Goal: Complete application form

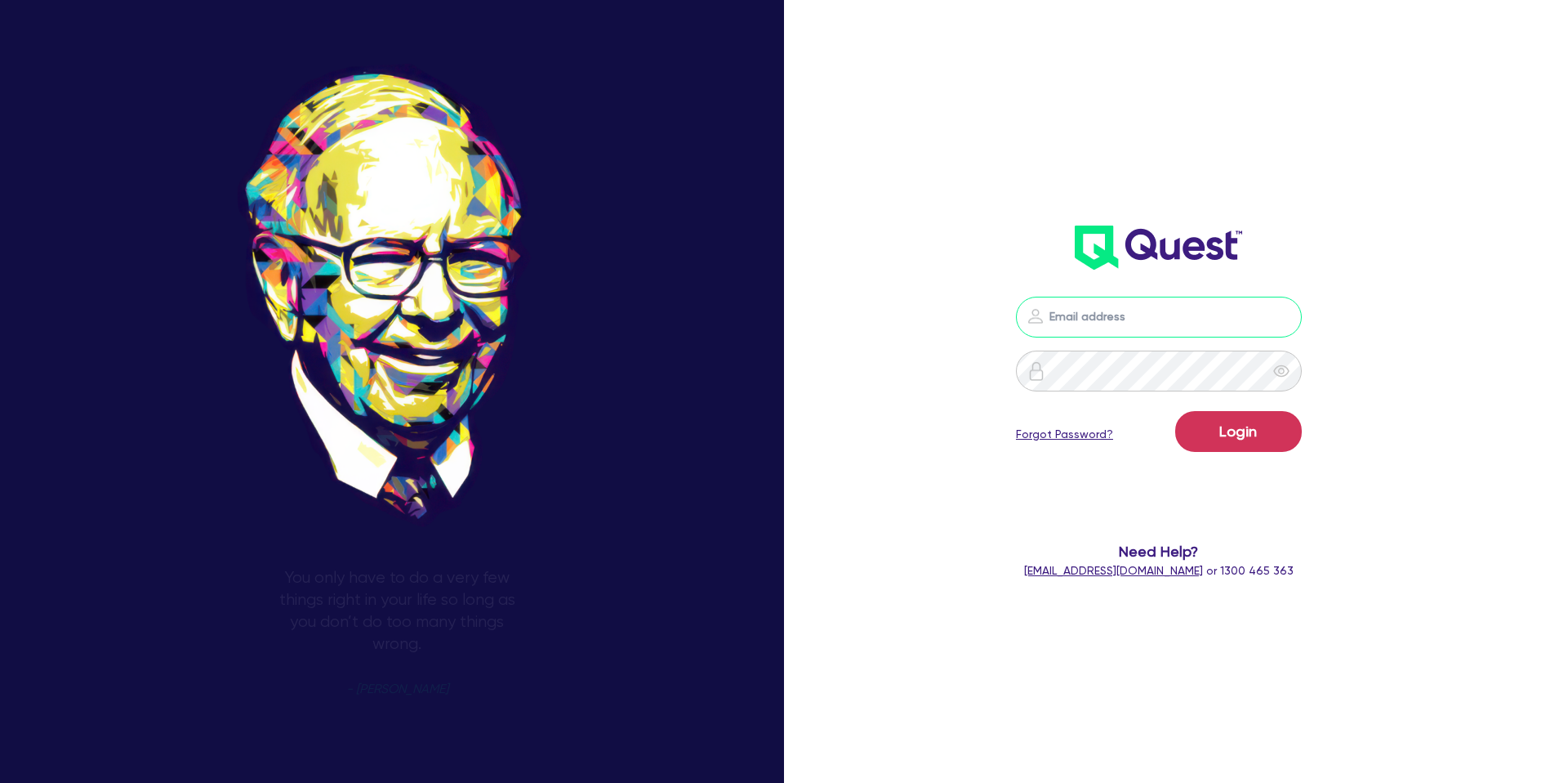
click at [1116, 312] on input "email" at bounding box center [1159, 317] width 286 height 41
type input "[PERSON_NAME][EMAIL_ADDRESS][DOMAIN_NAME]"
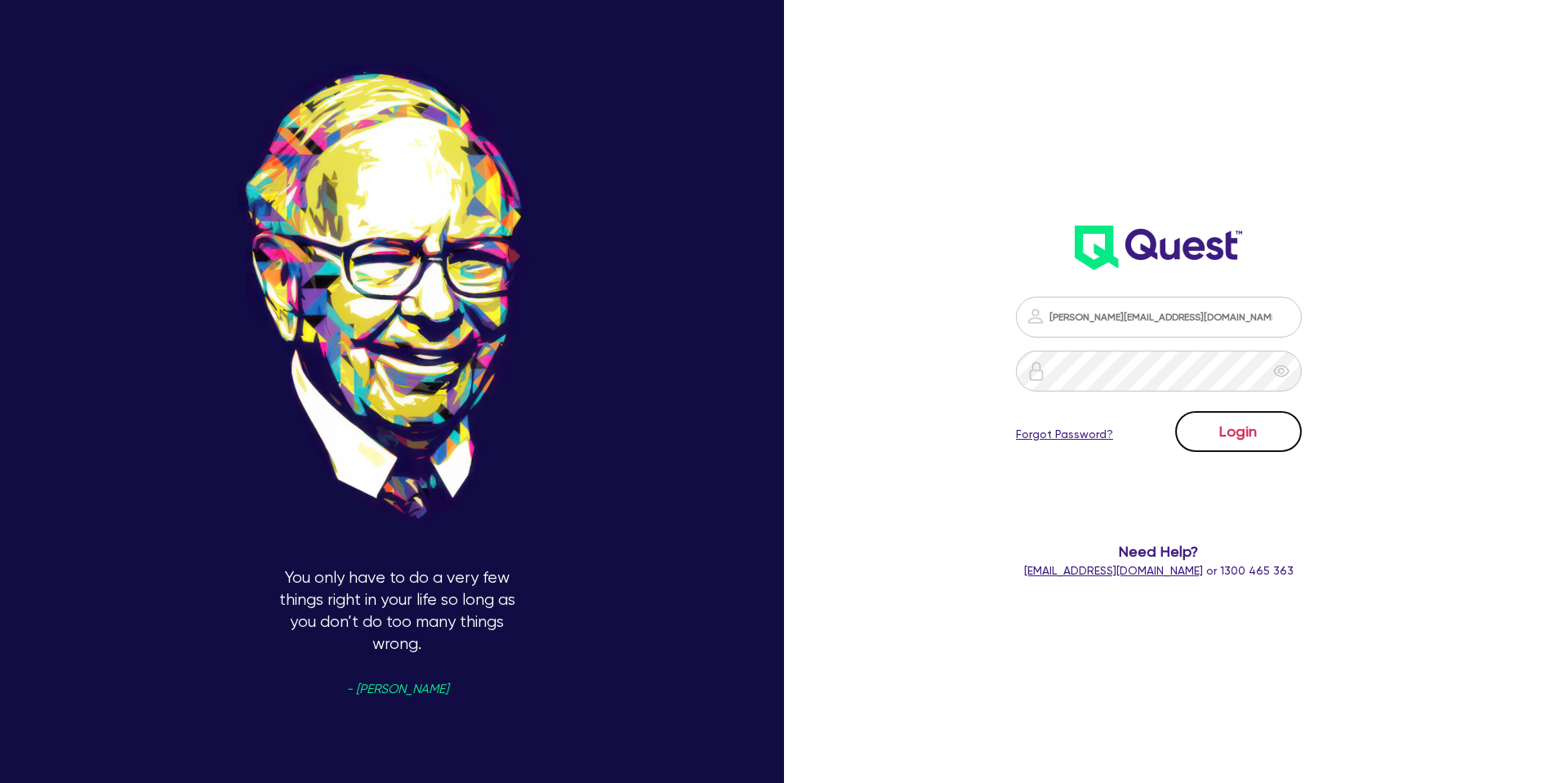
click at [1241, 443] on button "Login" at bounding box center [1238, 431] width 126 height 41
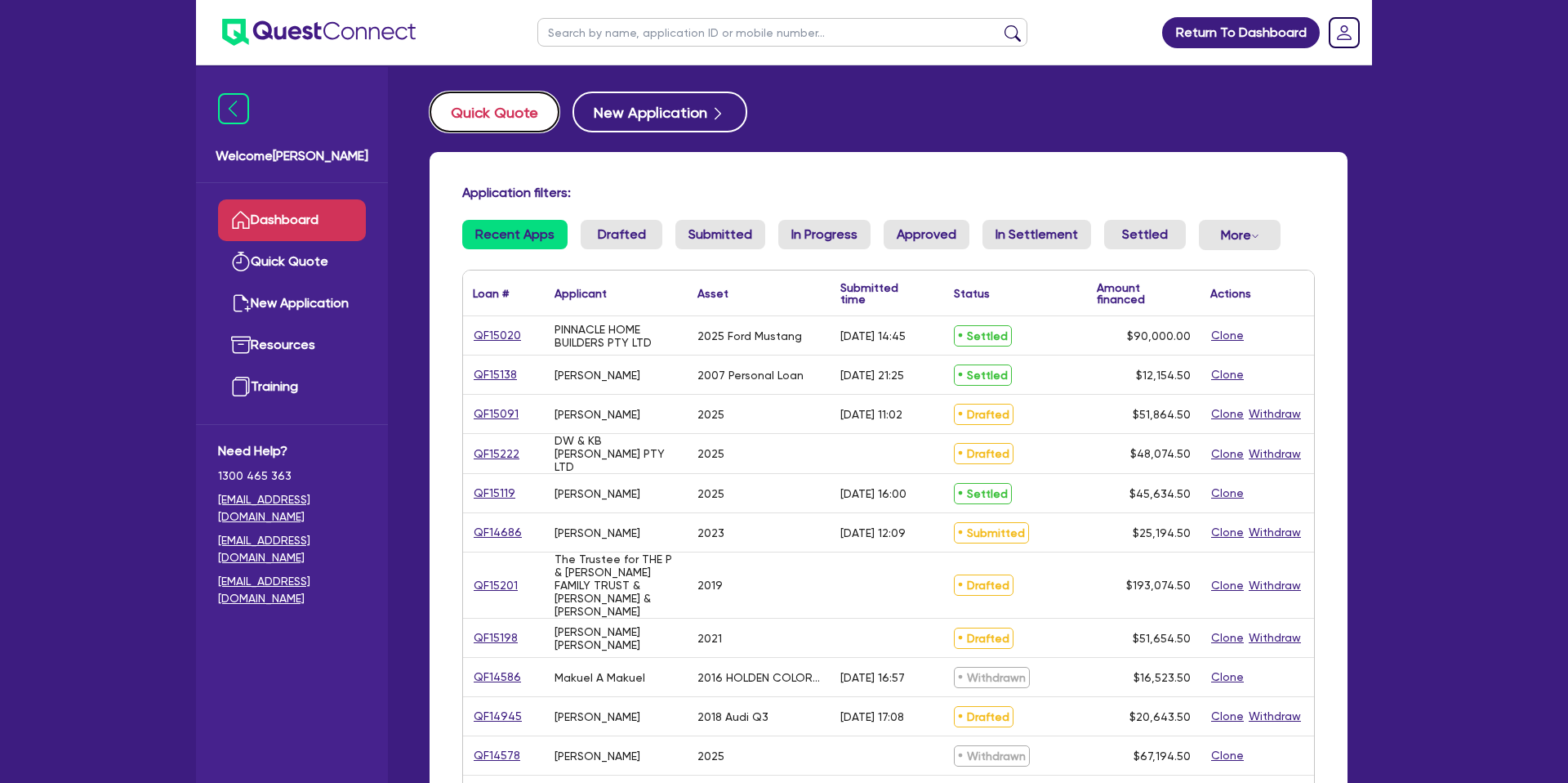
click at [497, 121] on button "Quick Quote" at bounding box center [495, 112] width 130 height 41
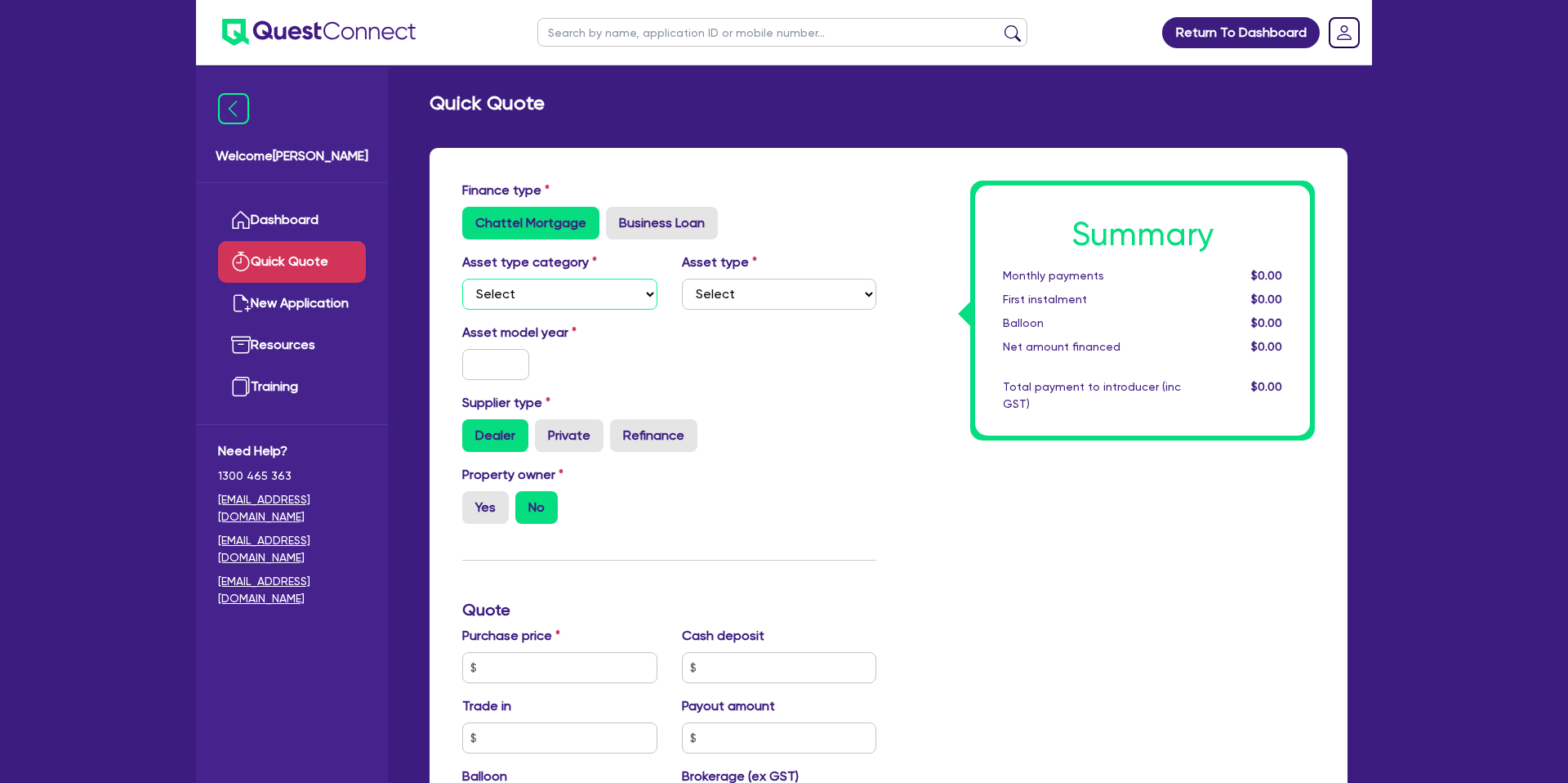
click at [616, 303] on select "Select Cars and light trucks Primary assets Secondary assets Tertiary assets" at bounding box center [559, 294] width 195 height 31
select select "CARS_AND_LIGHT_TRUCKS"
click at [462, 279] on select "Select Cars and light trucks Primary assets Secondary assets Tertiary assets" at bounding box center [559, 294] width 195 height 31
click at [764, 303] on select "Select" at bounding box center [779, 294] width 195 height 31
select select "PASSENGER_VEHICLES"
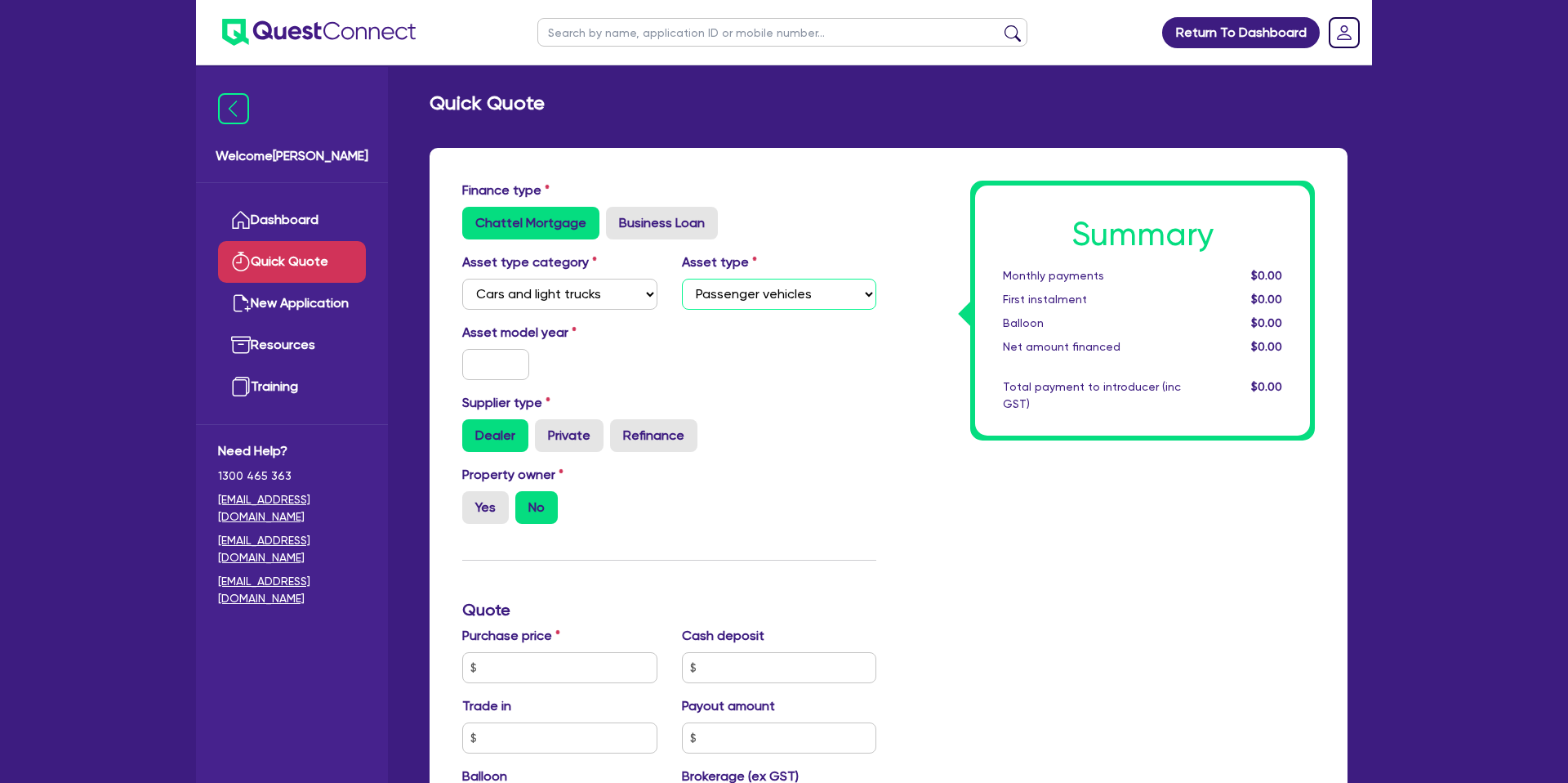
click at [682, 279] on select "Select Passenger vehicles Vans and utes Light trucks up to 4.5 tonne" at bounding box center [779, 294] width 195 height 31
click at [493, 362] on input "text" at bounding box center [495, 365] width 67 height 31
type input "2025"
click at [833, 369] on div "Asset model year [DATE]" at bounding box center [669, 358] width 439 height 71
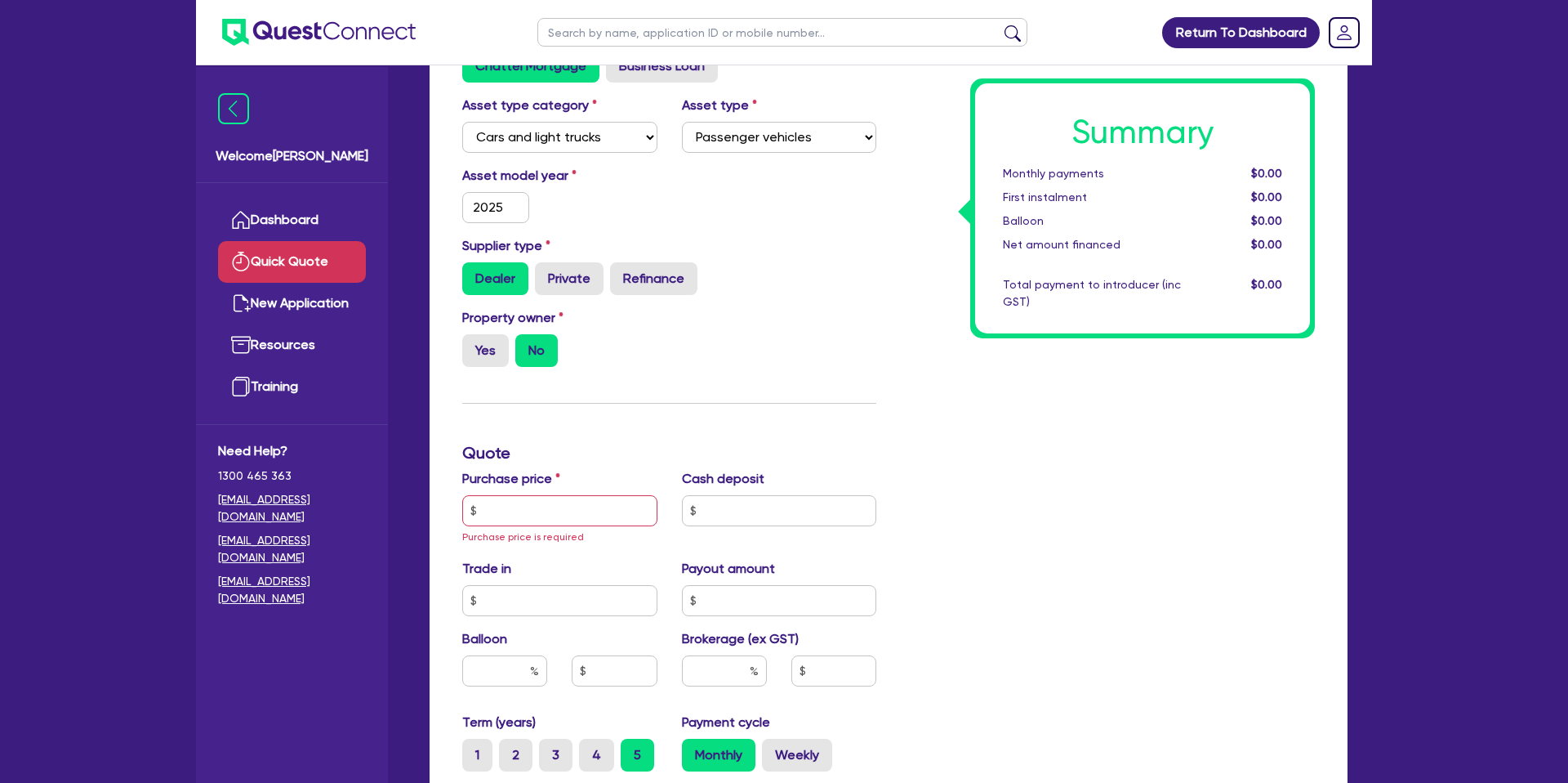
scroll to position [158, 0]
click at [478, 342] on label "Yes" at bounding box center [485, 350] width 47 height 33
click at [473, 342] on input "Yes" at bounding box center [467, 339] width 11 height 11
radio input "true"
drag, startPoint x: 508, startPoint y: 503, endPoint x: 706, endPoint y: 530, distance: 199.8
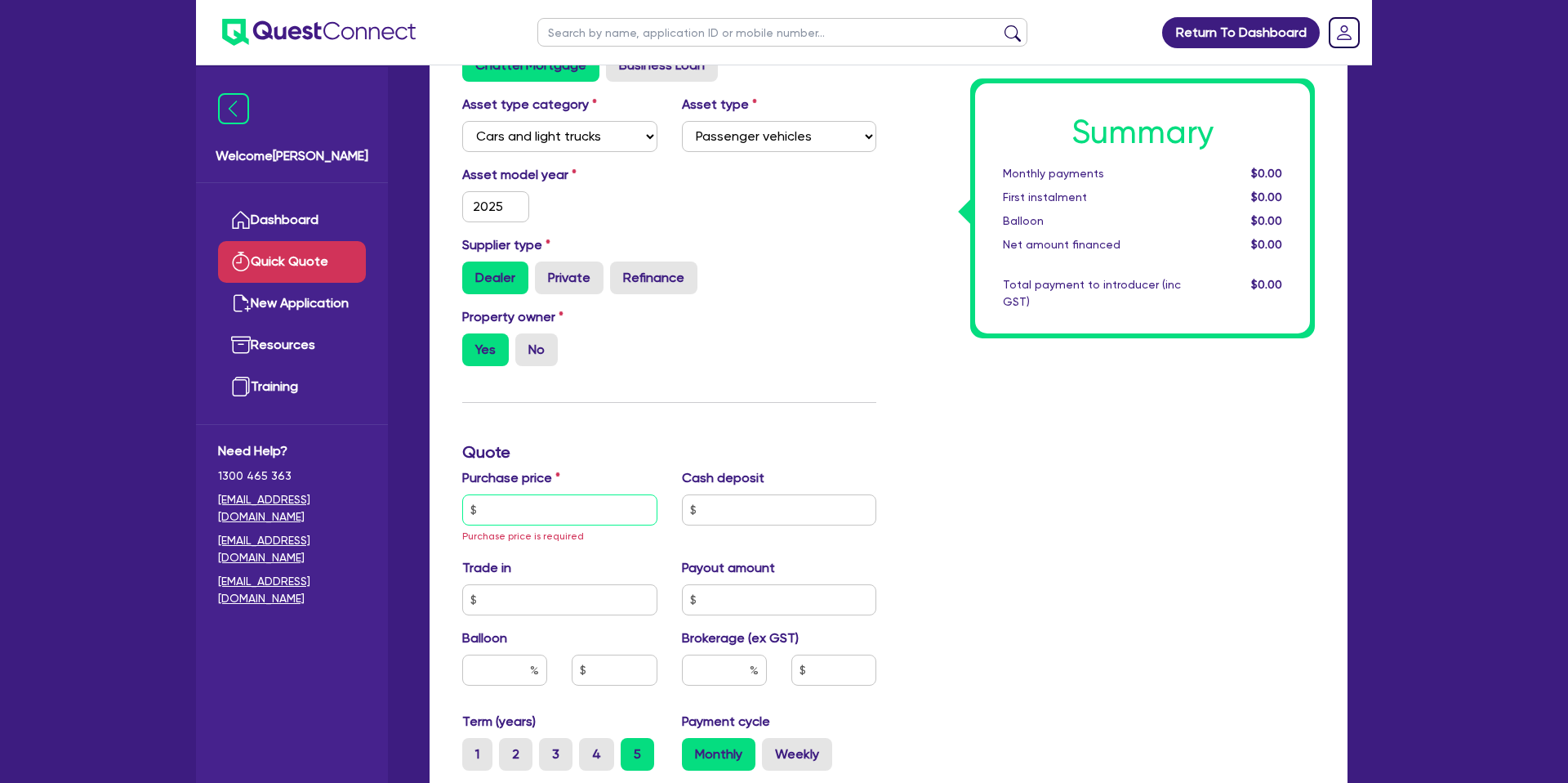
click at [509, 504] on input "text" at bounding box center [559, 510] width 195 height 31
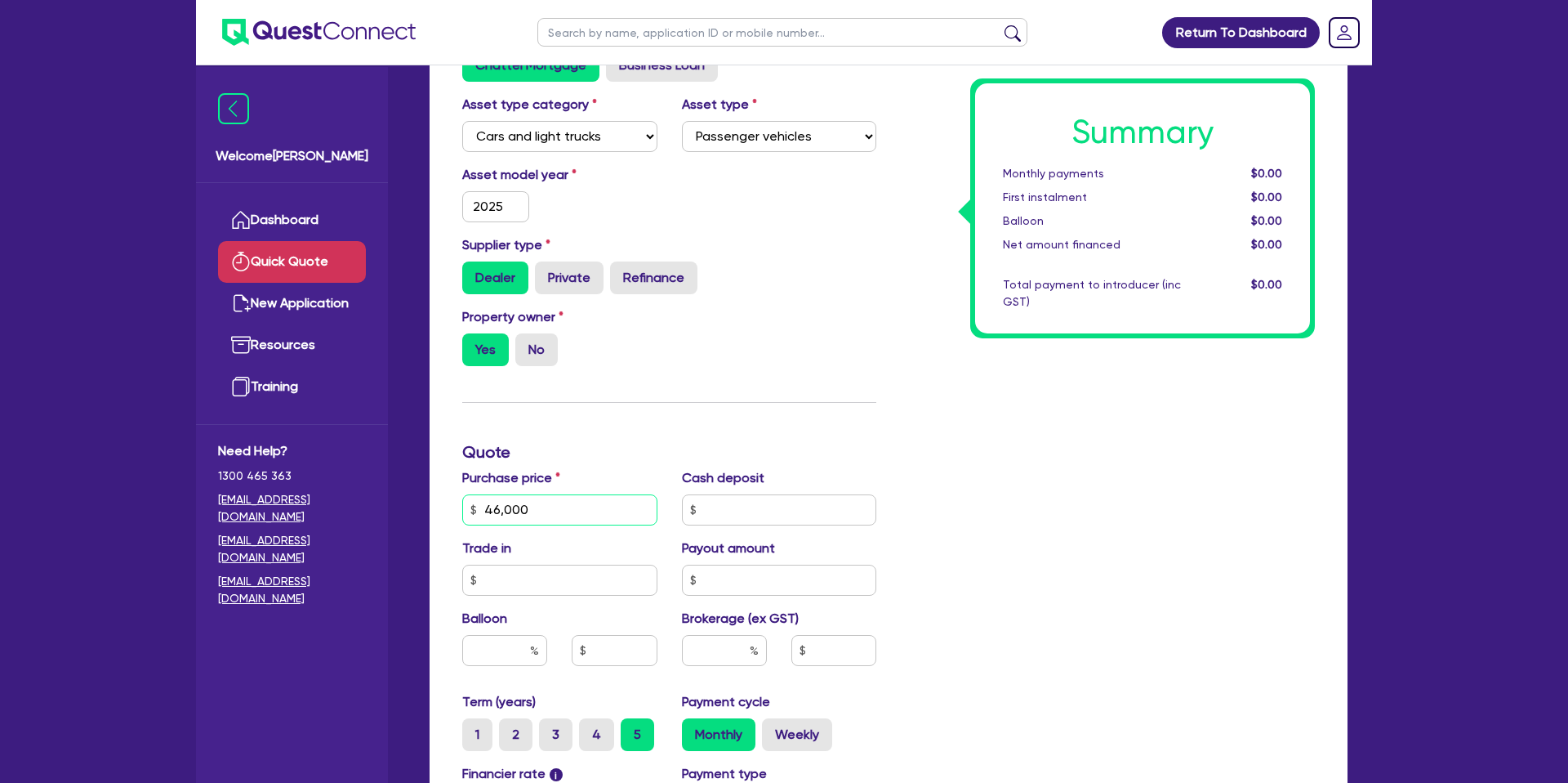
type input "46,000"
click at [956, 417] on div "Summary Monthly payments $0.00 First instalment $0.00 Balloon $0.00 Net amount …" at bounding box center [1108, 509] width 439 height 973
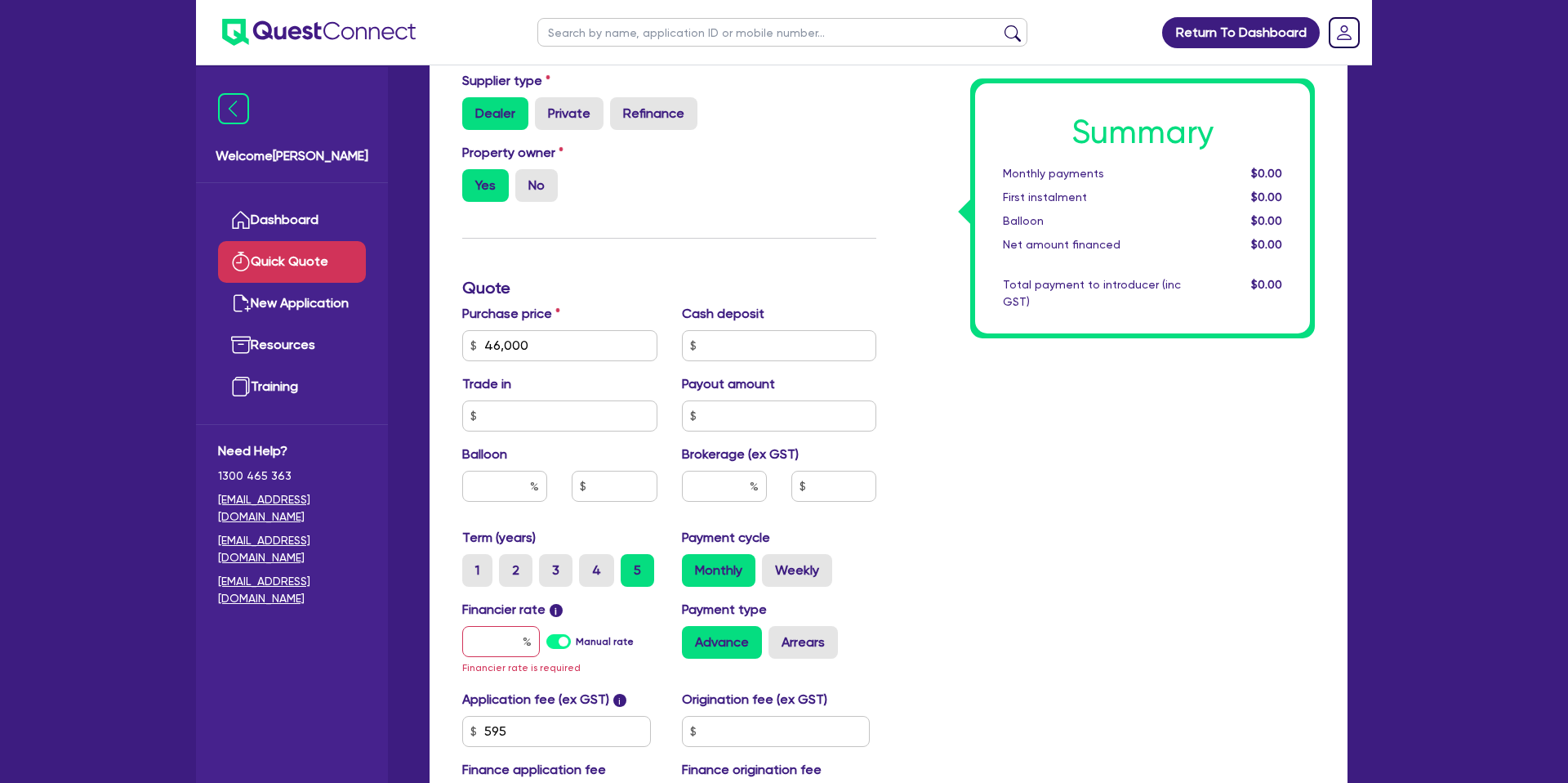
scroll to position [324, 0]
click at [745, 350] on input "text" at bounding box center [779, 344] width 195 height 31
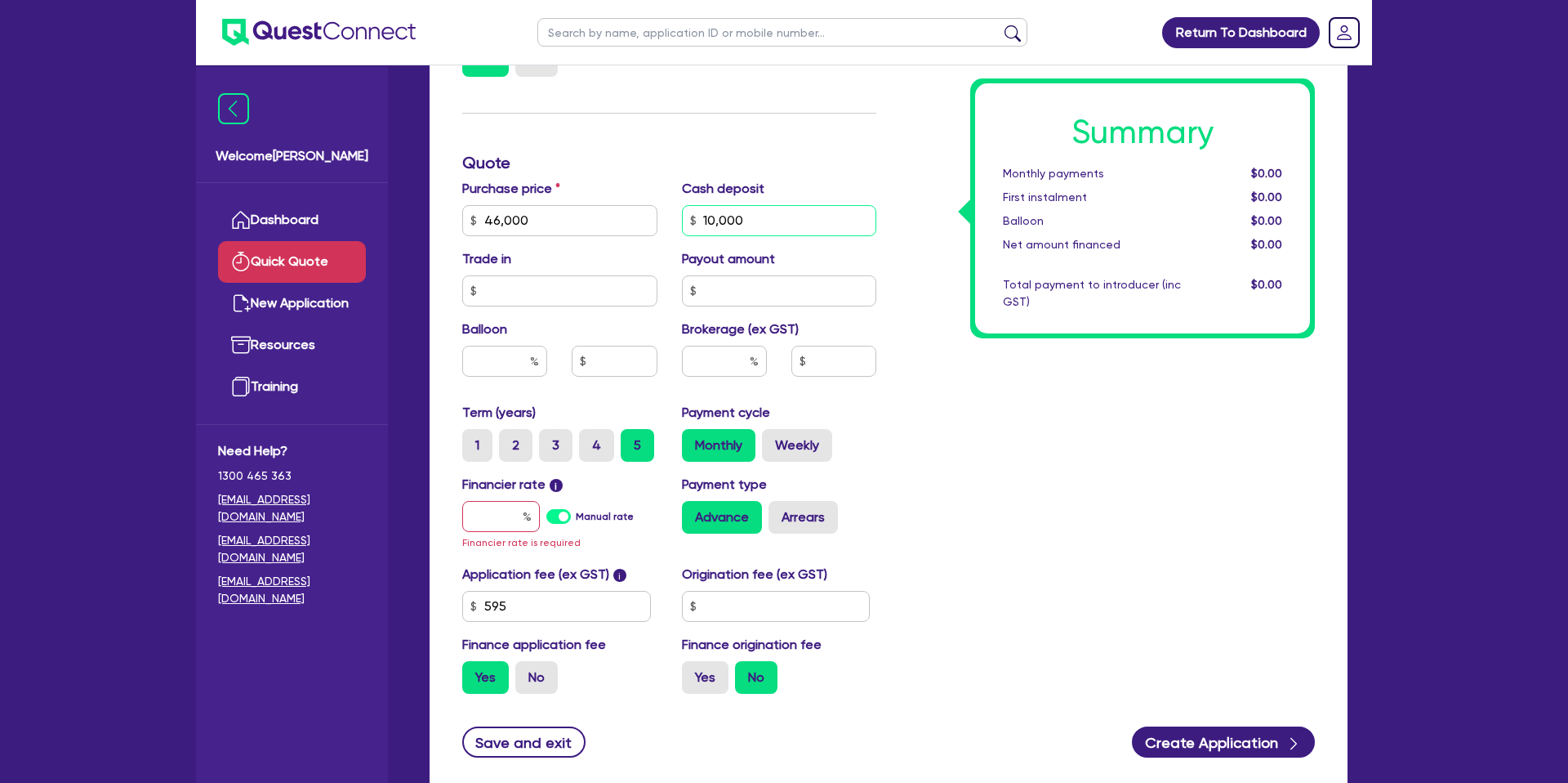
scroll to position [447, 0]
type input "10,000"
click at [1110, 386] on div "Summary Monthly payments $0.00 First instalment $0.00 Balloon $0.00 Net amount …" at bounding box center [1108, 219] width 439 height 973
click at [521, 515] on input "text" at bounding box center [500, 515] width 78 height 31
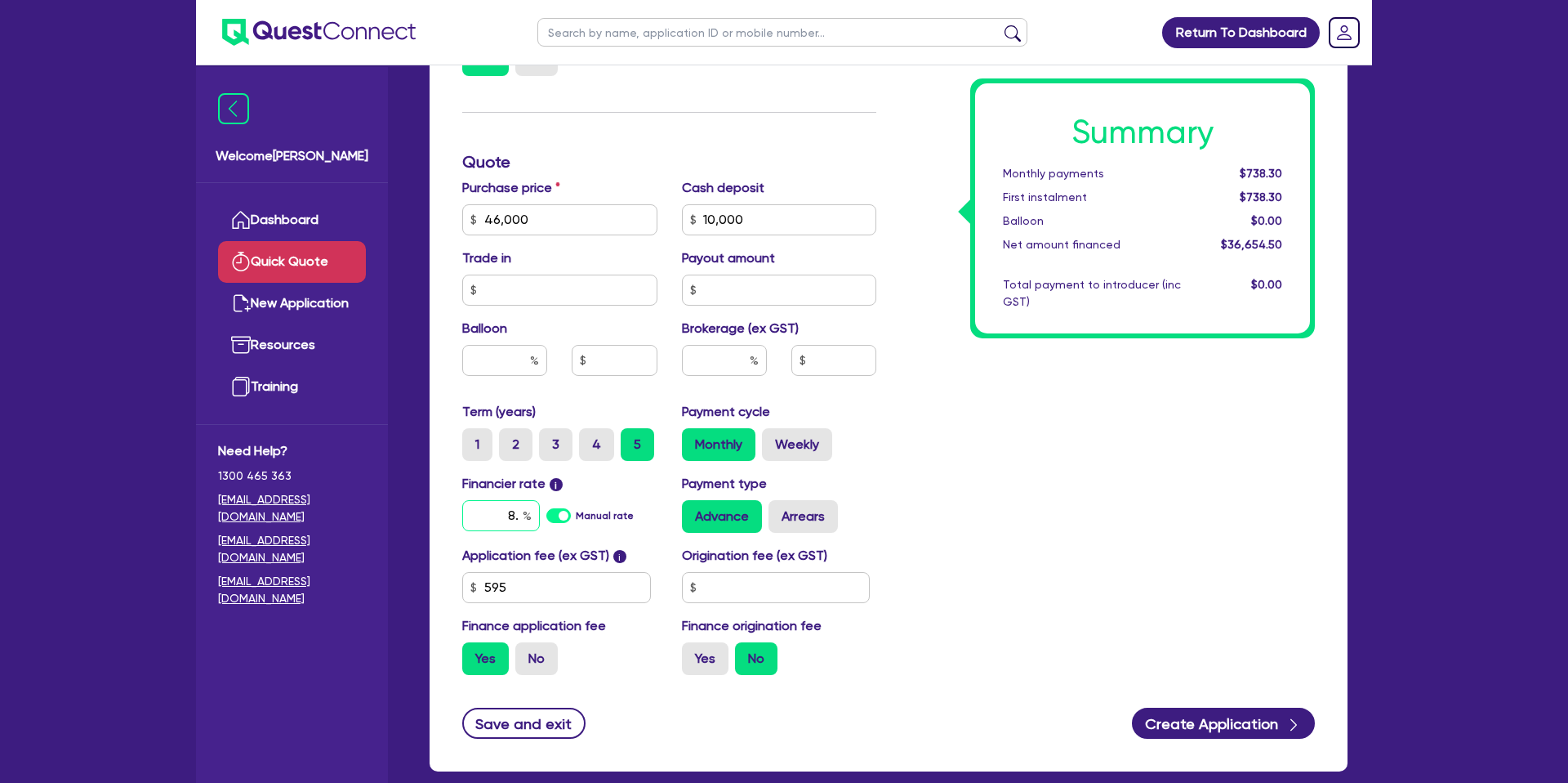
type input "8"
type input "10.99"
click at [756, 575] on input "text" at bounding box center [776, 588] width 189 height 31
type input "2,200"
drag, startPoint x: 703, startPoint y: 659, endPoint x: 748, endPoint y: 678, distance: 48.8
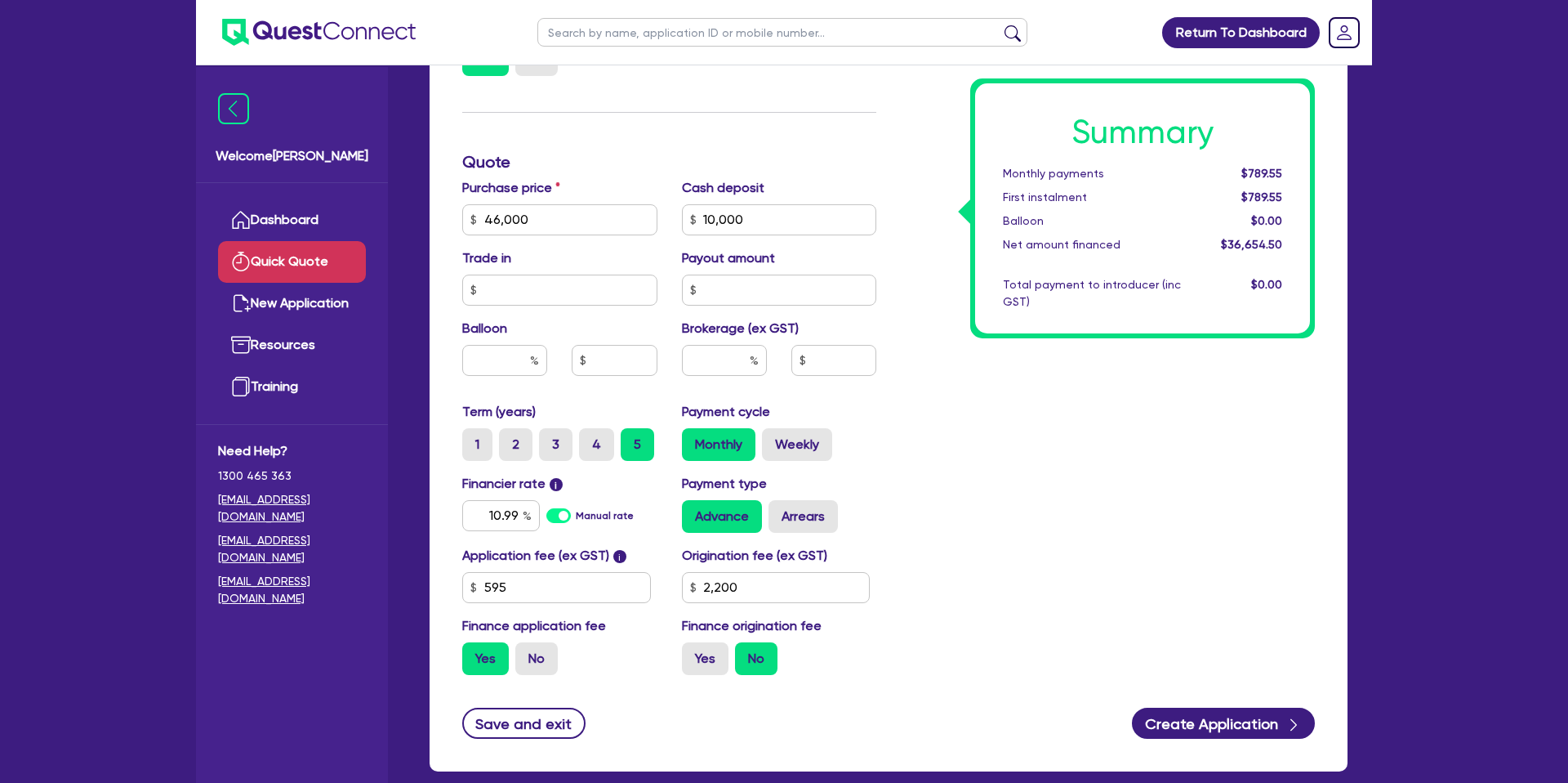
click at [704, 657] on label "Yes" at bounding box center [705, 659] width 47 height 33
click at [693, 653] on input "Yes" at bounding box center [687, 648] width 11 height 11
radio input "true"
click at [1228, 719] on button "Create Application" at bounding box center [1223, 723] width 183 height 31
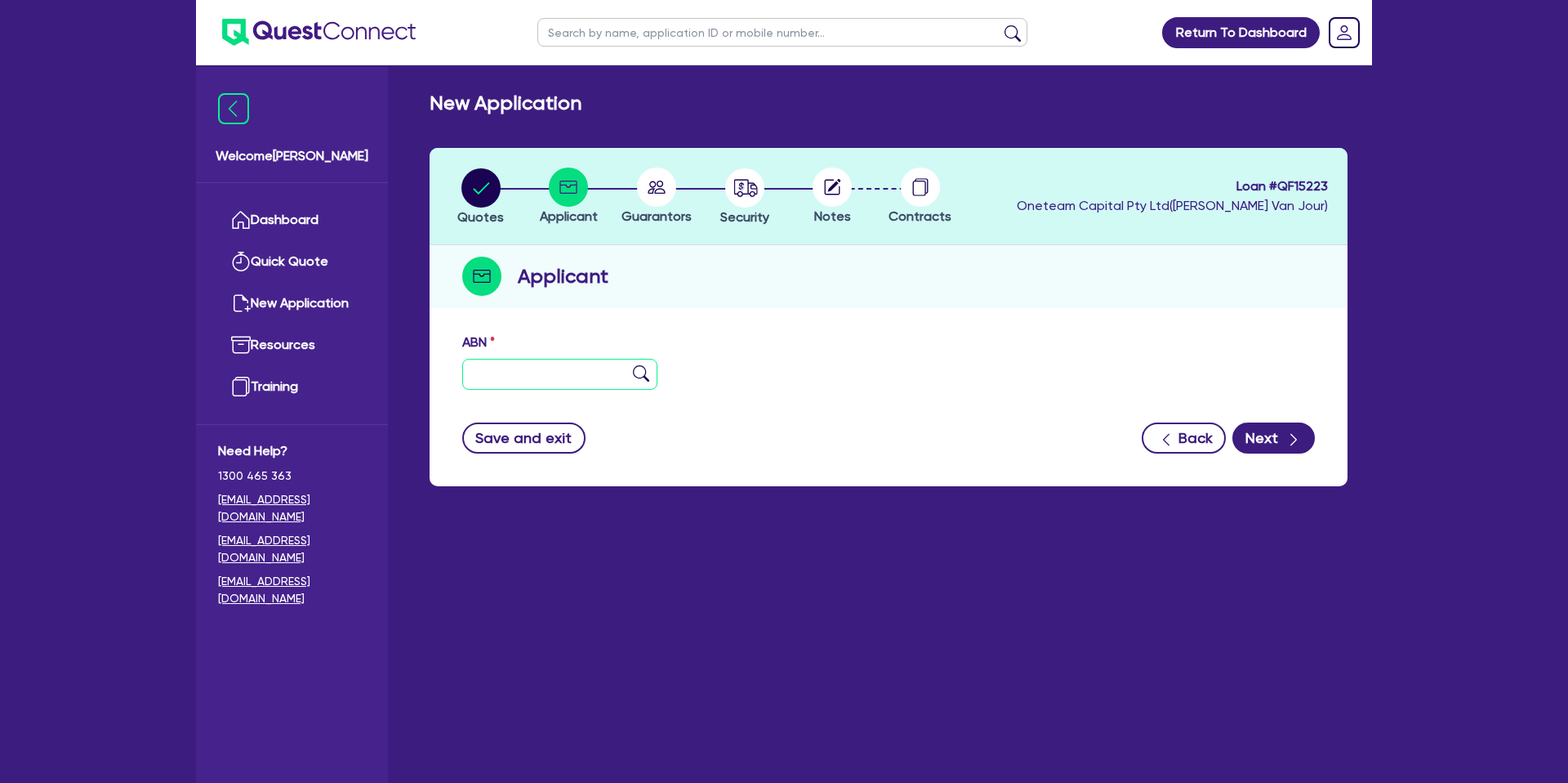
click at [492, 381] on input "text" at bounding box center [559, 374] width 195 height 31
paste input "60 690 144 346"
type input "60 690 144 346"
click at [884, 336] on div "ABN 60 690 144 346" at bounding box center [888, 368] width 877 height 71
type input "SCORPION CLEANING SERVICES PTY LTD"
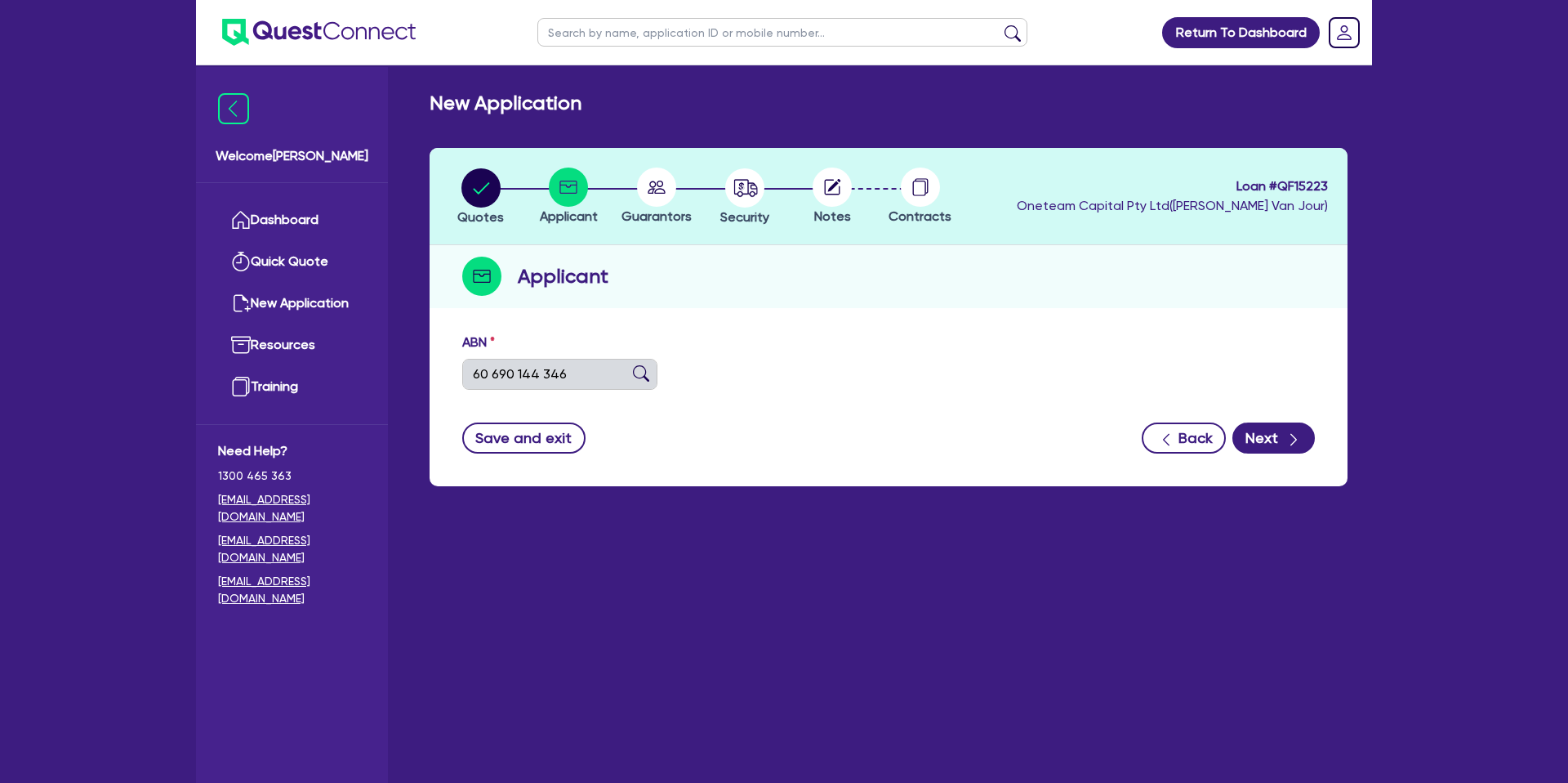
select select "COMPANY"
type input "[DATE]"
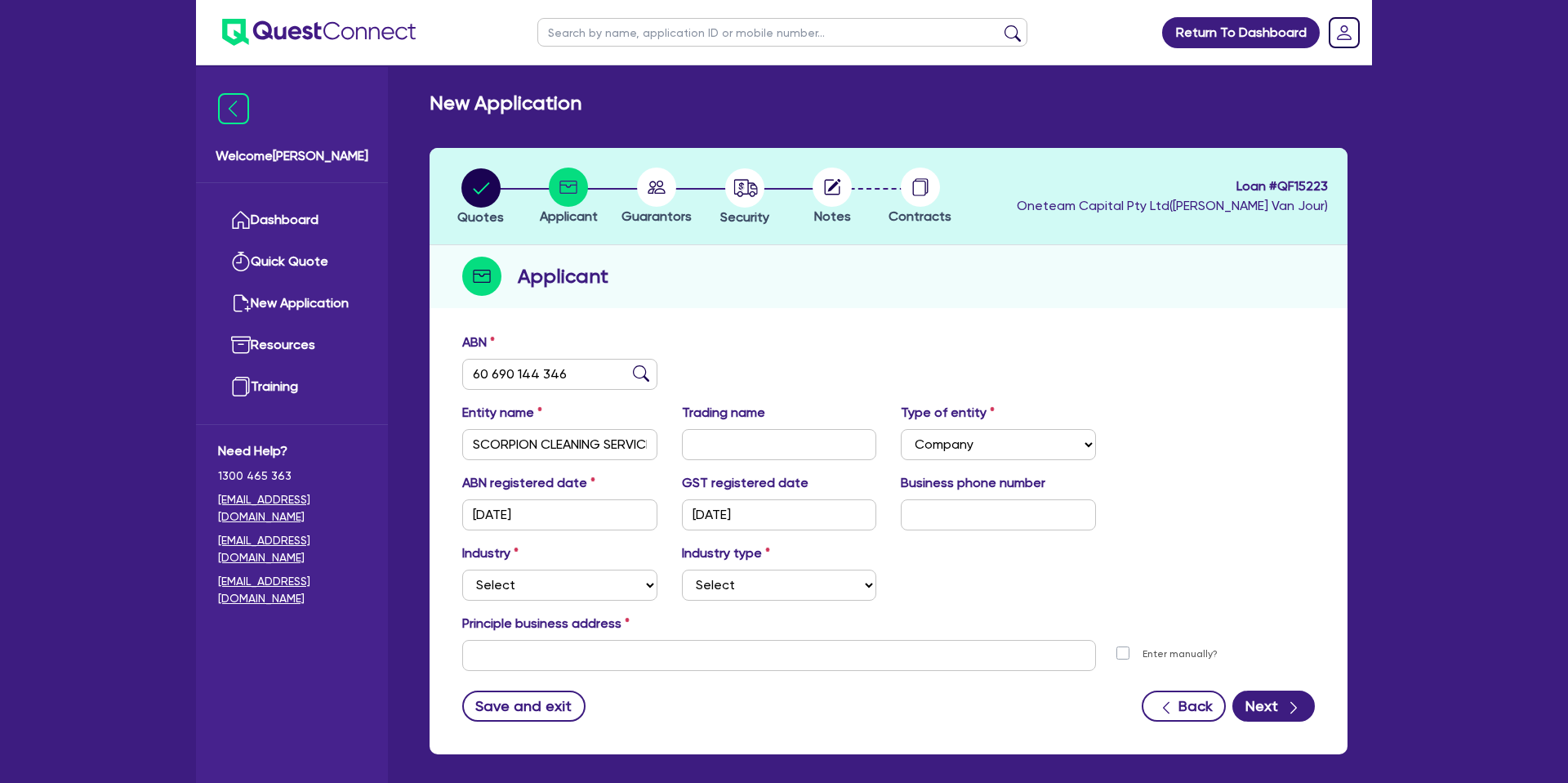
scroll to position [72, 0]
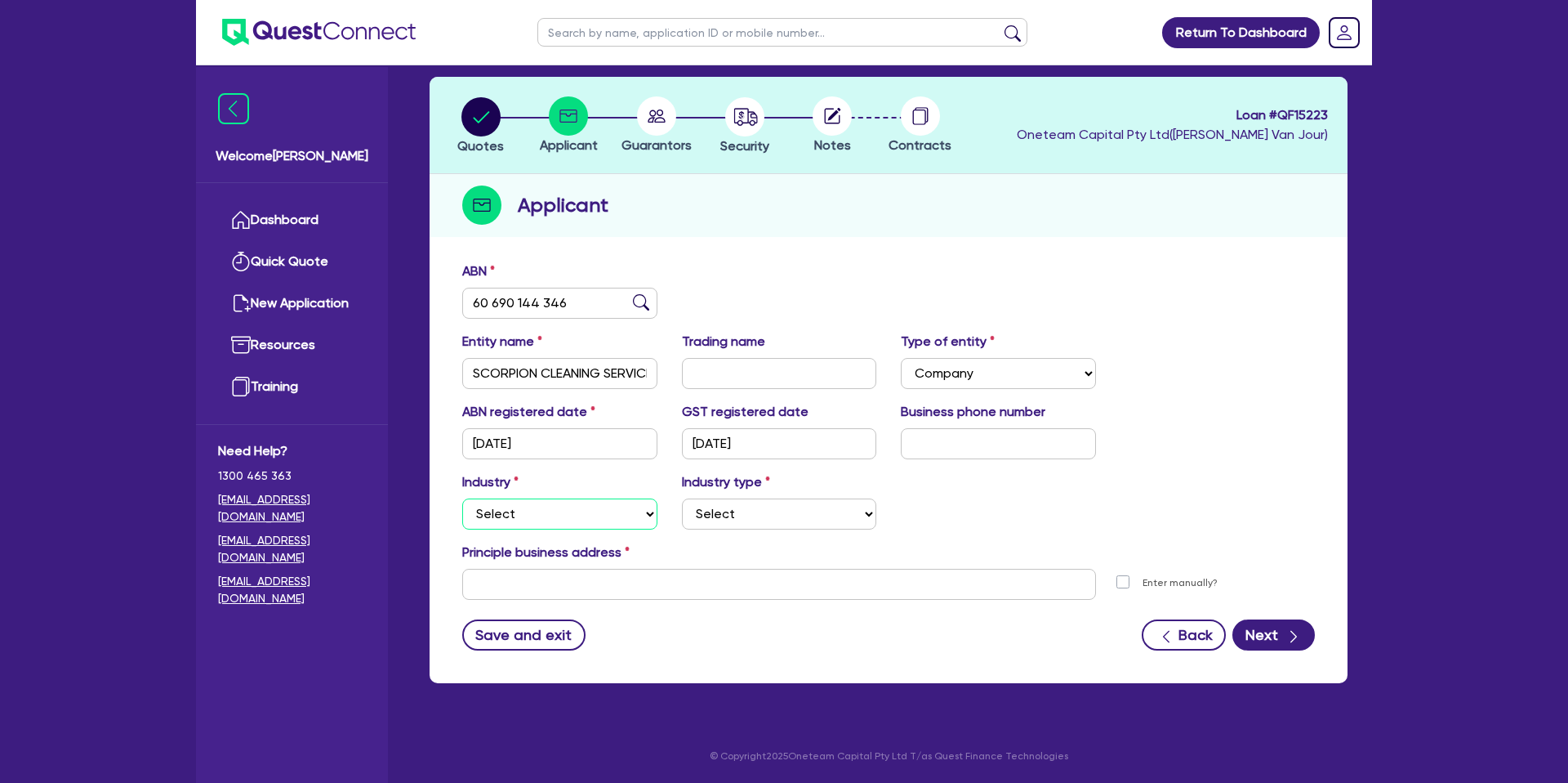
click at [589, 517] on select "Select Accomodation & Food Services Administrative & Support Services Agricultu…" at bounding box center [559, 514] width 195 height 31
select select "ACCOMODATION_FOOD"
click at [462, 499] on select "Select Accomodation & Food Services Administrative & Support Services Agricultu…" at bounding box center [559, 514] width 195 height 31
click at [741, 507] on select "Select Hotels Motels Serviced Apartments Other Short-term Accomodation Cafes Re…" at bounding box center [779, 514] width 195 height 31
select select "HOTELS"
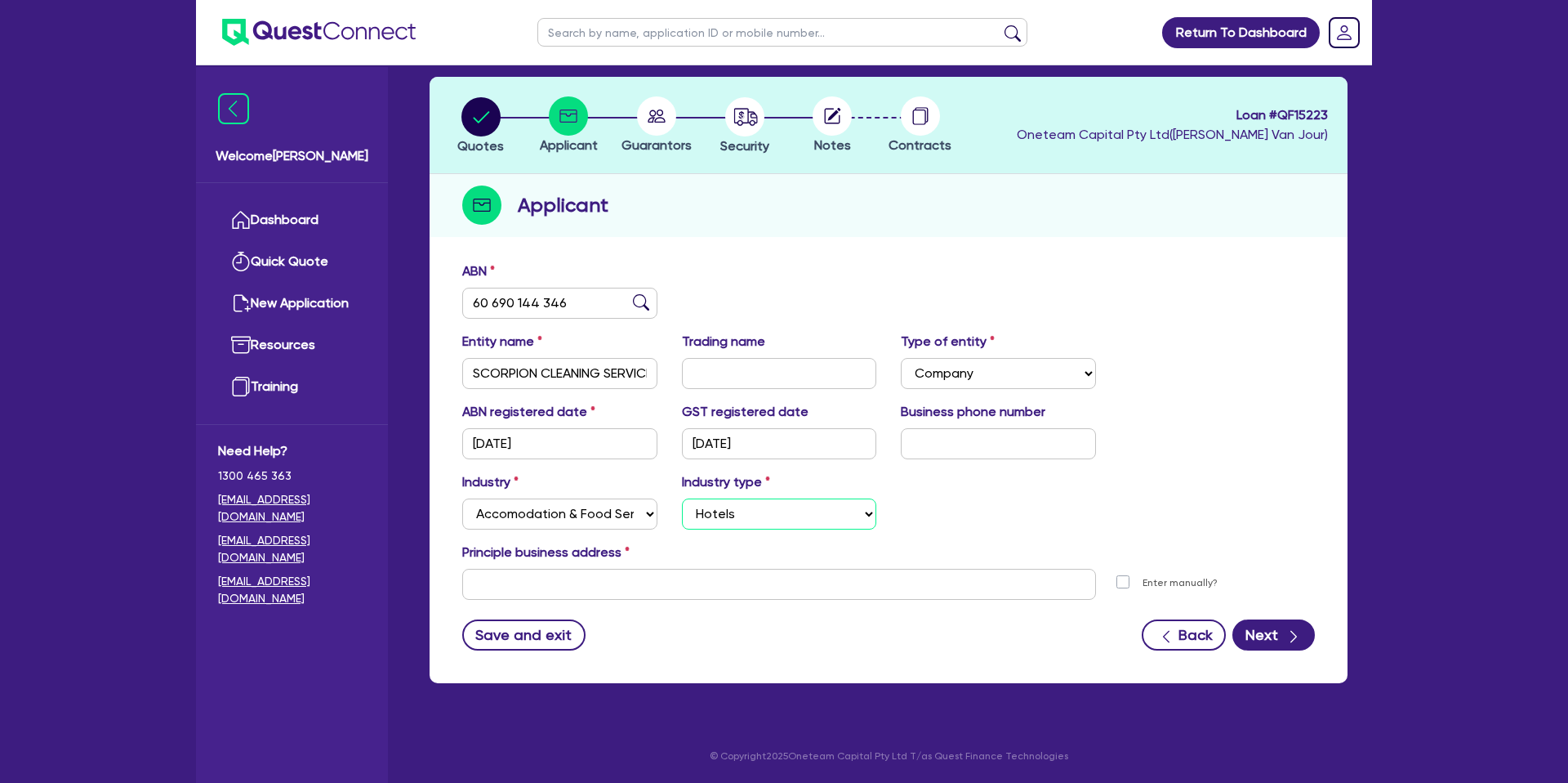
click at [682, 499] on select "Select Hotels Motels Serviced Apartments Other Short-term Accomodation Cafes Re…" at bounding box center [779, 514] width 195 height 31
click at [574, 514] on select "Select Accomodation & Food Services Administrative & Support Services Agricultu…" at bounding box center [559, 514] width 195 height 31
select select "ADMINISTRATIVE_SUPPORT"
click at [462, 499] on select "Select Accomodation & Food Services Administrative & Support Services Agricultu…" at bounding box center [559, 514] width 195 height 31
click at [719, 523] on select "Select Employment Services Administrative Services Domestic & Commercial Cleani…" at bounding box center [779, 514] width 195 height 31
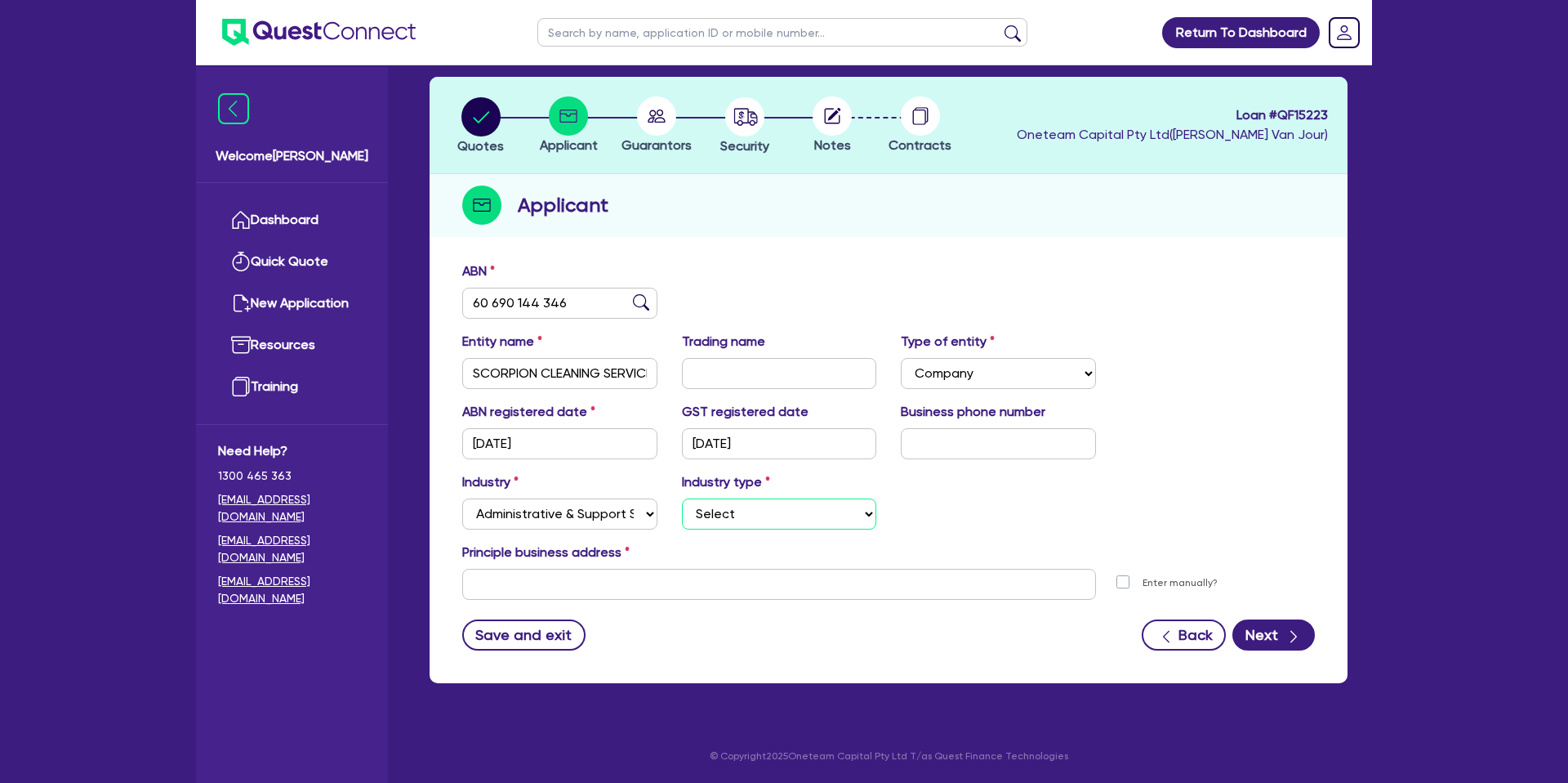
select select "ADMINISTRATIVE"
click at [682, 499] on select "Select Employment Services Administrative Services Domestic & Commercial Cleani…" at bounding box center [779, 514] width 195 height 31
click at [543, 588] on input "text" at bounding box center [779, 584] width 634 height 31
paste input "[STREET_ADDRESS]"
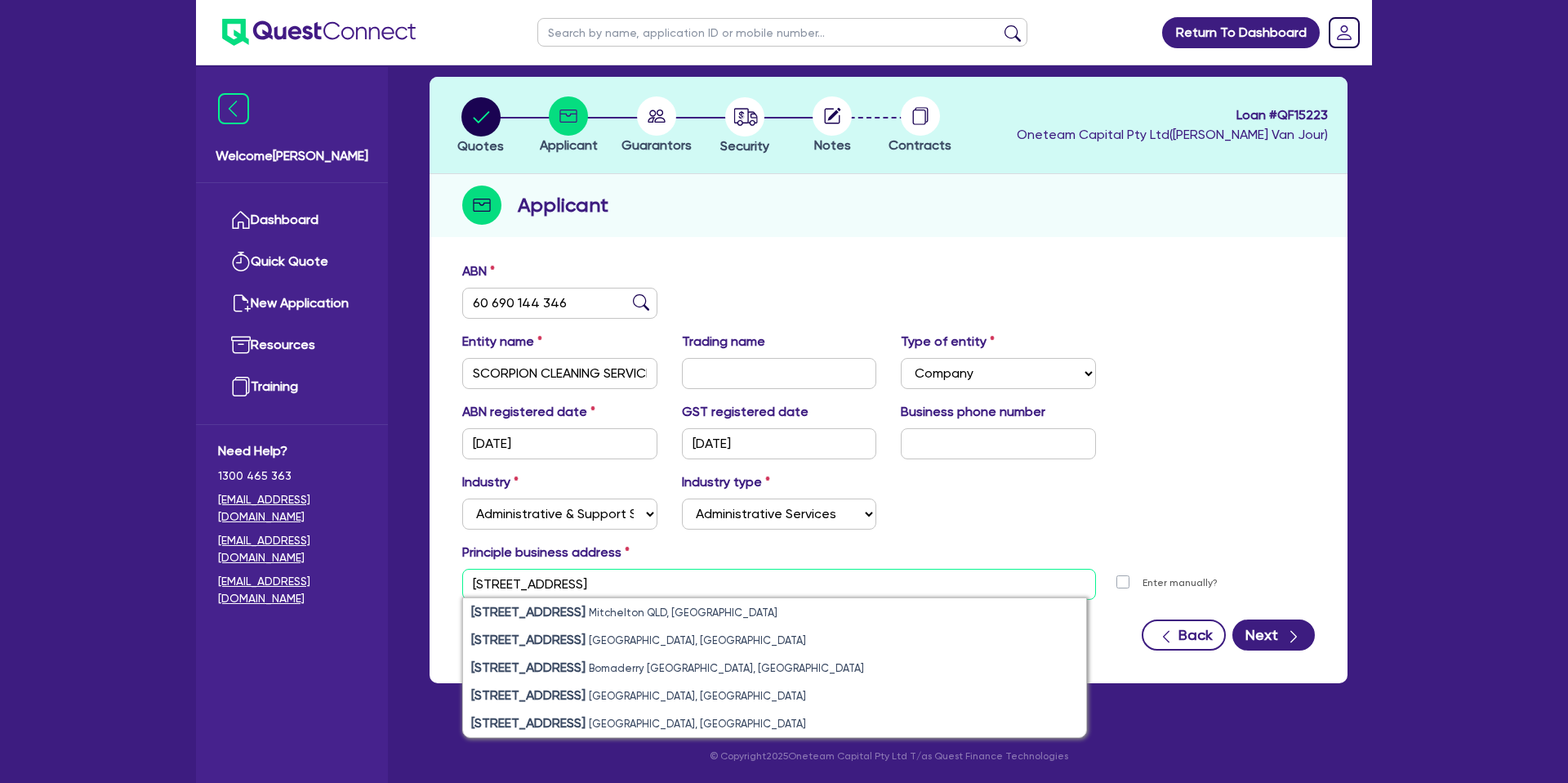
type input "[STREET_ADDRESS]"
click at [726, 742] on div "© Copyright 2025 Oneteam Capital Pty Ltd T/as Quest Finance Technologies" at bounding box center [888, 762] width 967 height 41
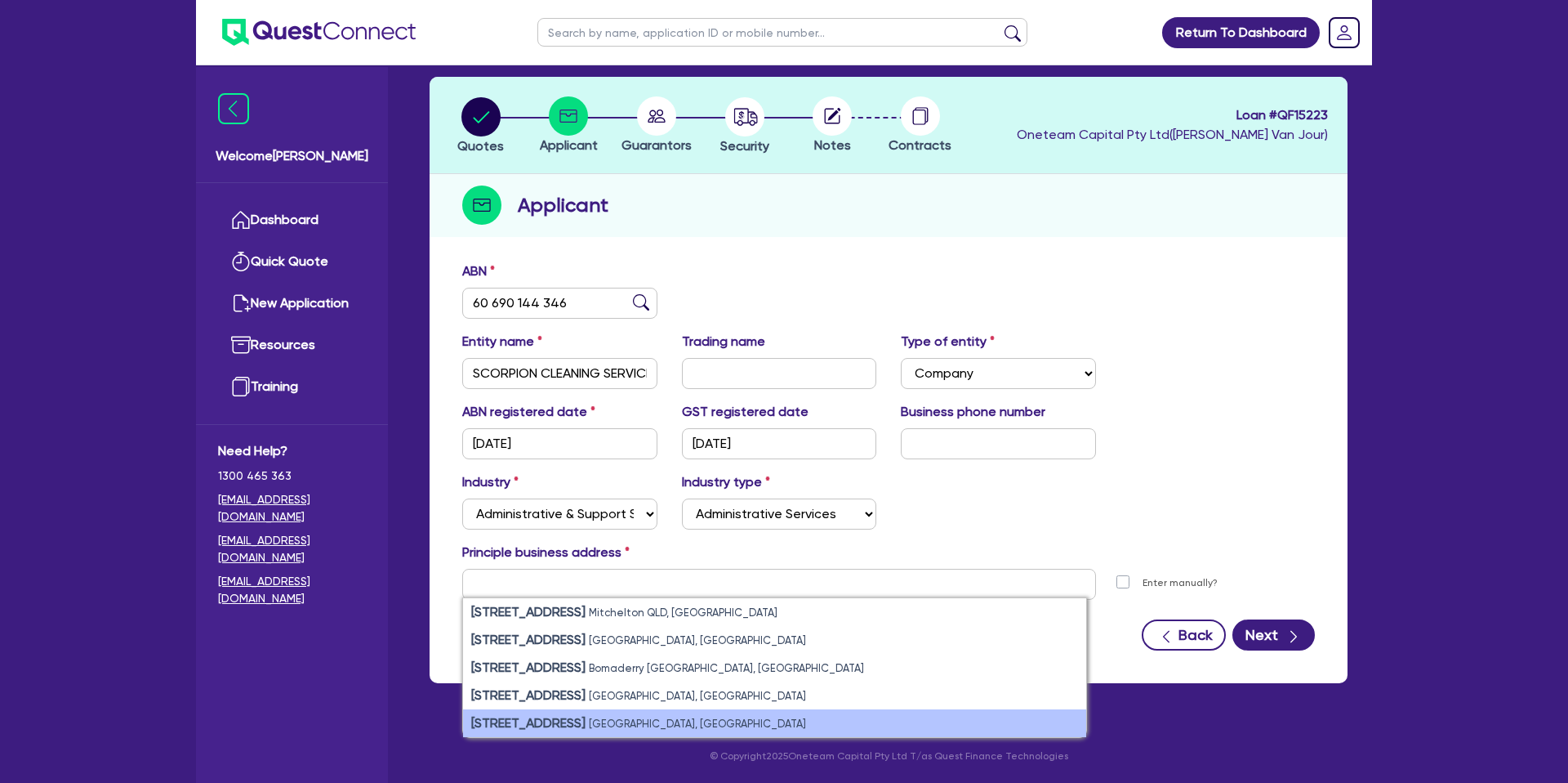
click at [733, 727] on li "[STREET_ADDRESS]" at bounding box center [774, 723] width 623 height 28
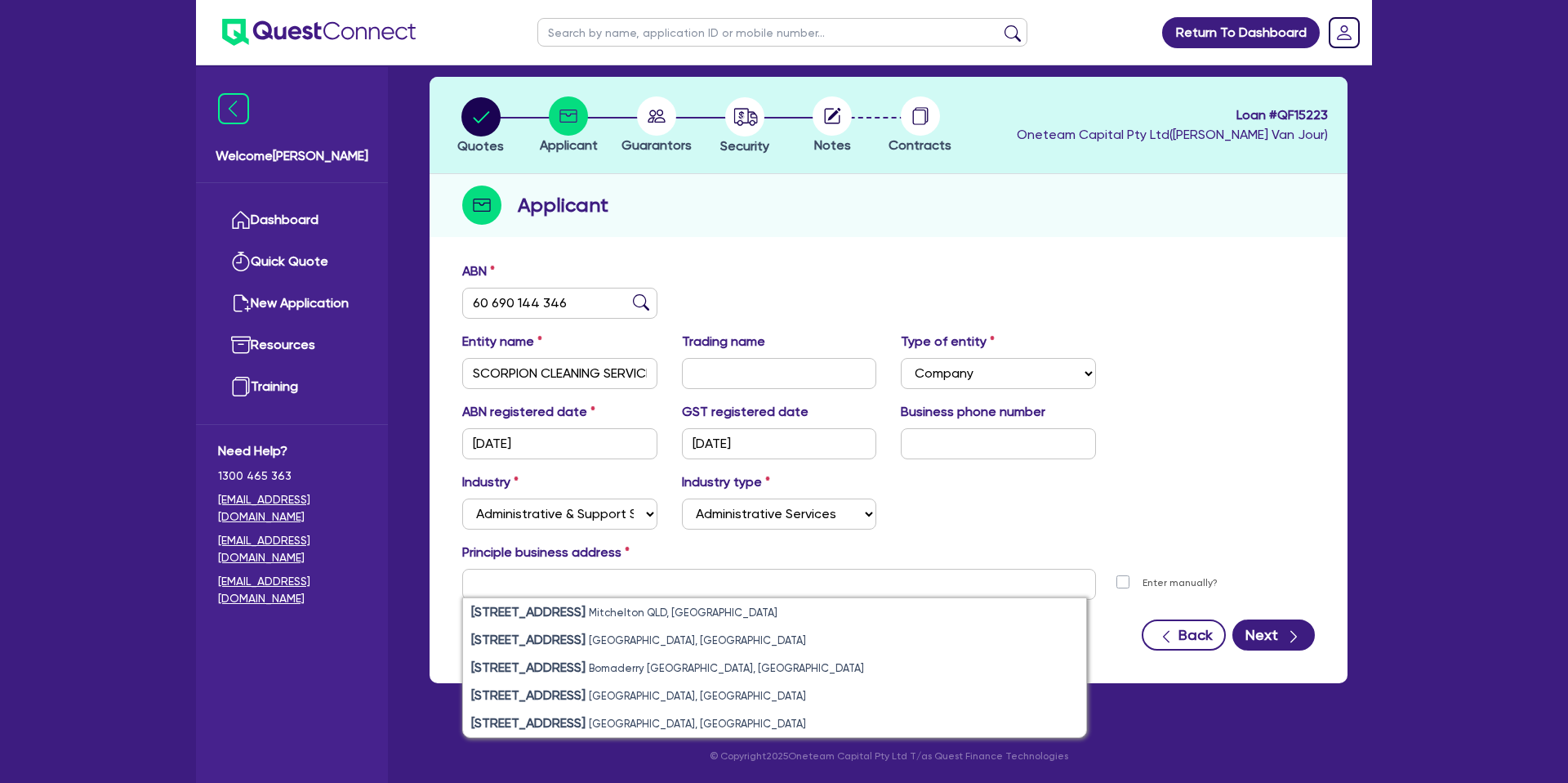
type input "[STREET_ADDRESS]"
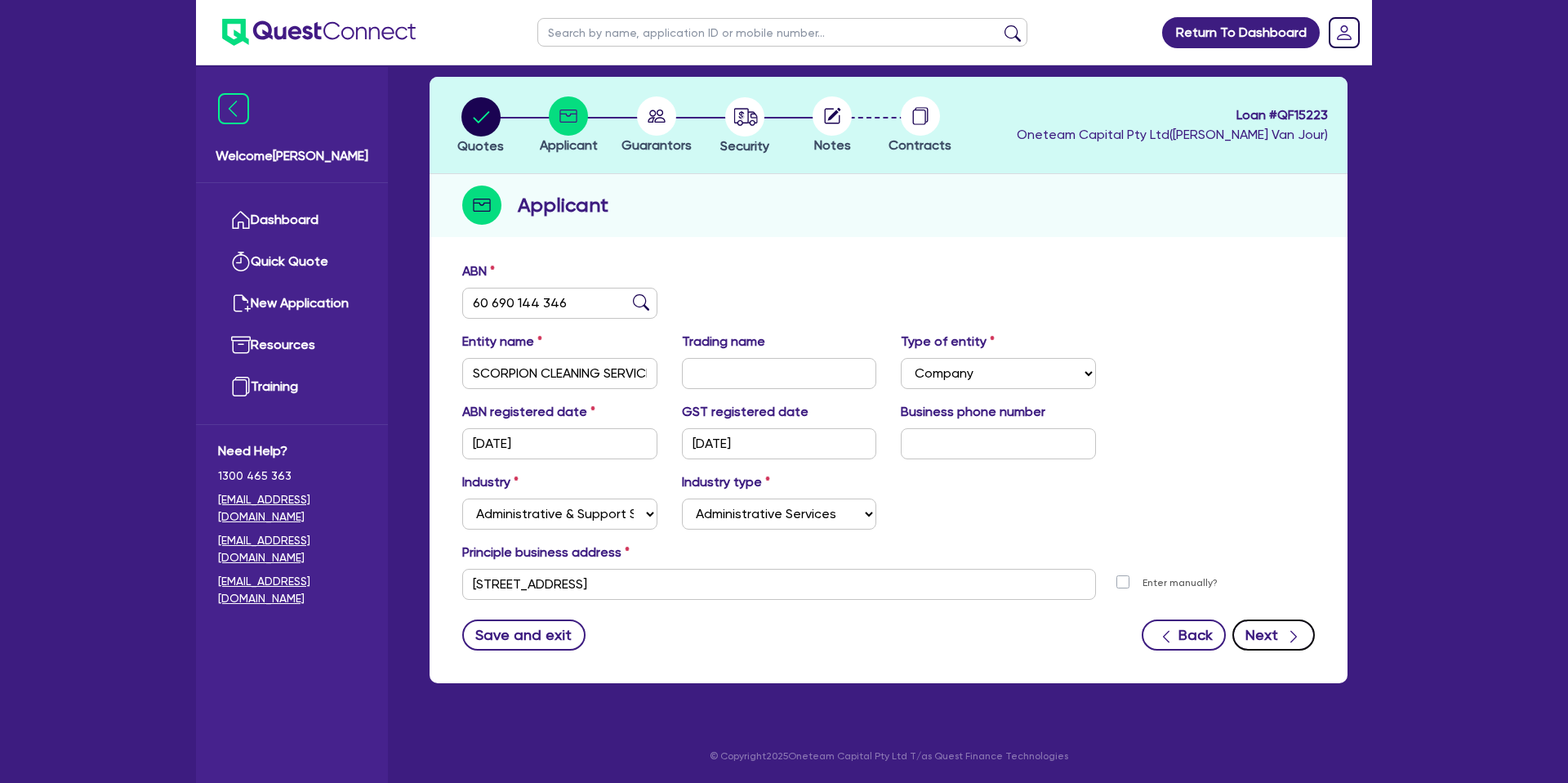
click at [1301, 641] on icon "button" at bounding box center [1294, 636] width 16 height 17
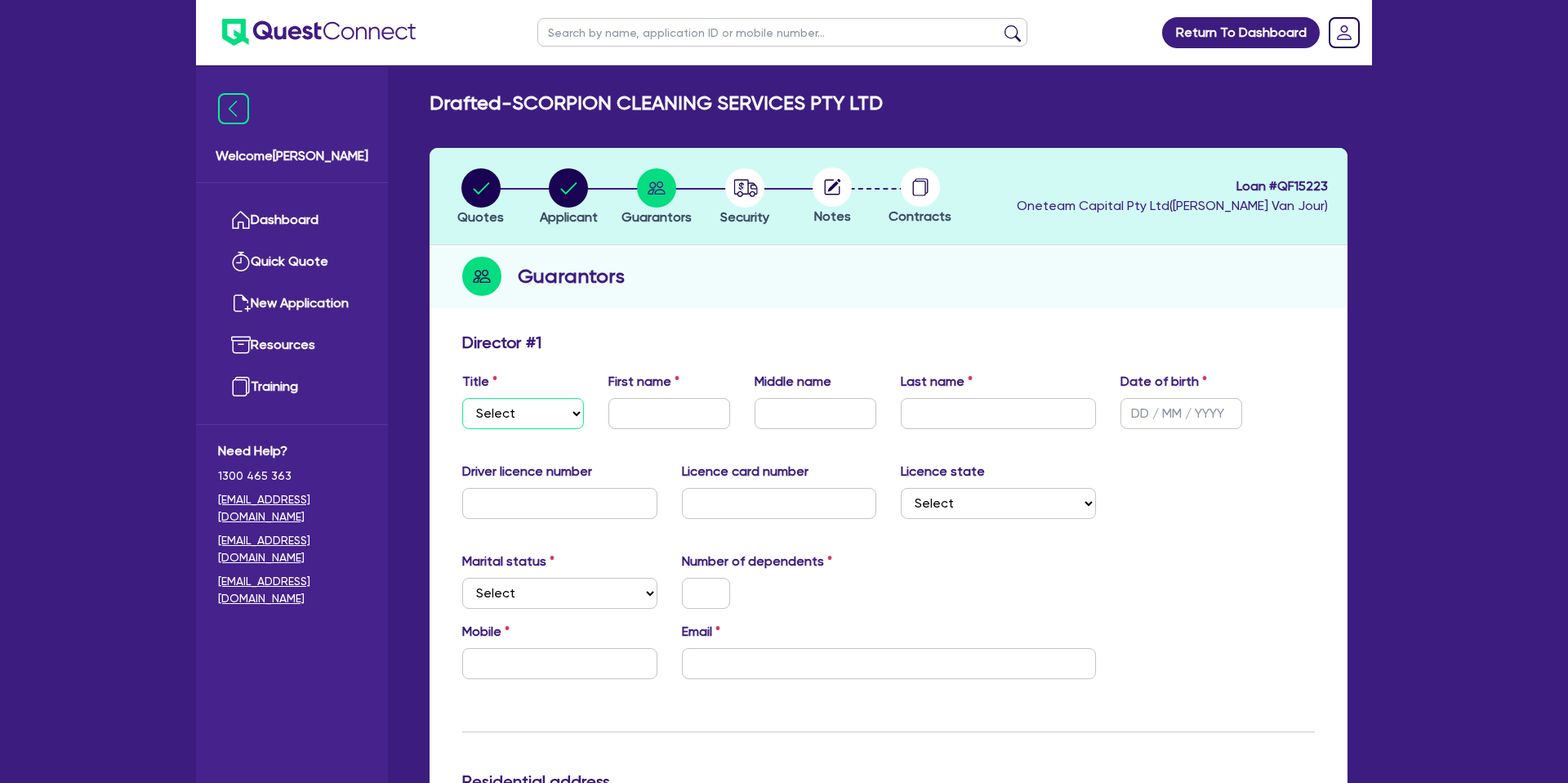
click at [518, 424] on select "Select Mr Mrs Ms Miss Dr" at bounding box center [522, 414] width 122 height 31
select select "MR"
click at [462, 398] on select "Select Mr Mrs Ms Miss Dr" at bounding box center [522, 414] width 122 height 31
click at [714, 409] on input "text" at bounding box center [669, 414] width 122 height 31
type input "[DEMOGRAPHIC_DATA]"
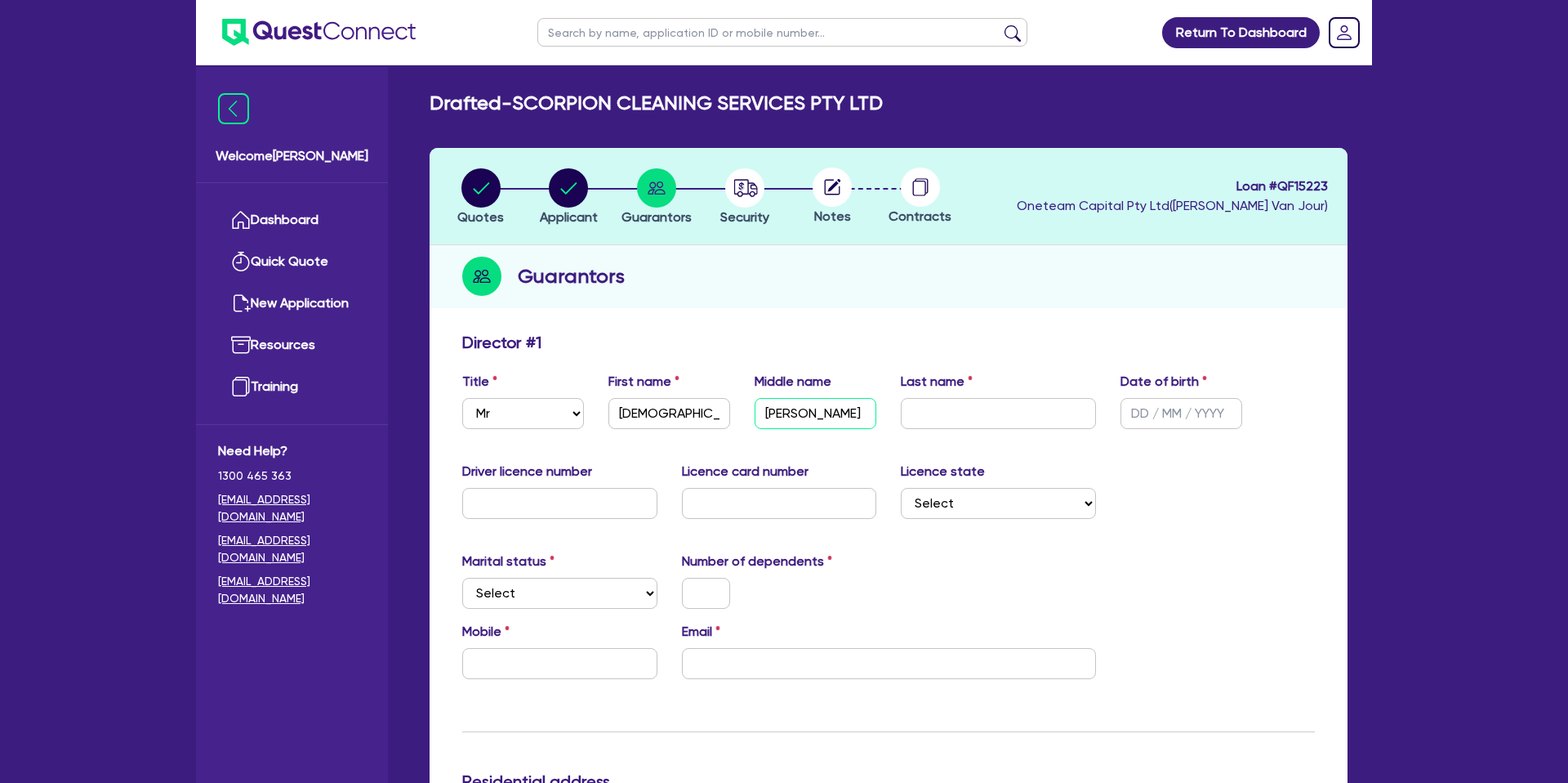
type input "[PERSON_NAME]"
type input "Vergara"
drag, startPoint x: 1134, startPoint y: 410, endPoint x: 1213, endPoint y: 321, distance: 119.0
click at [1134, 409] on input "text" at bounding box center [1181, 414] width 122 height 31
type input "[DATE]"
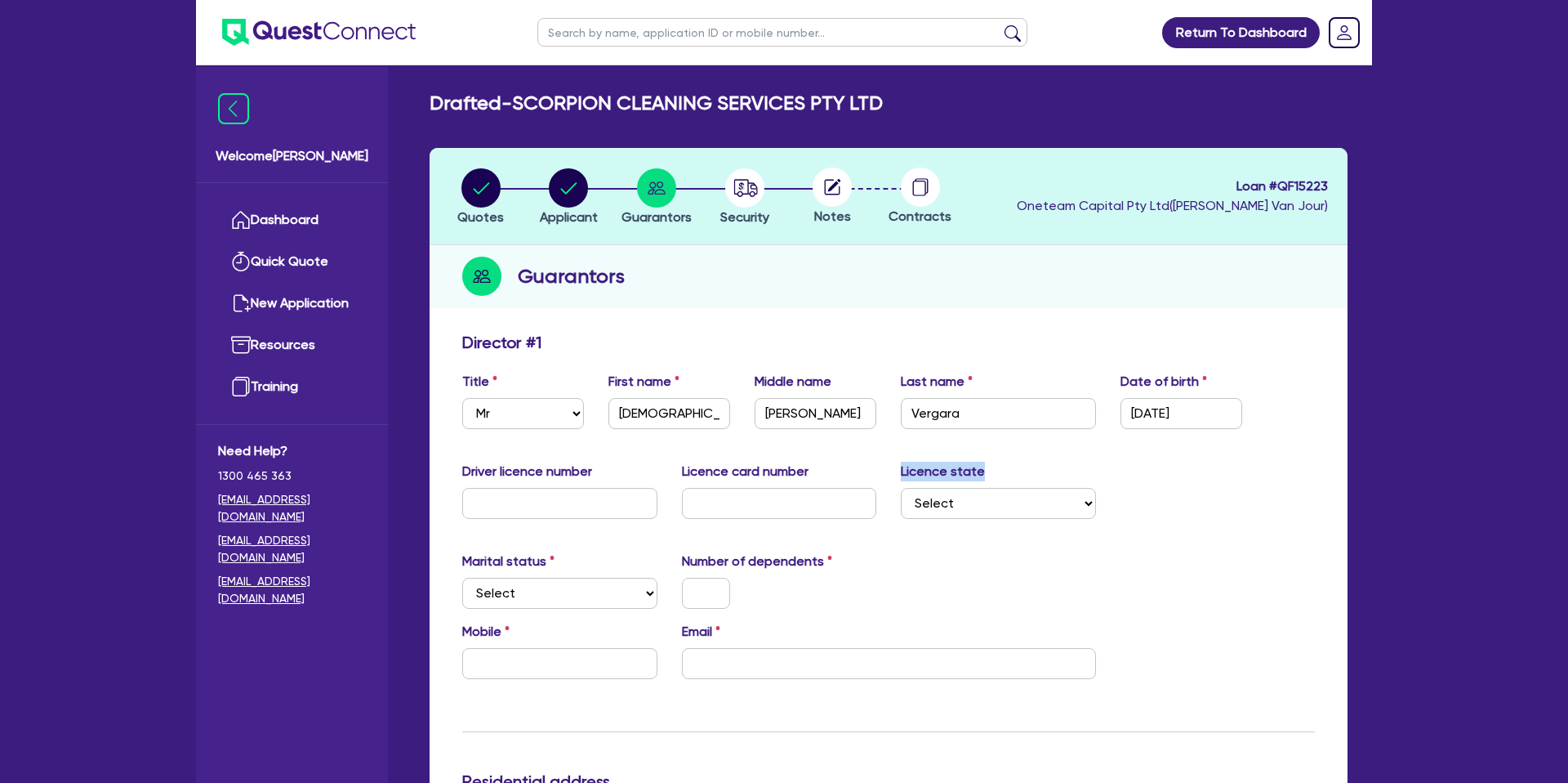
drag, startPoint x: 514, startPoint y: 501, endPoint x: 522, endPoint y: 500, distance: 8.1
click at [514, 501] on input "text" at bounding box center [559, 503] width 195 height 31
click at [671, 405] on input "[DEMOGRAPHIC_DATA]" at bounding box center [669, 414] width 122 height 31
click at [674, 409] on input "[DEMOGRAPHIC_DATA]" at bounding box center [669, 414] width 122 height 31
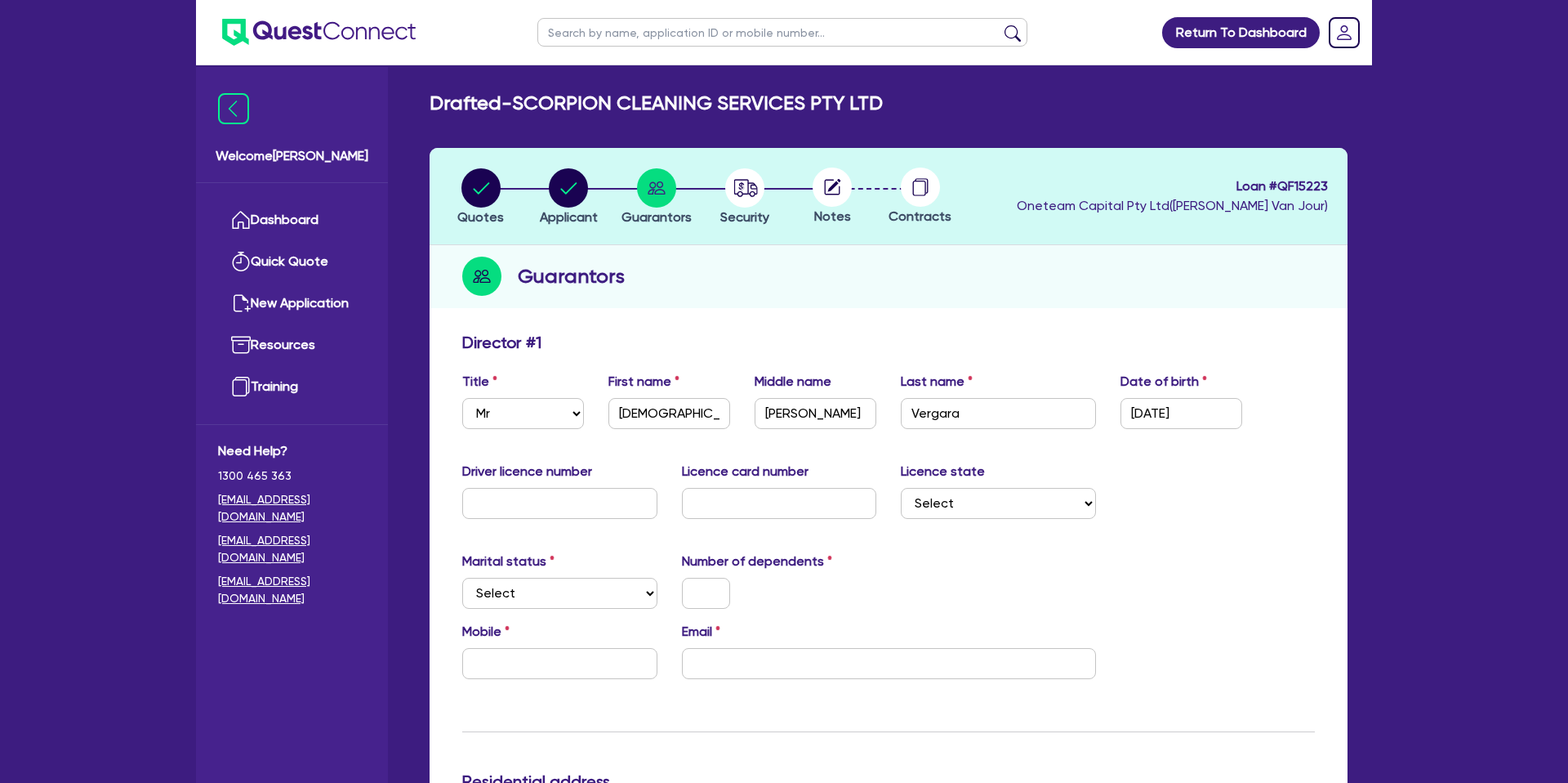
click at [487, 514] on div "Driver licence number Licence card number Licence state Select [GEOGRAPHIC_DATA…" at bounding box center [888, 497] width 877 height 71
click at [489, 508] on input "text" at bounding box center [559, 503] width 195 height 31
type input "035564360"
click at [709, 507] on input "text" at bounding box center [779, 503] width 195 height 31
click at [651, 410] on input "[DEMOGRAPHIC_DATA]" at bounding box center [669, 414] width 122 height 31
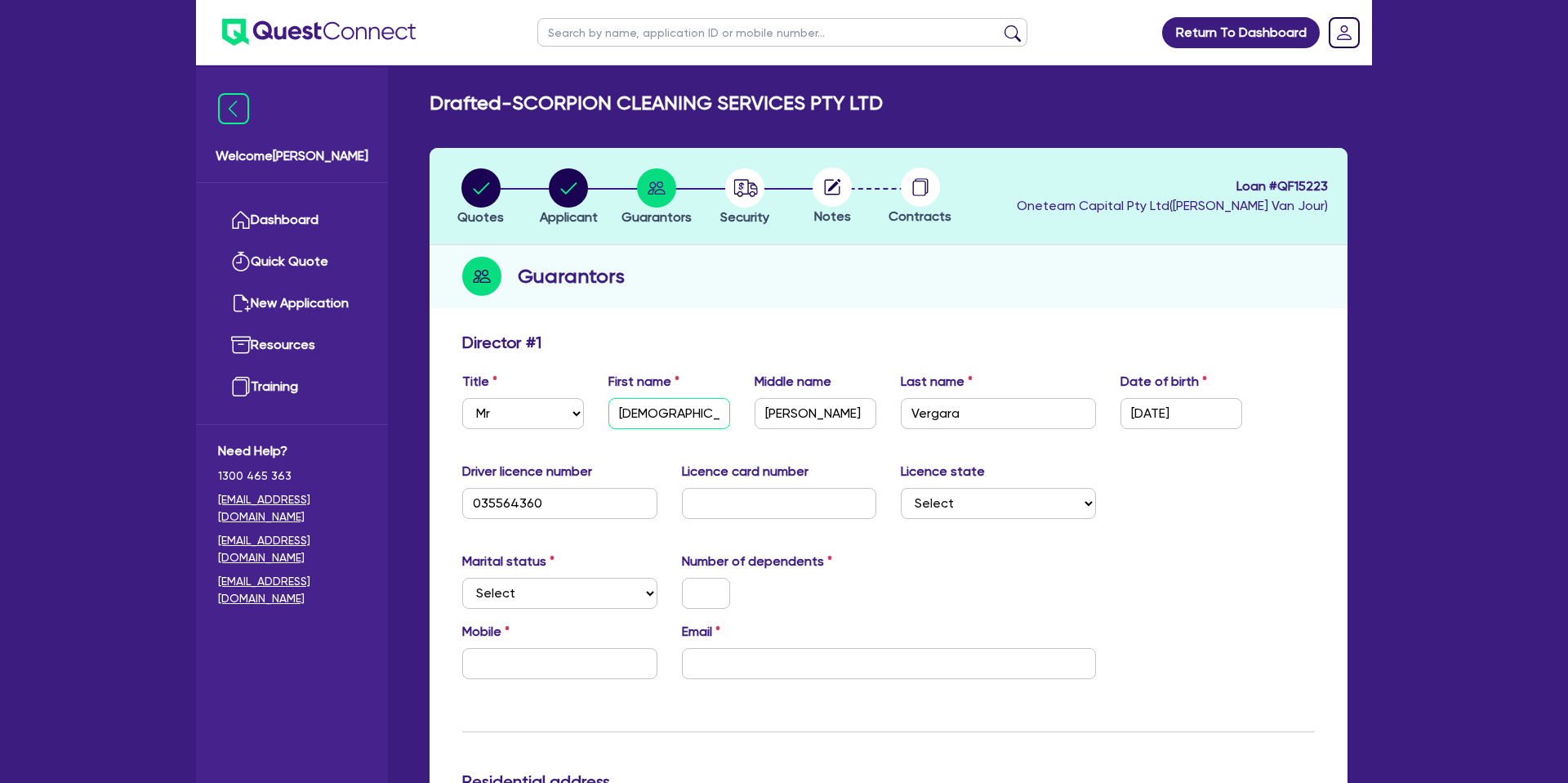
click at [651, 410] on input "[DEMOGRAPHIC_DATA]" at bounding box center [669, 414] width 122 height 31
paste input "istian"
type input "[DEMOGRAPHIC_DATA]"
click at [711, 492] on input "text" at bounding box center [779, 503] width 195 height 31
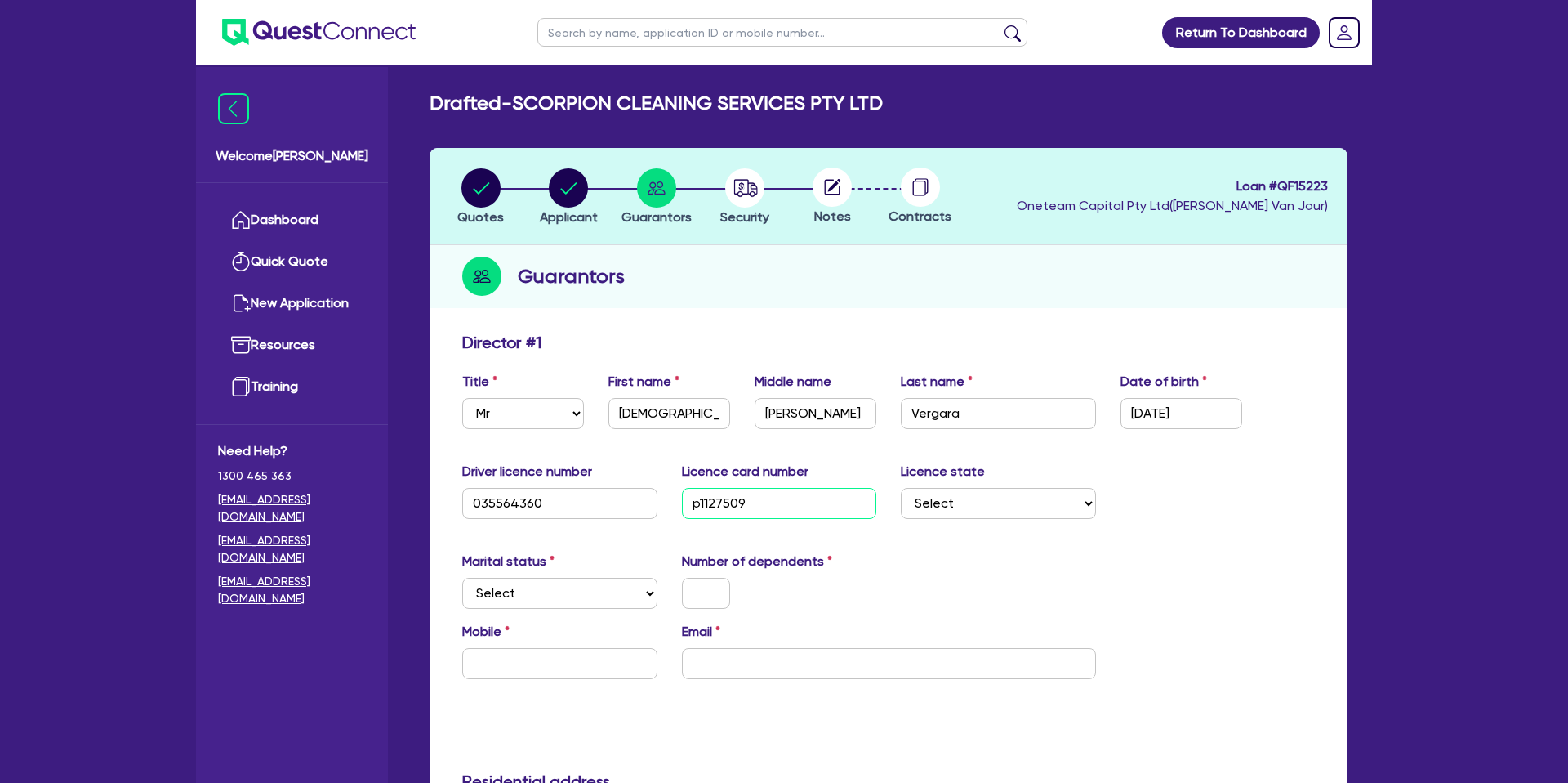
type input "p1127509"
click at [1007, 580] on div "Marital status Select [DEMOGRAPHIC_DATA] Married De Facto / Partner Number of d…" at bounding box center [888, 587] width 877 height 71
click at [994, 496] on select "Select [GEOGRAPHIC_DATA] [GEOGRAPHIC_DATA] [GEOGRAPHIC_DATA] [GEOGRAPHIC_DATA] …" at bounding box center [998, 503] width 195 height 31
select select "VIC"
click at [901, 488] on select "Select [GEOGRAPHIC_DATA] [GEOGRAPHIC_DATA] [GEOGRAPHIC_DATA] [GEOGRAPHIC_DATA] …" at bounding box center [998, 503] width 195 height 31
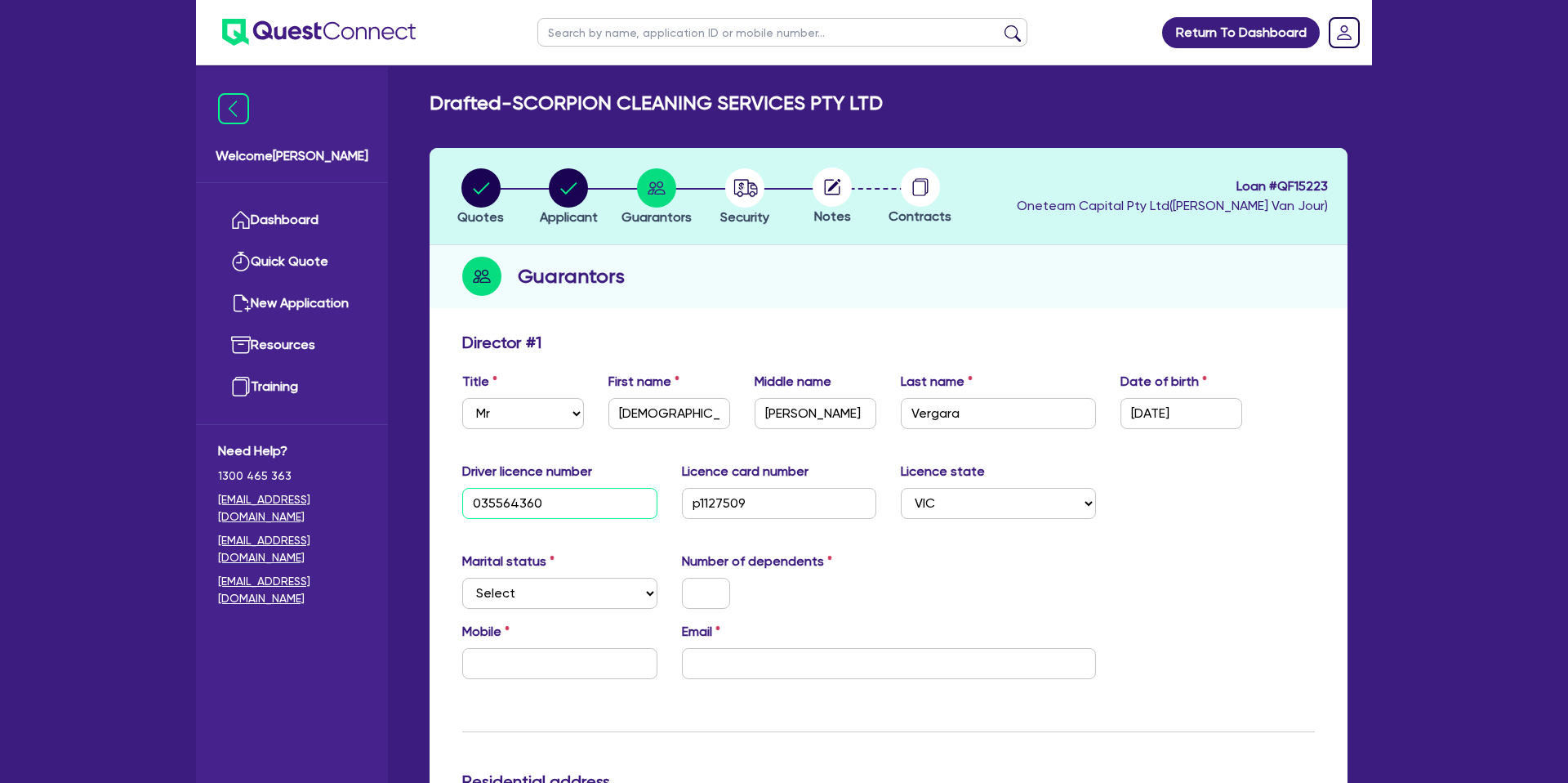
drag, startPoint x: 492, startPoint y: 513, endPoint x: 501, endPoint y: 515, distance: 9.2
click at [499, 514] on input "035564360" at bounding box center [559, 503] width 195 height 31
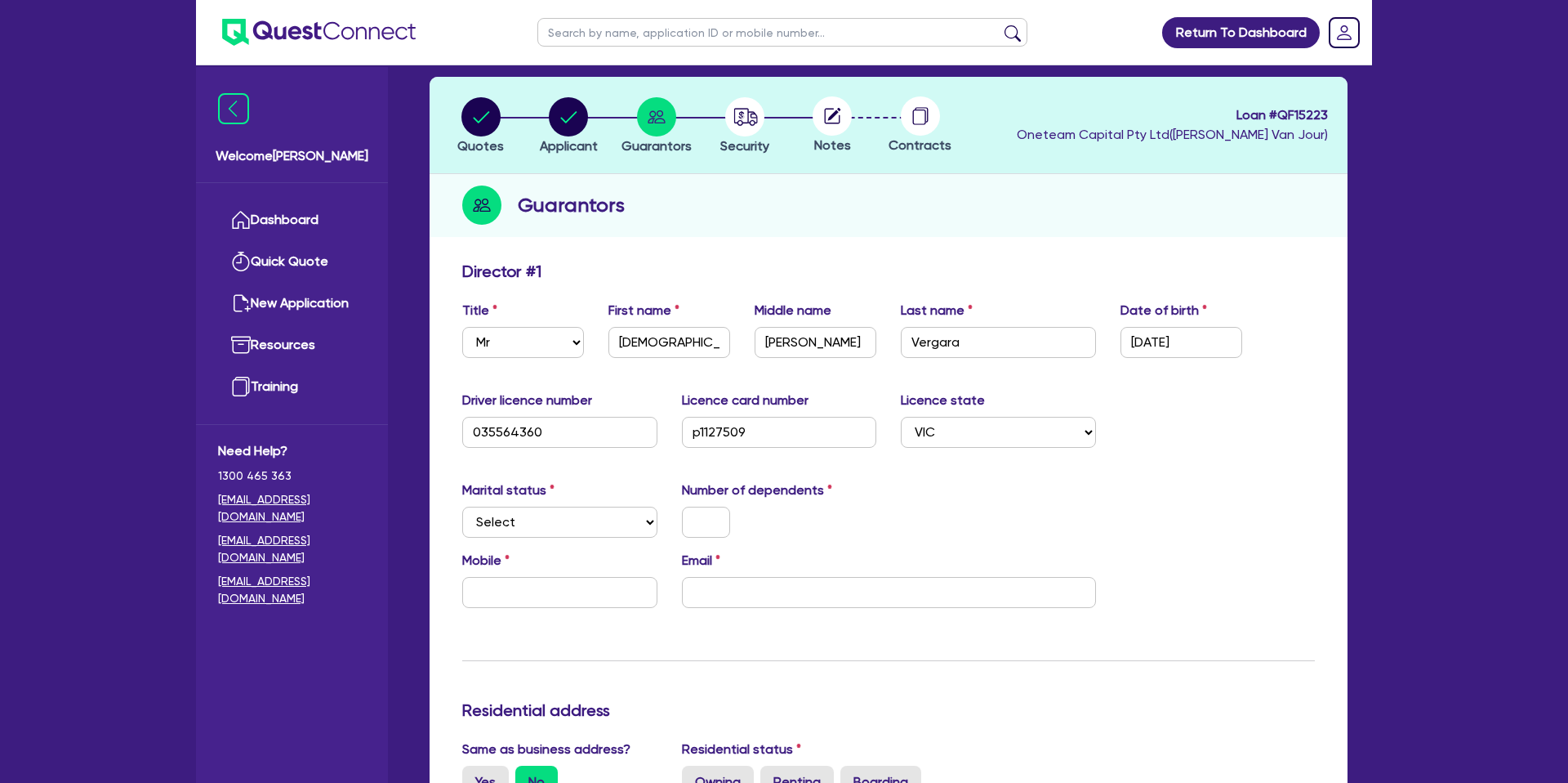
scroll to position [83, 0]
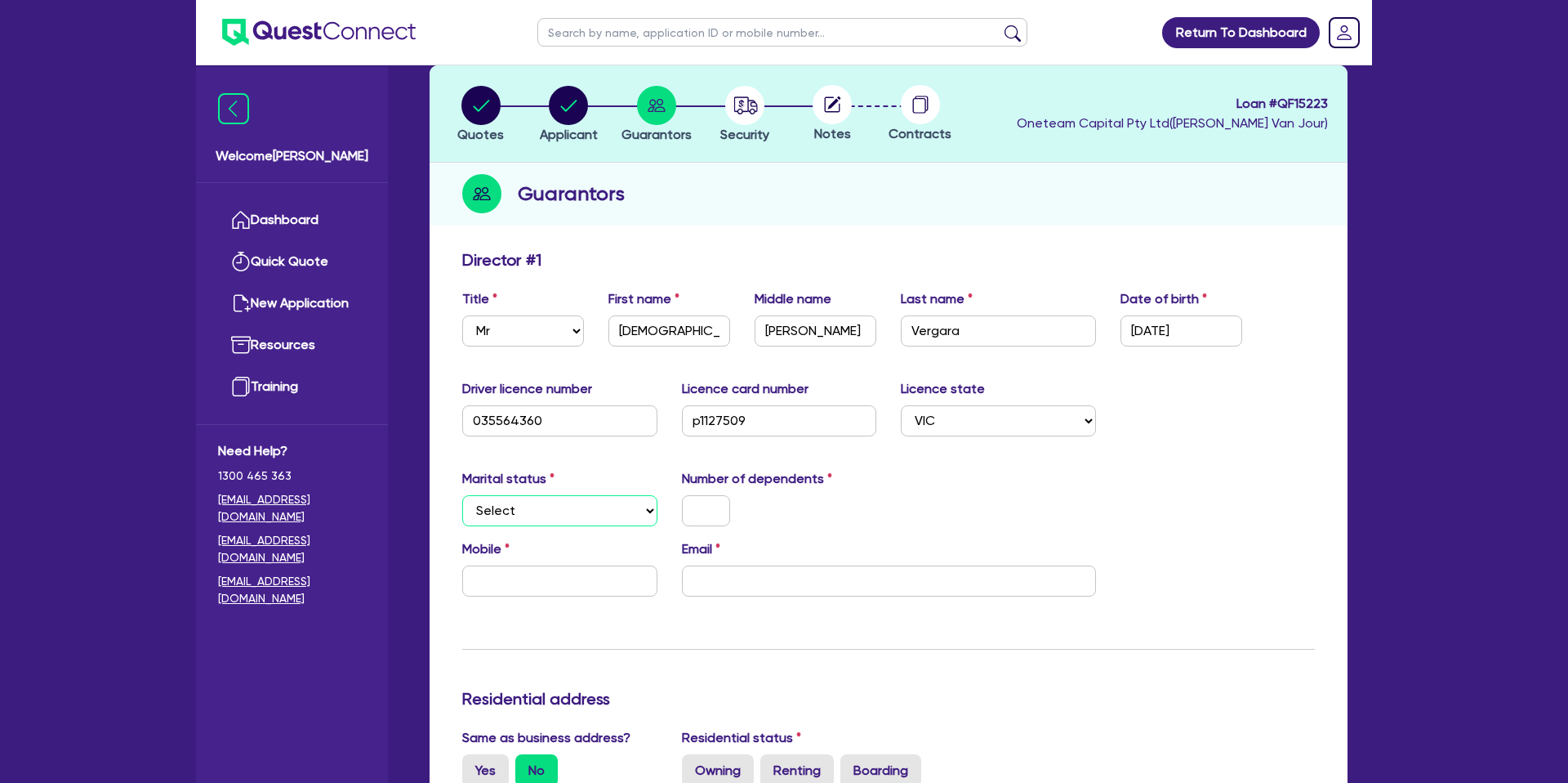
click at [525, 498] on select "Select Single Married De Facto / Partner" at bounding box center [559, 511] width 195 height 31
select select "SINGLE"
click at [462, 495] on select "Select Single Married De Facto / Partner" at bounding box center [559, 511] width 195 height 31
drag, startPoint x: 687, startPoint y: 492, endPoint x: 703, endPoint y: 500, distance: 17.9
click at [687, 492] on div "Number of dependents" at bounding box center [780, 498] width 220 height 57
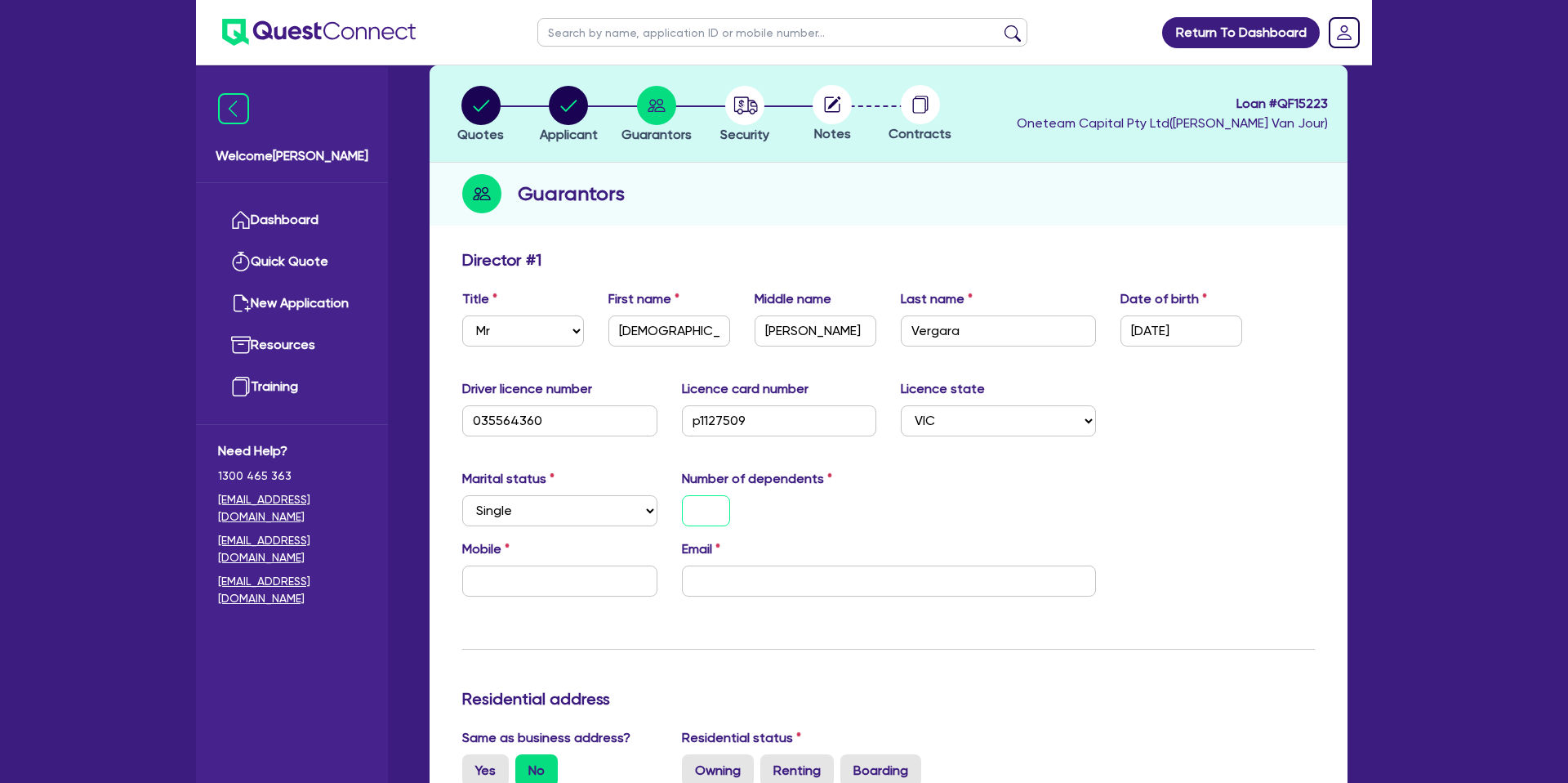
drag, startPoint x: 711, startPoint y: 503, endPoint x: 725, endPoint y: 501, distance: 14.1
click at [725, 501] on input "text" at bounding box center [706, 511] width 49 height 31
click at [841, 477] on div "Number of dependents 0" at bounding box center [780, 498] width 220 height 57
click at [567, 585] on input "text" at bounding box center [559, 581] width 195 height 31
type input "0"
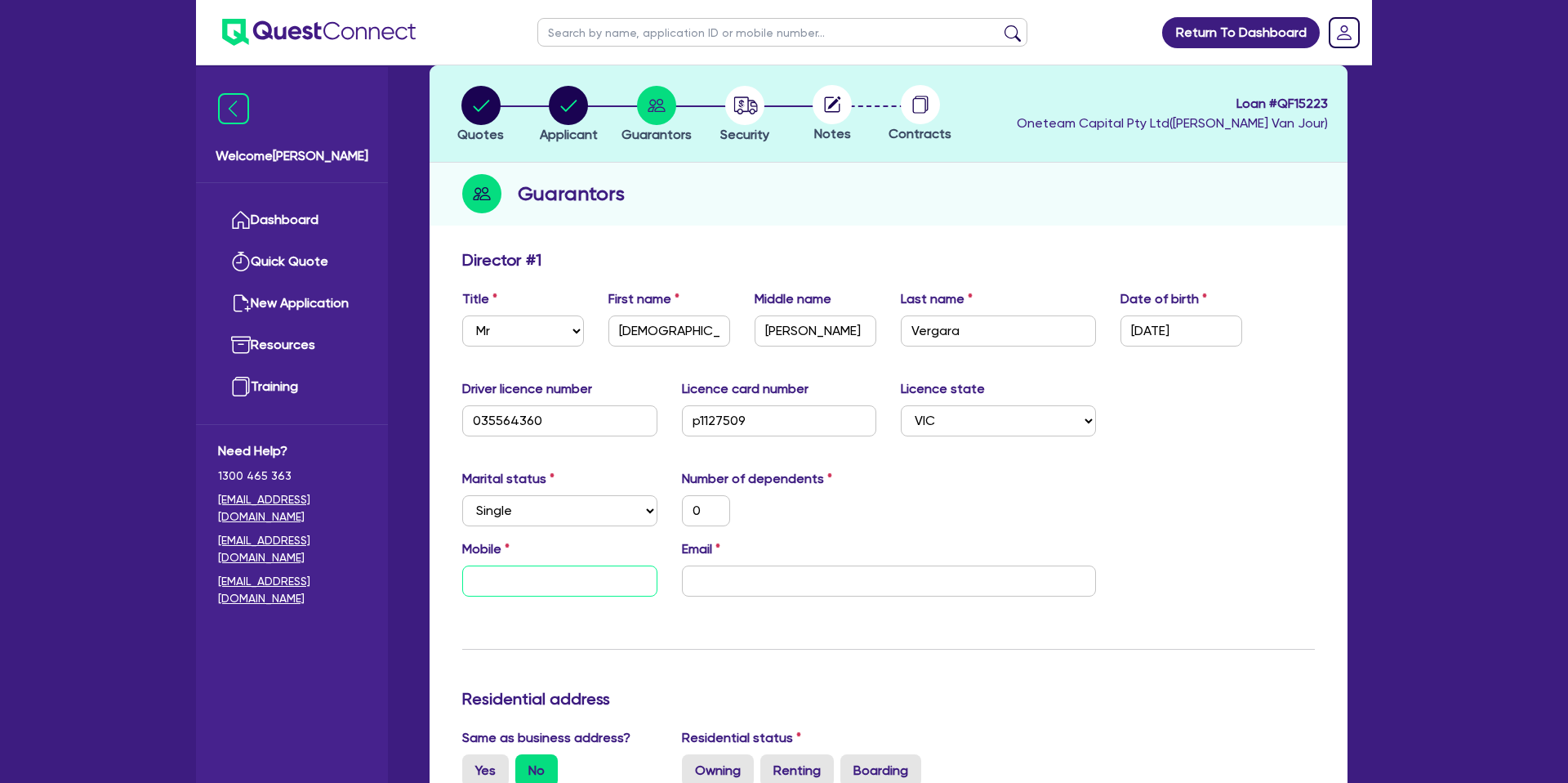
type input "0"
type input "07"
type input "0"
type input "078"
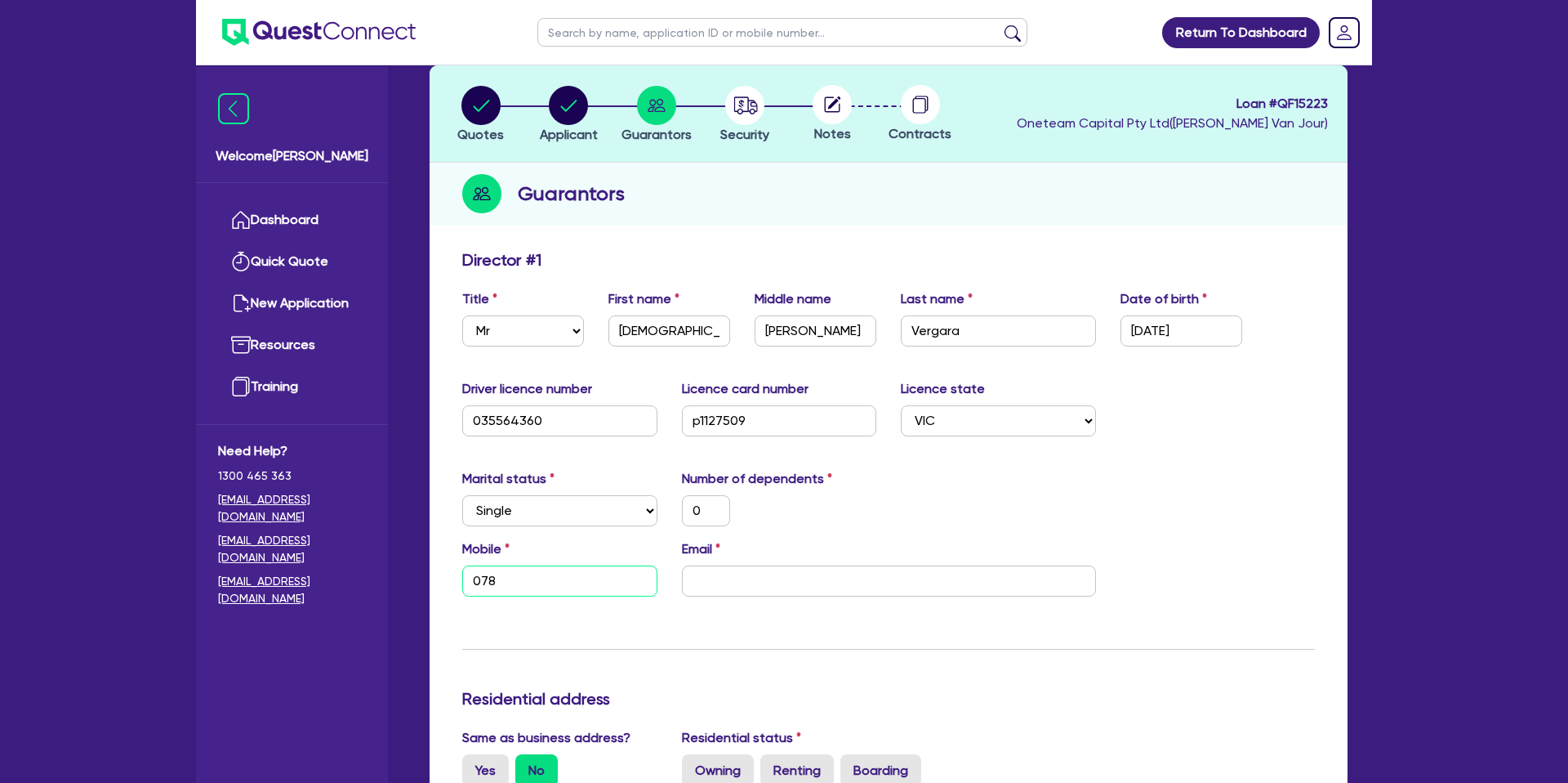
type input "0"
type input "07"
type input "0"
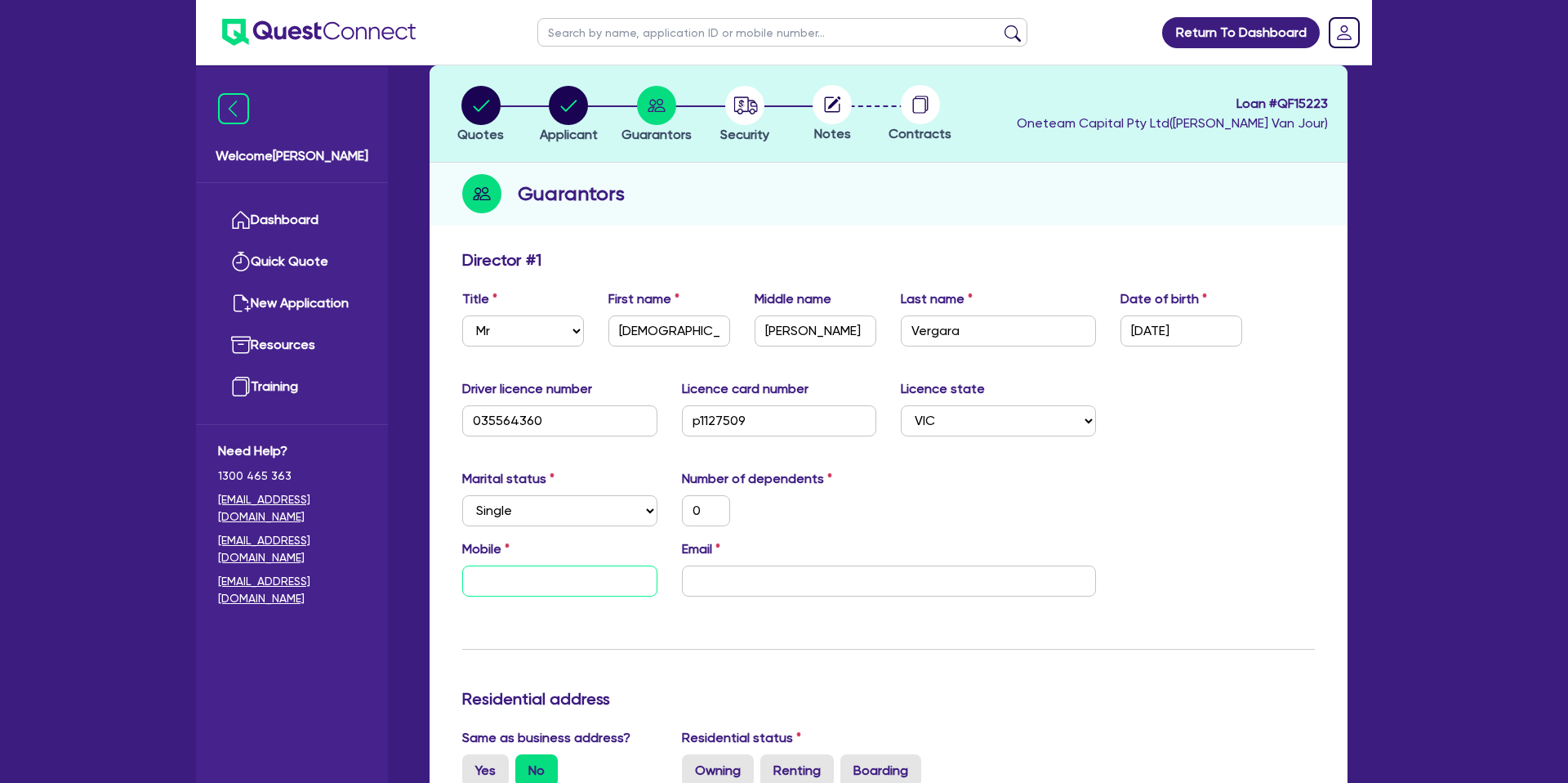
type input "0"
type input "04"
type input "0"
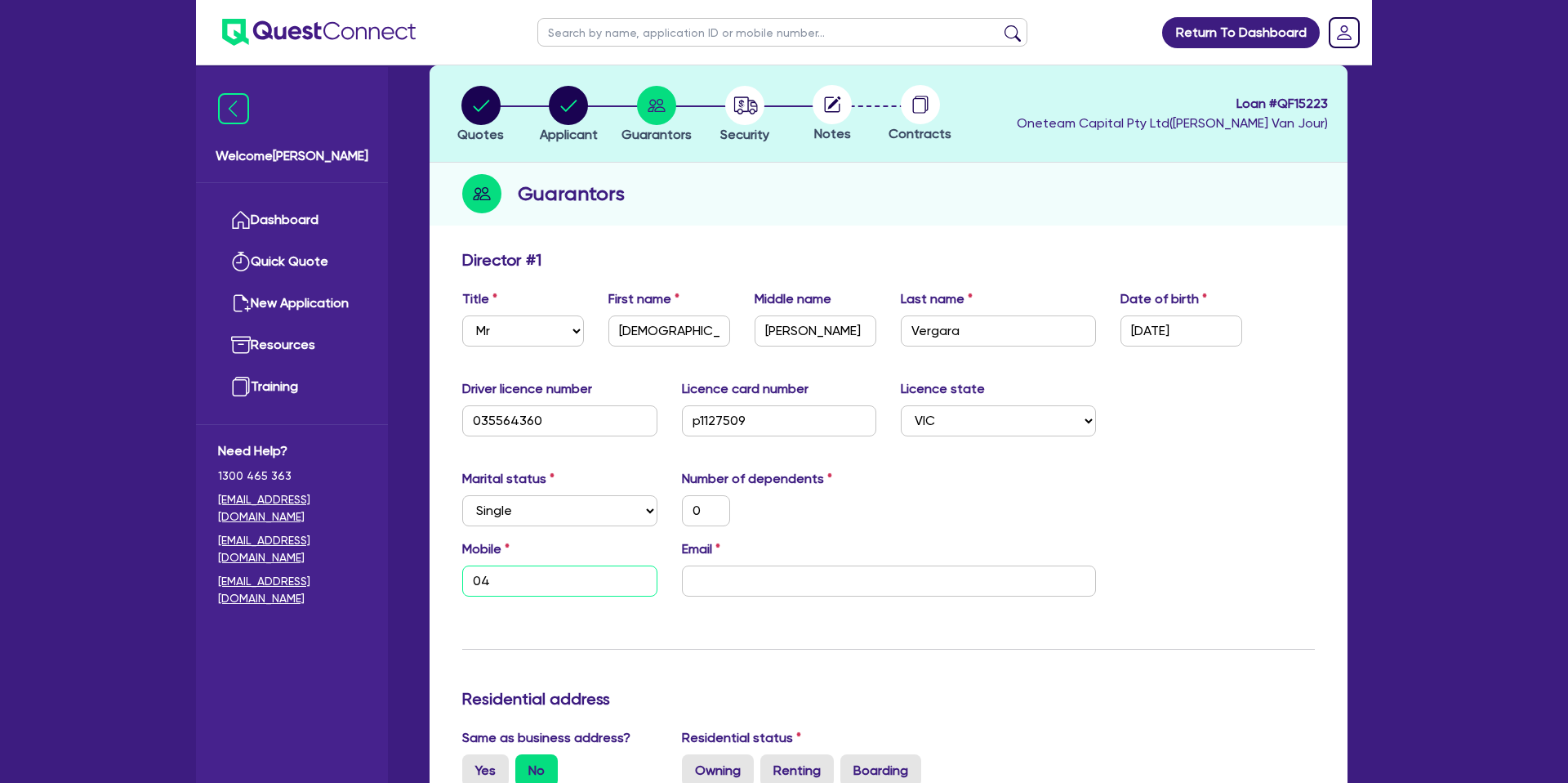
type input "047"
type input "0"
type input "0478"
type input "0"
type input "0478 8"
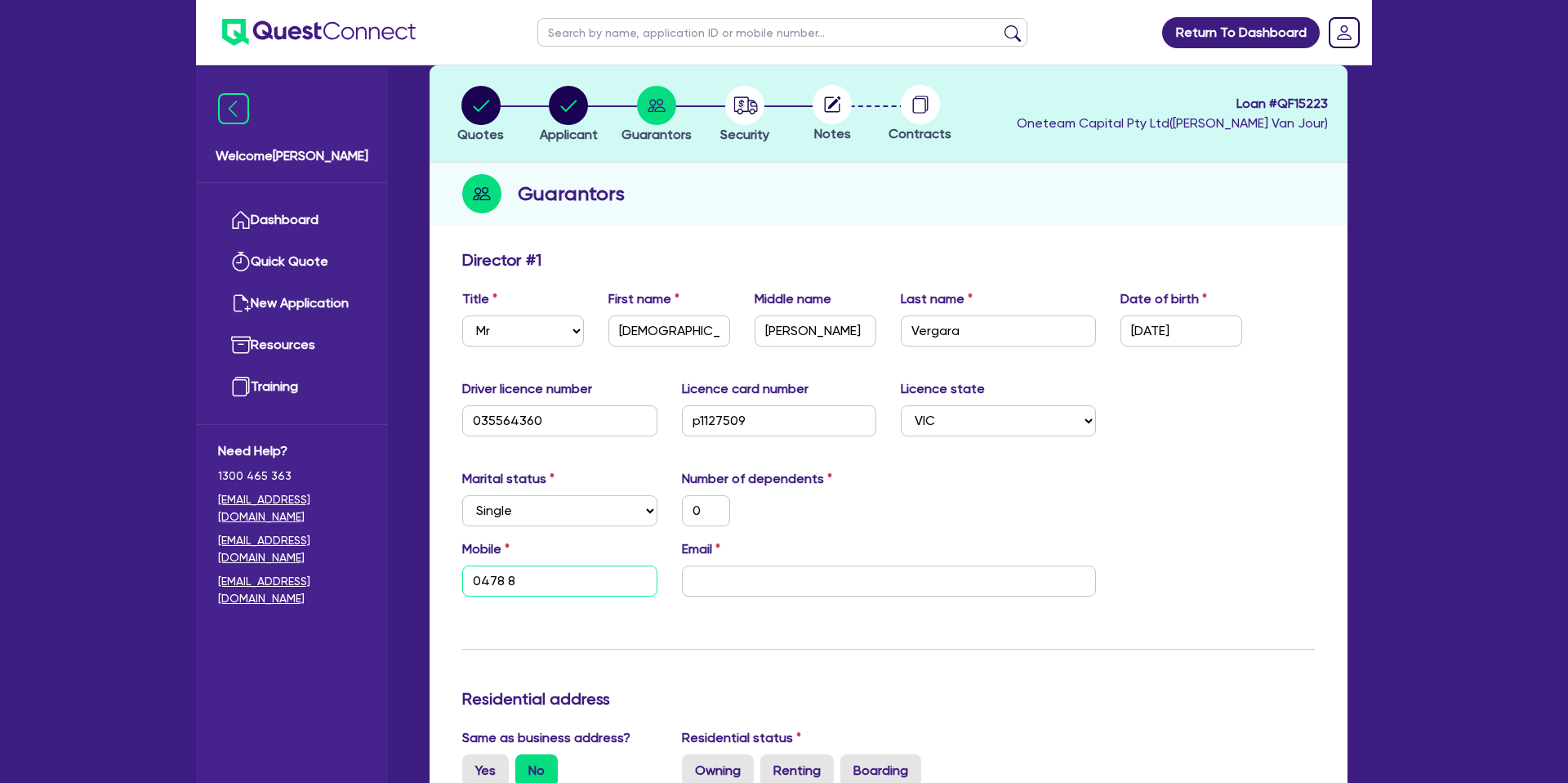
type input "0"
type input "0478 88"
type input "0"
type input "0478 8"
type input "0"
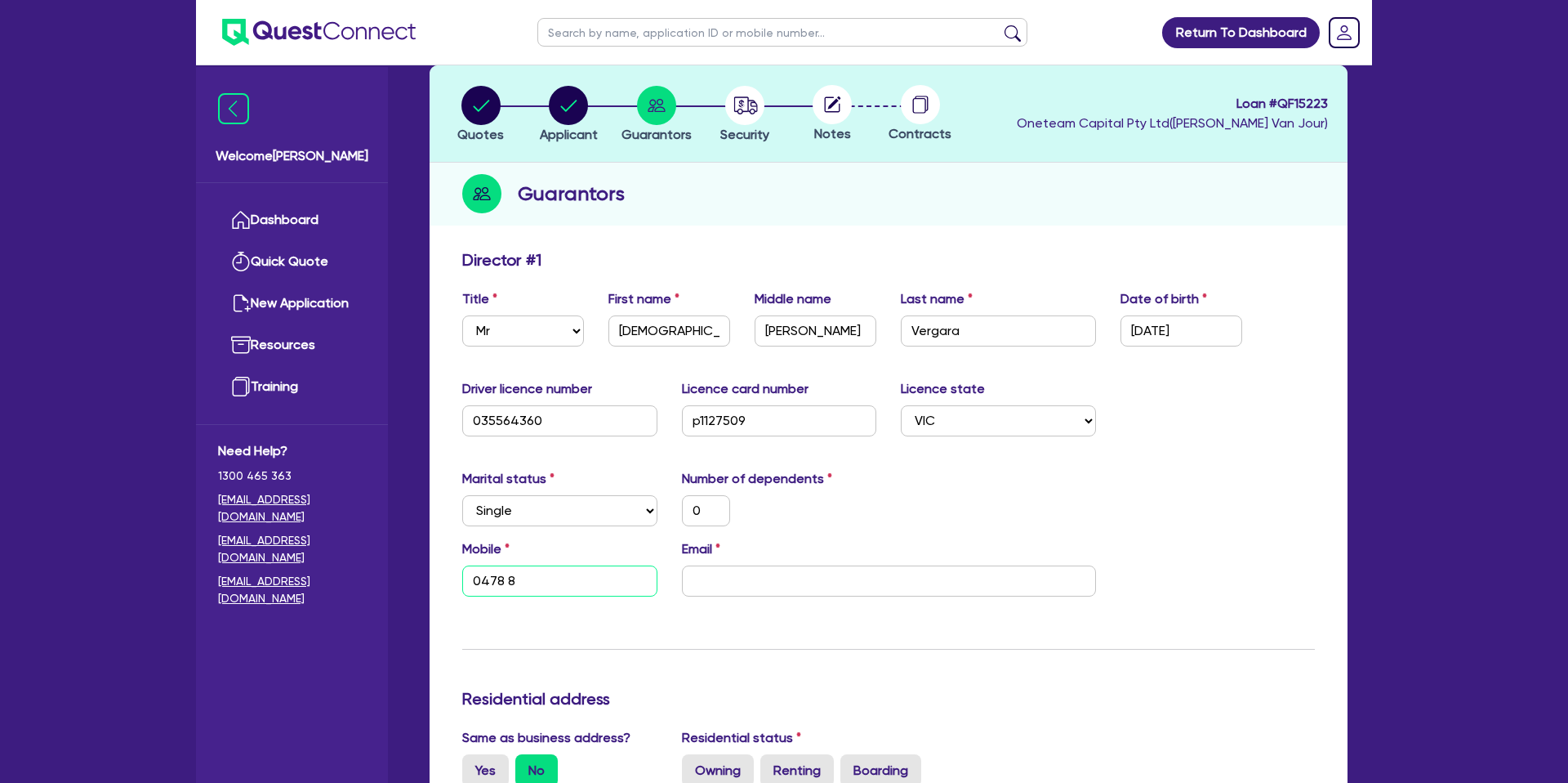
type input "0478 89"
type input "0"
type input "0478 899"
type input "0"
type input "0478 899 9"
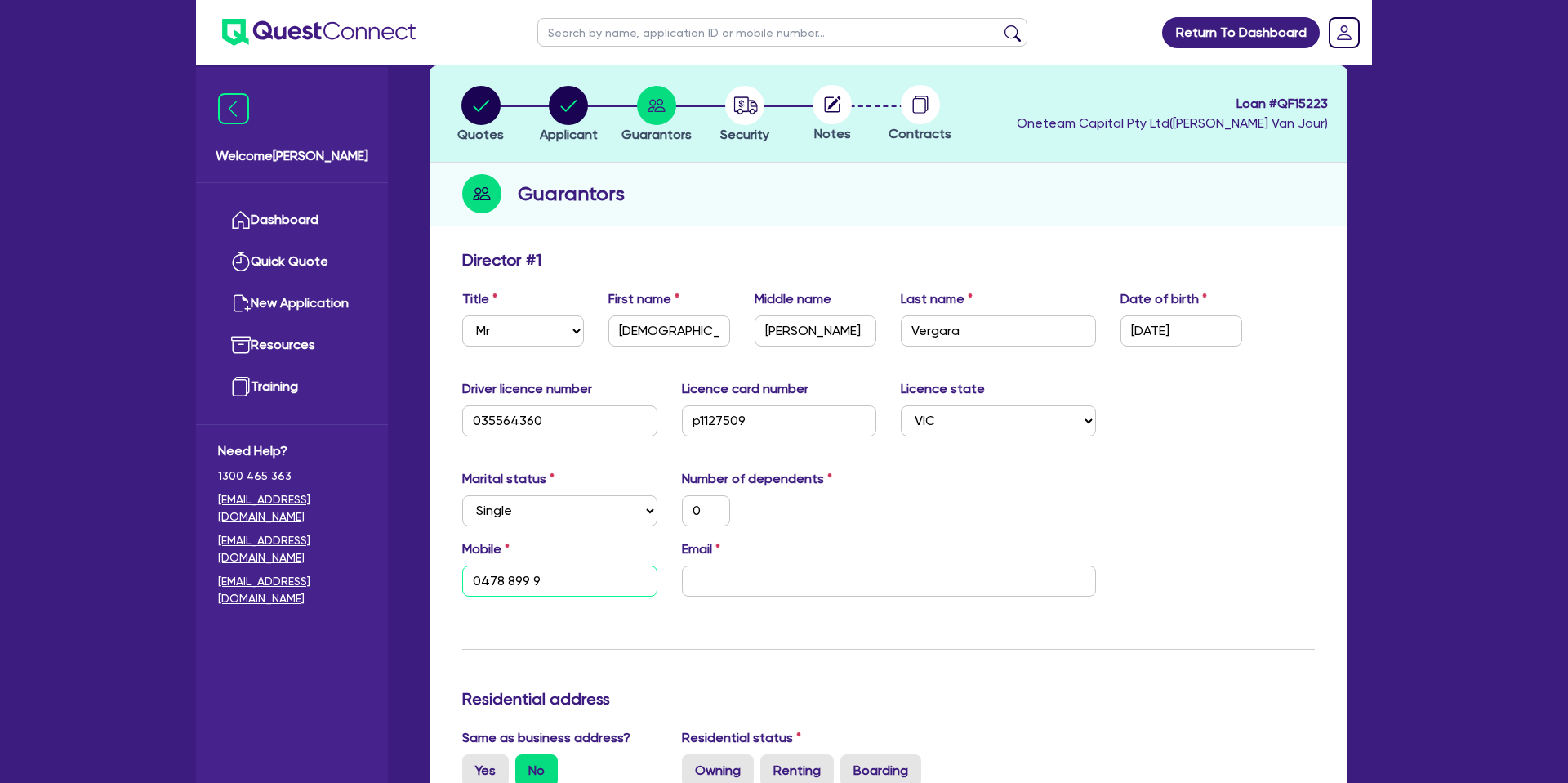
type input "0"
type input "0478 899 99"
type input "0"
type input "0478 899 997"
drag, startPoint x: 807, startPoint y: 591, endPoint x: 598, endPoint y: 363, distance: 309.3
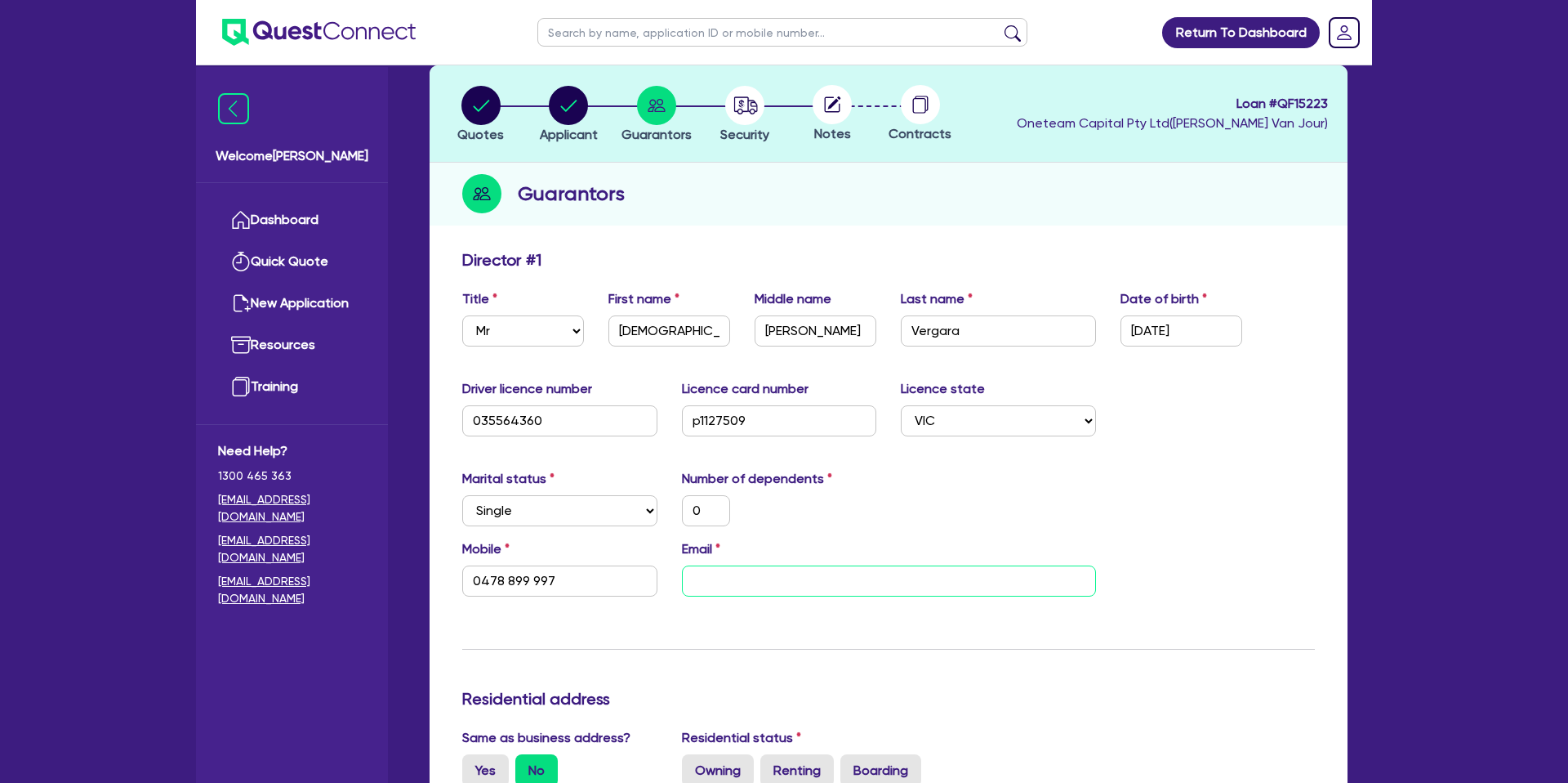
click at [807, 590] on input "email" at bounding box center [889, 581] width 414 height 31
paste input "[PERSON_NAME][EMAIL_ADDRESS][PERSON_NAME][DOMAIN_NAME]"
type input "0"
type input "0478 899 997"
type input "[PERSON_NAME][EMAIL_ADDRESS][PERSON_NAME][DOMAIN_NAME]"
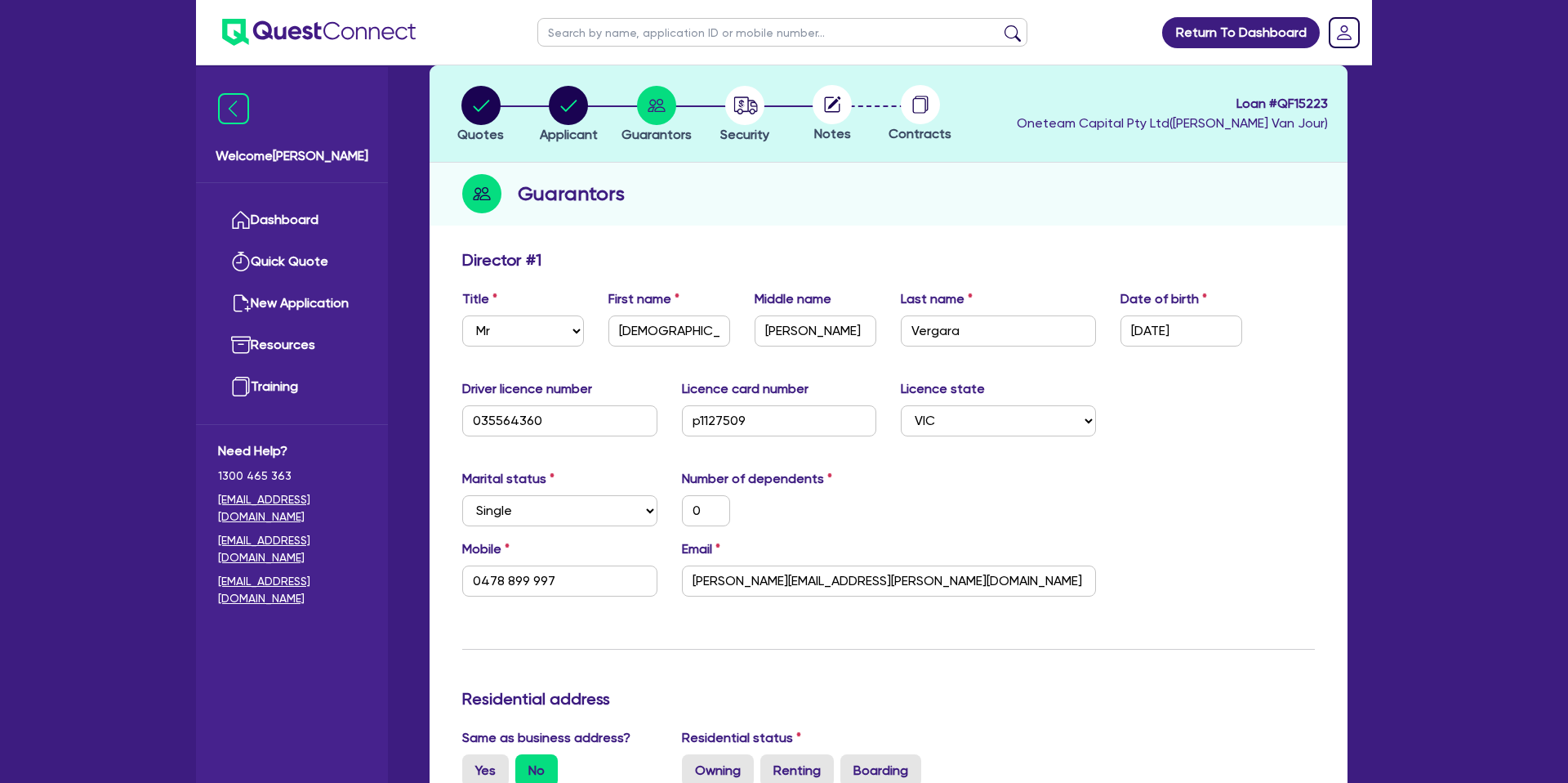
drag, startPoint x: 939, startPoint y: 535, endPoint x: 935, endPoint y: 555, distance: 20.4
click at [939, 535] on div "Marital status Select [DEMOGRAPHIC_DATA] Married De Facto / Partner Number of d…" at bounding box center [888, 504] width 877 height 71
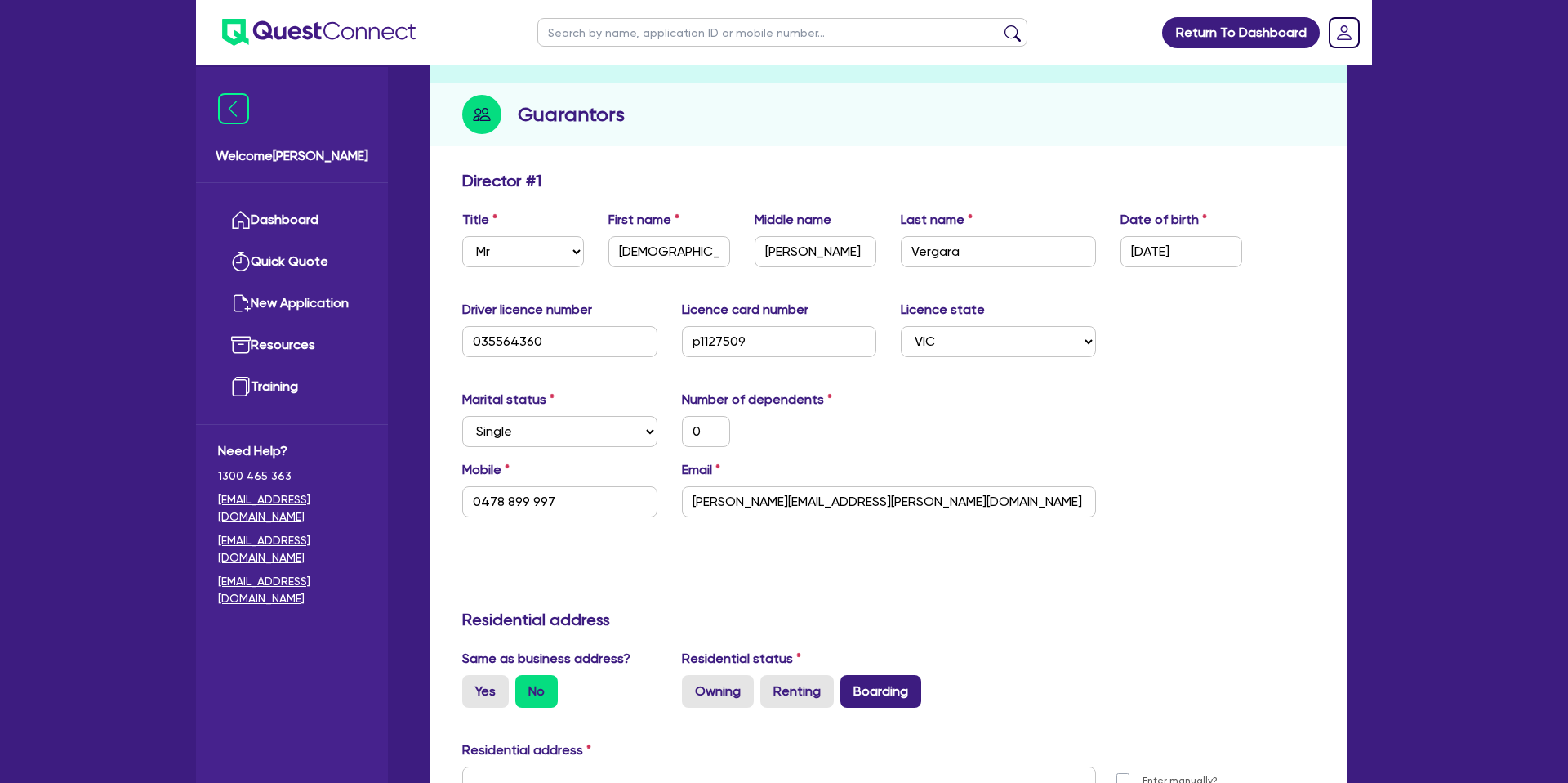
scroll to position [239, 0]
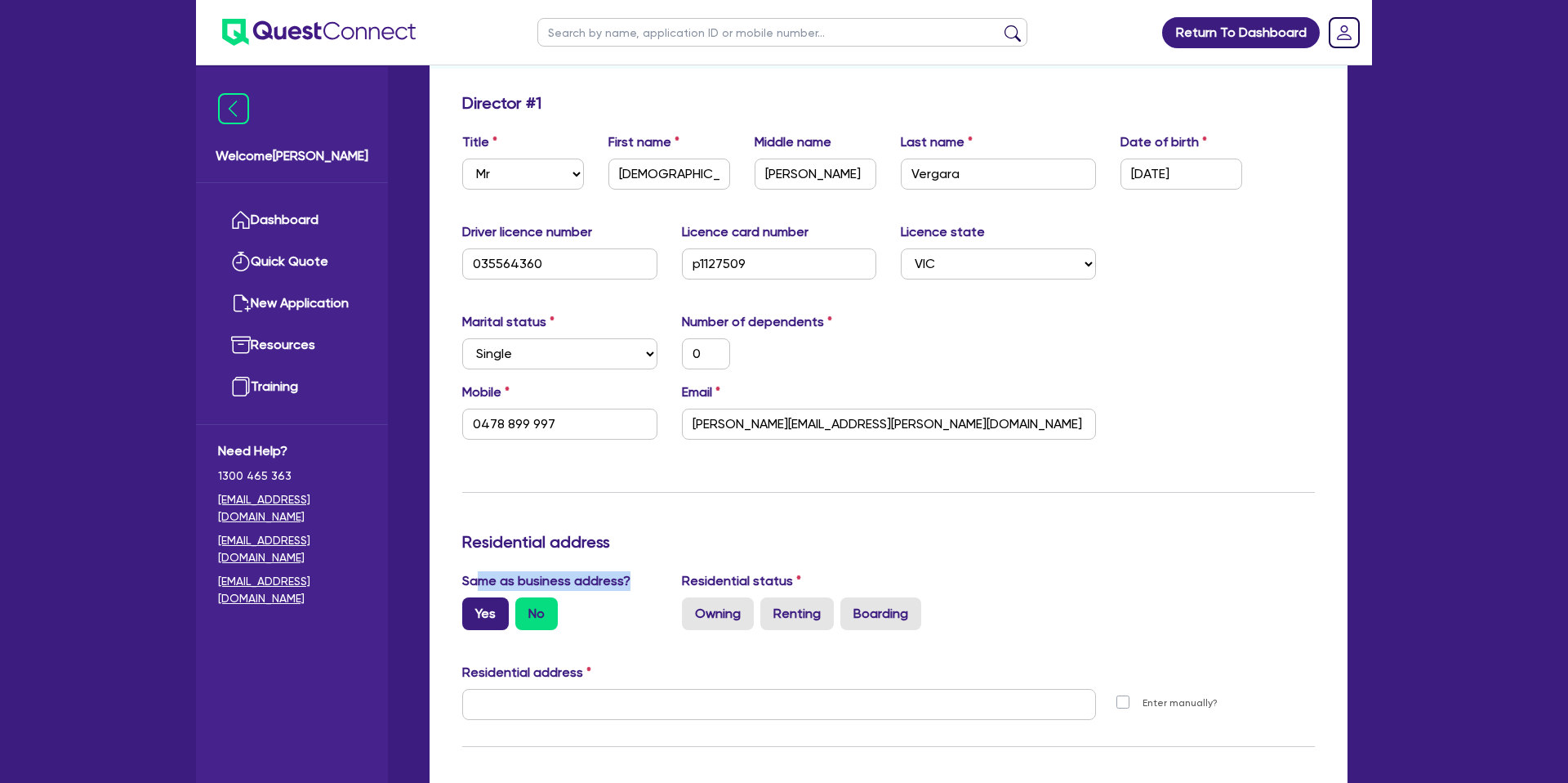
drag, startPoint x: 479, startPoint y: 590, endPoint x: 482, endPoint y: 601, distance: 11.4
click at [479, 600] on div "Same as business address? Yes No" at bounding box center [560, 601] width 220 height 59
click at [500, 598] on label "Yes" at bounding box center [485, 613] width 47 height 33
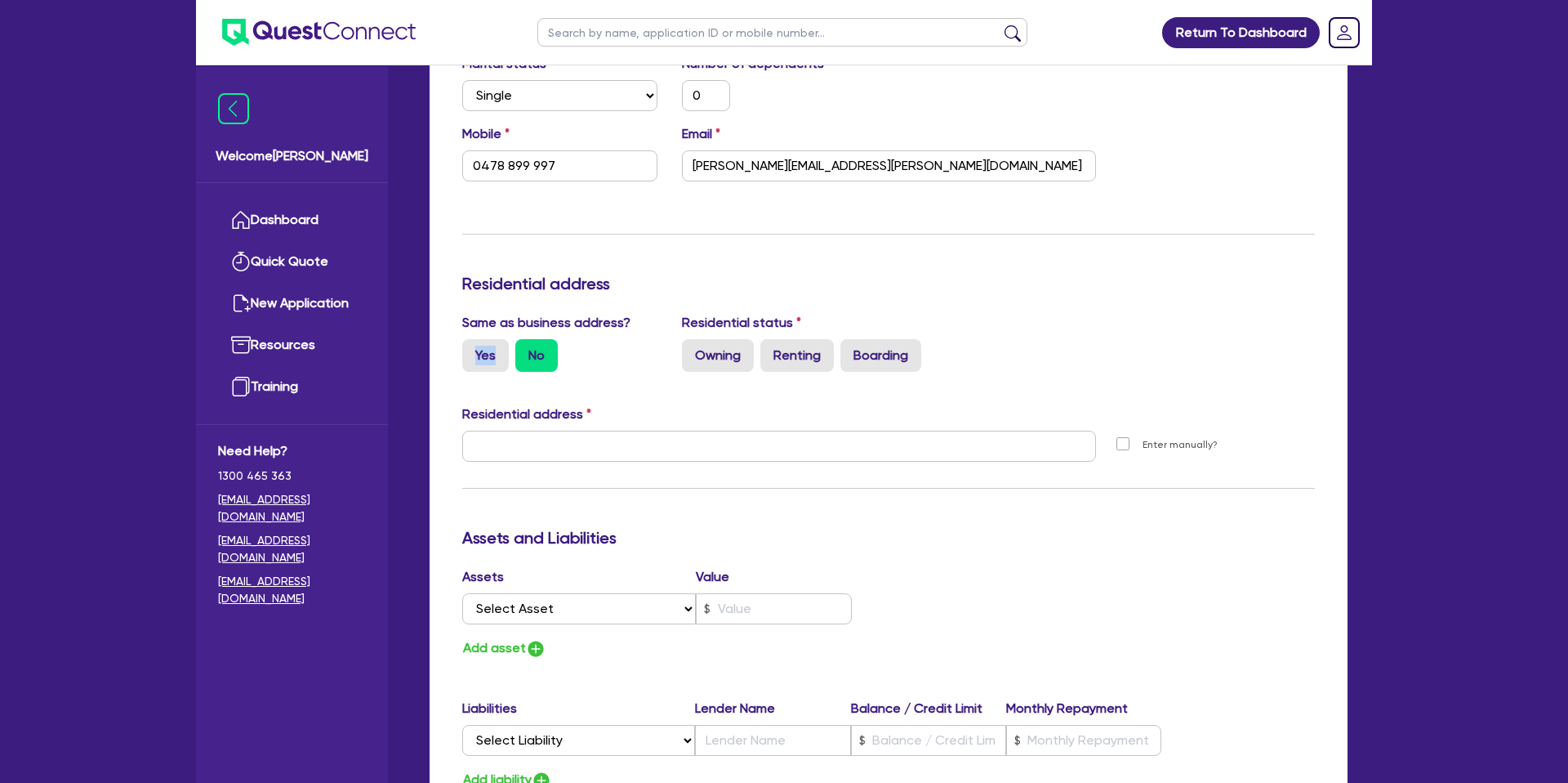
scroll to position [501, 0]
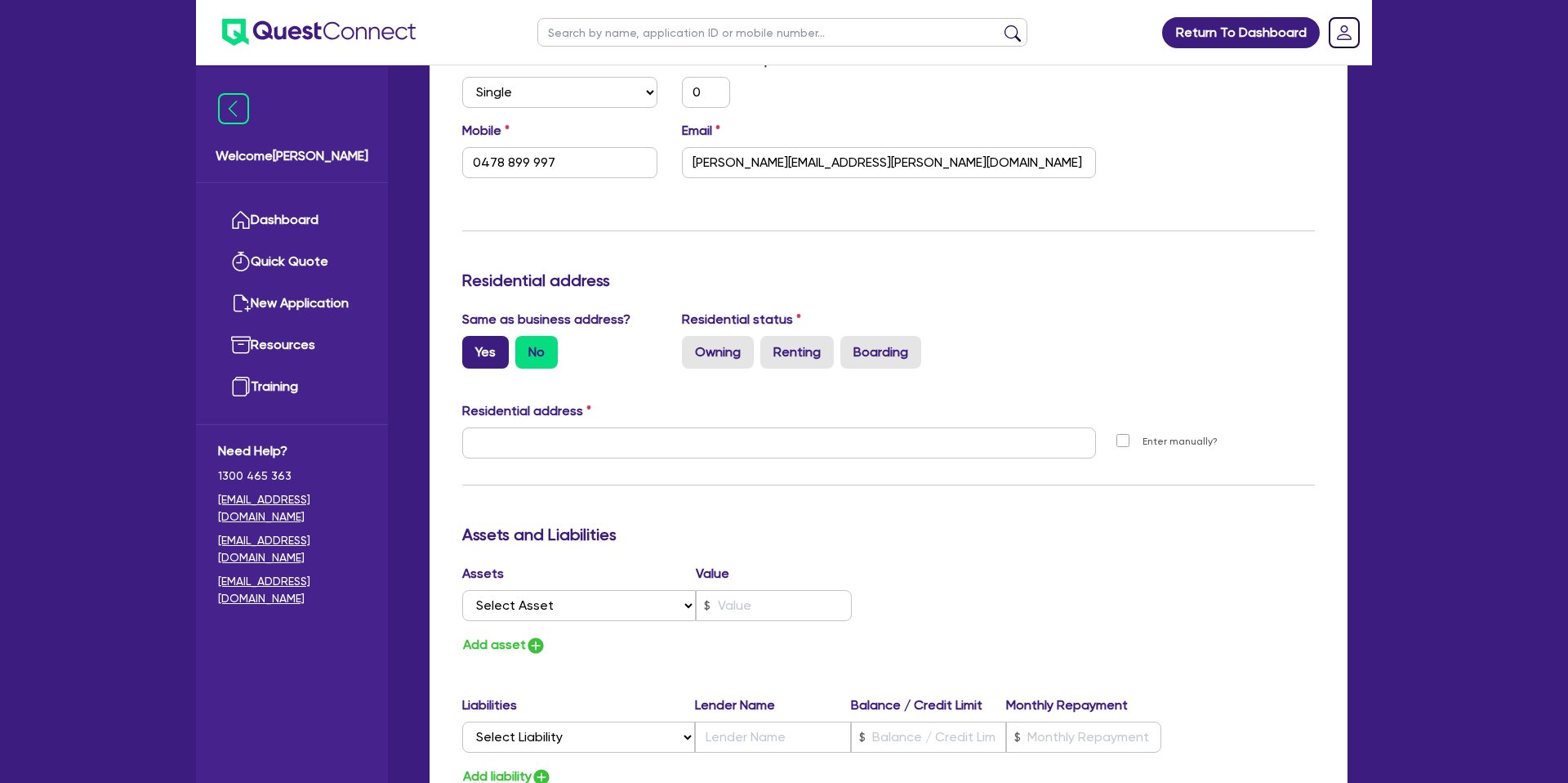
click at [492, 346] on label "Yes" at bounding box center [485, 352] width 47 height 33
click at [473, 346] on input "Yes" at bounding box center [467, 341] width 11 height 11
radio input "true"
type input "0"
type input "0478 899 997"
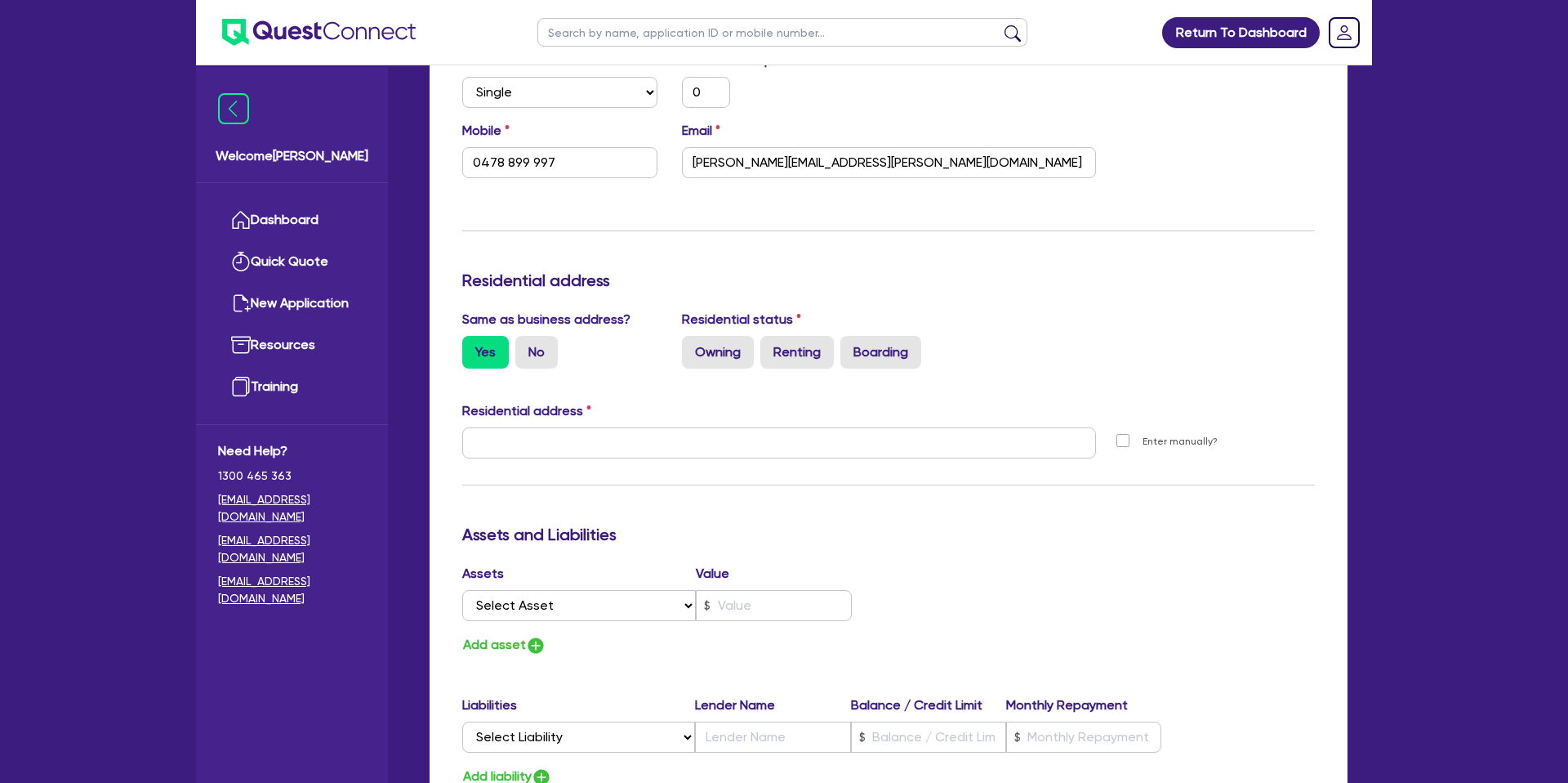
type input "[STREET_ADDRESS]"
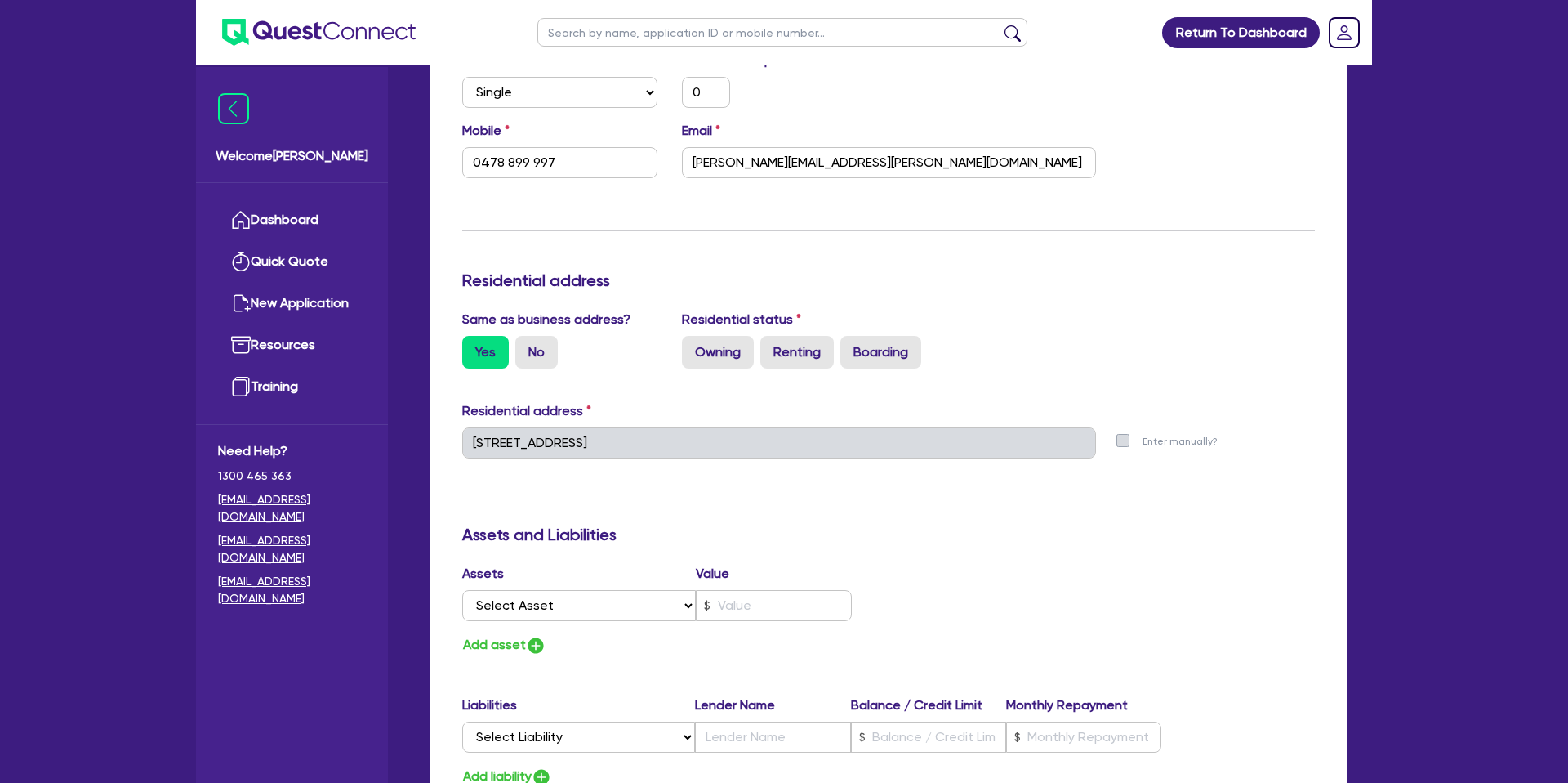
click at [647, 298] on div "Update residential status for Director #1 Boarding is only acceptable when the …" at bounding box center [888, 436] width 852 height 1208
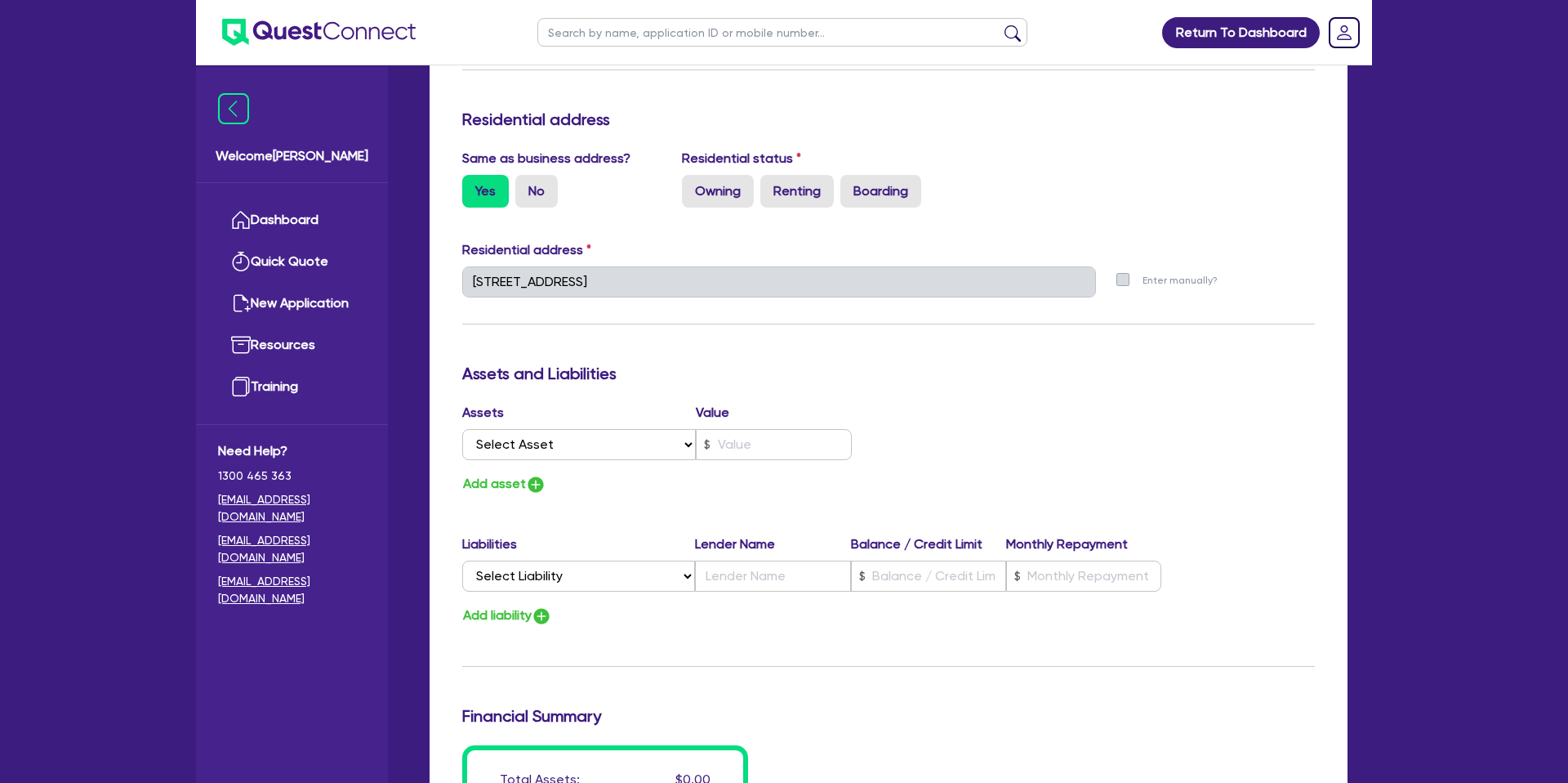
scroll to position [687, 0]
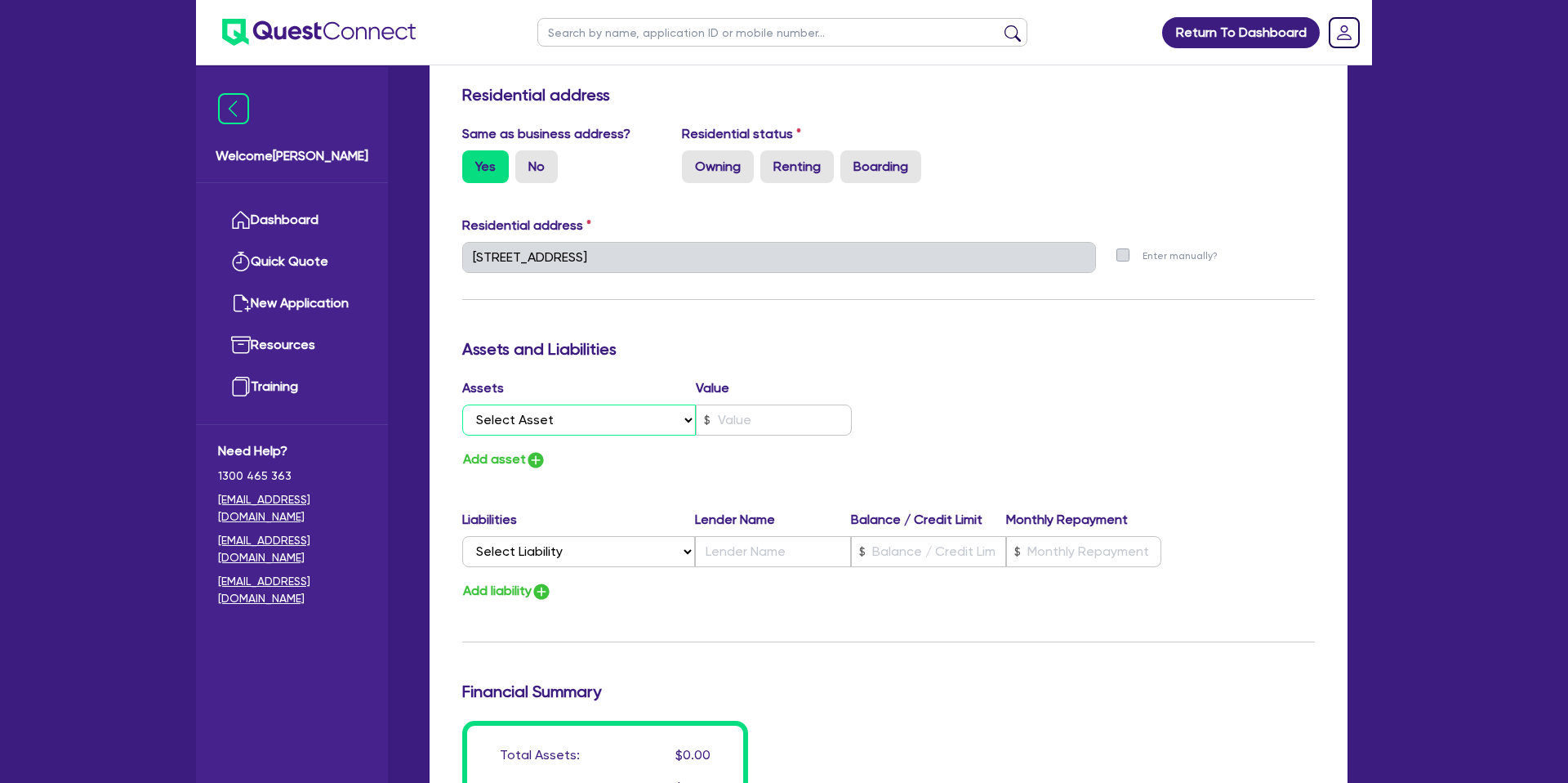
click at [598, 417] on select "Select Asset Cash Property Investment property Vehicle Truck Trailer Equipment …" at bounding box center [578, 420] width 234 height 31
select select "PROPERTY"
click at [462, 404] on select "Select Asset Cash Property Investment property Vehicle Truck Trailer Equipment …" at bounding box center [578, 420] width 234 height 31
type input "0"
type input "0478 899 997"
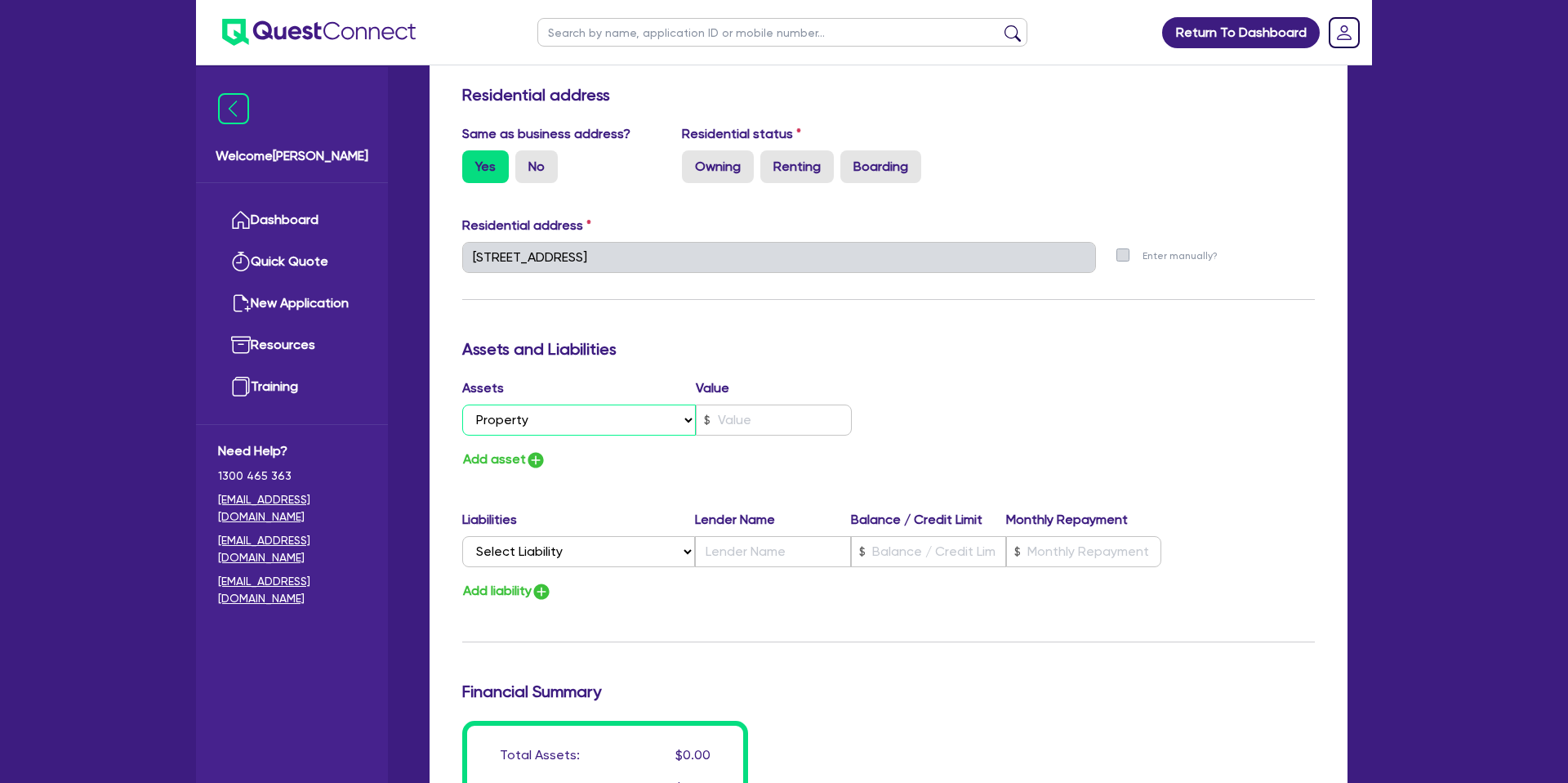
click at [627, 425] on select "Select Asset Cash Property Investment property Vehicle Truck Trailer Equipment …" at bounding box center [578, 420] width 234 height 31
select select "INVESTMENT_PROPERTY"
click at [462, 404] on select "Select Asset Cash Property Investment property Vehicle Truck Trailer Equipment …" at bounding box center [578, 420] width 234 height 31
type input "0"
type input "0478 899 997"
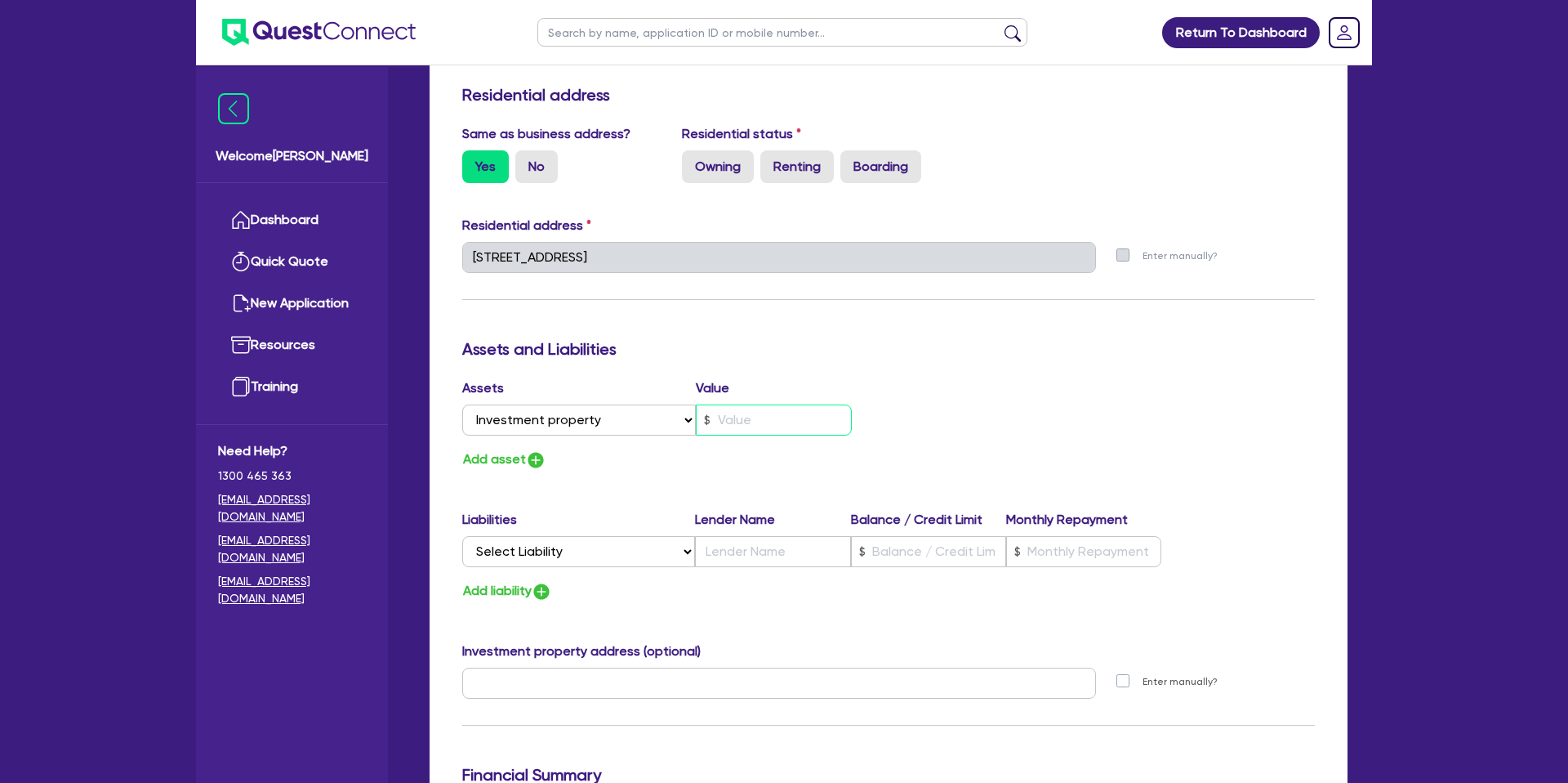
drag, startPoint x: 762, startPoint y: 419, endPoint x: 825, endPoint y: 414, distance: 63.2
click at [767, 419] on input "text" at bounding box center [773, 420] width 156 height 31
type input "0"
type input "0478 899 997"
type input "5"
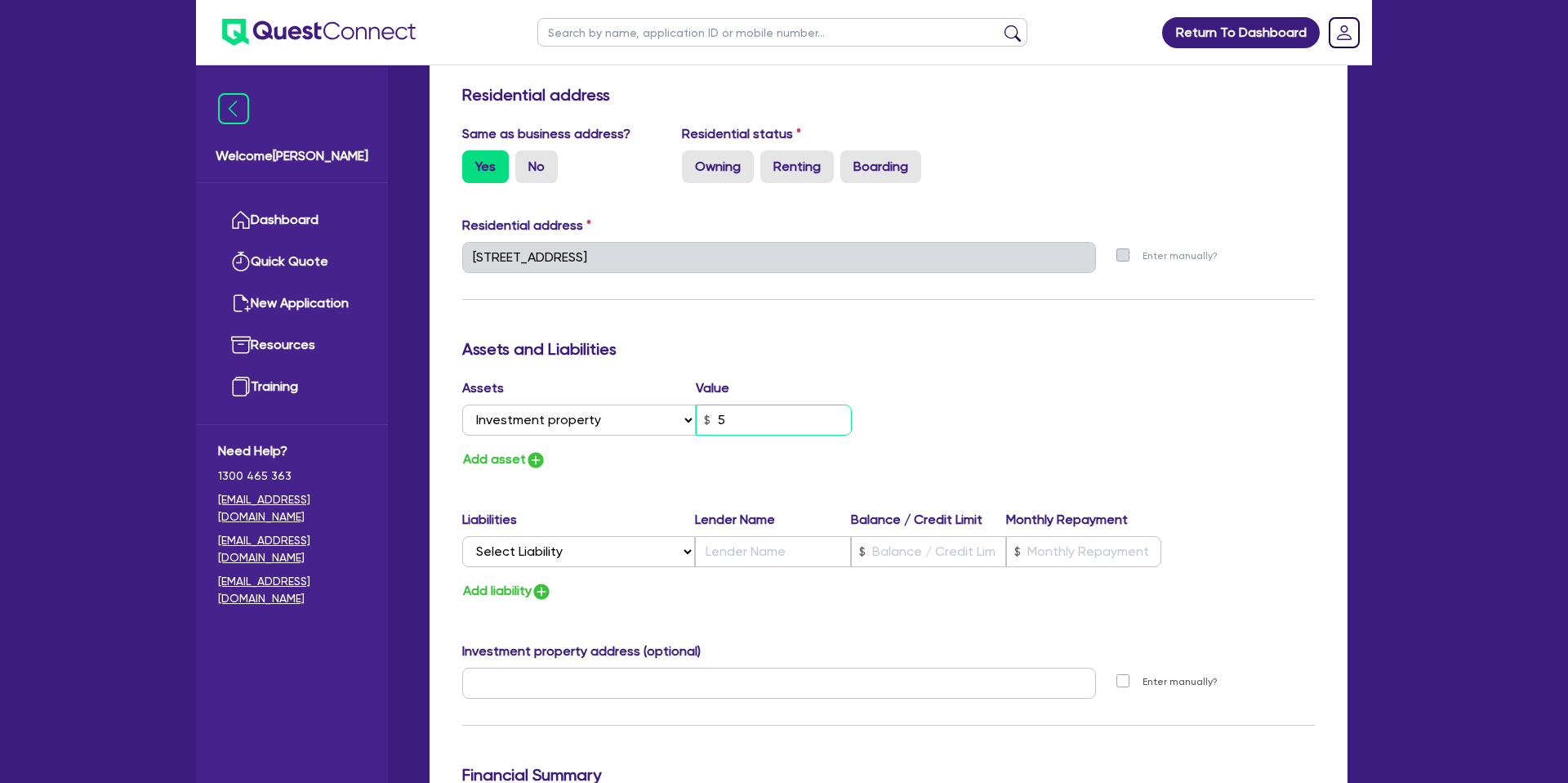
type input "0"
type input "0478 899 997"
type input "54"
type input "0"
type input "0478 899 997"
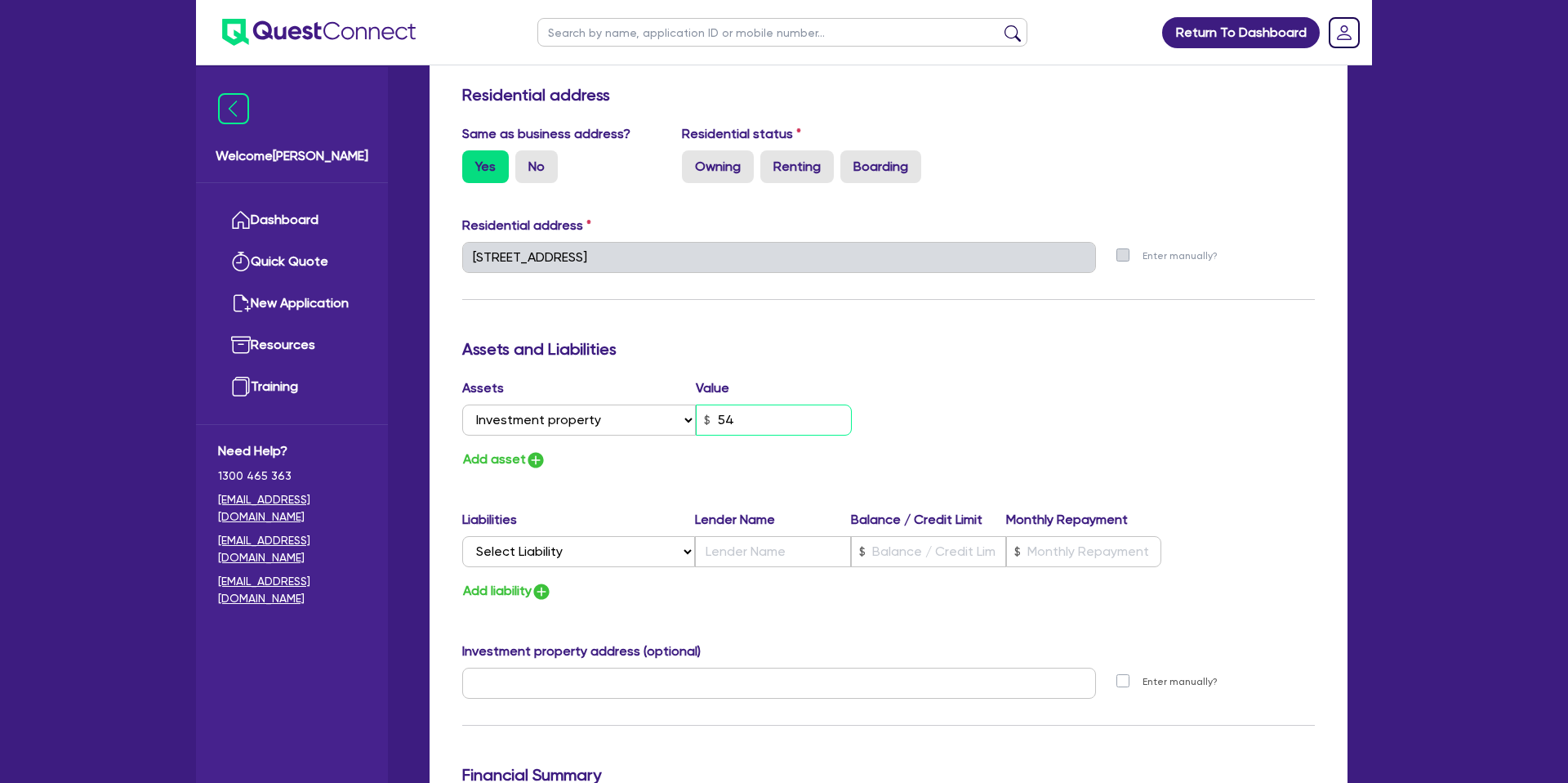
type input "540"
type input "0"
type input "0478 899 997"
type input "5,400"
type input "0"
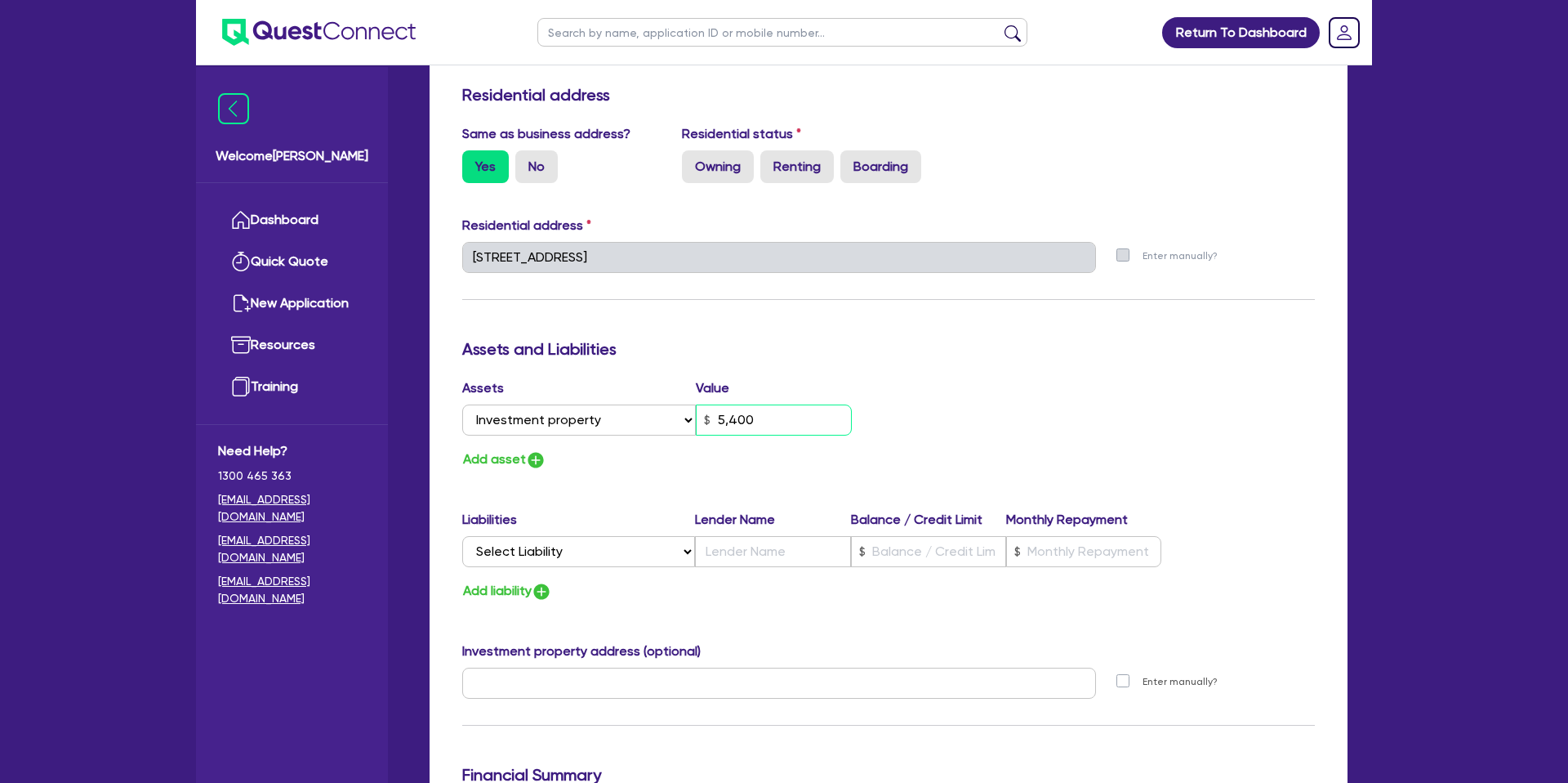
type input "0478 899 997"
type input "54,000"
type input "0"
type input "0478 899 997"
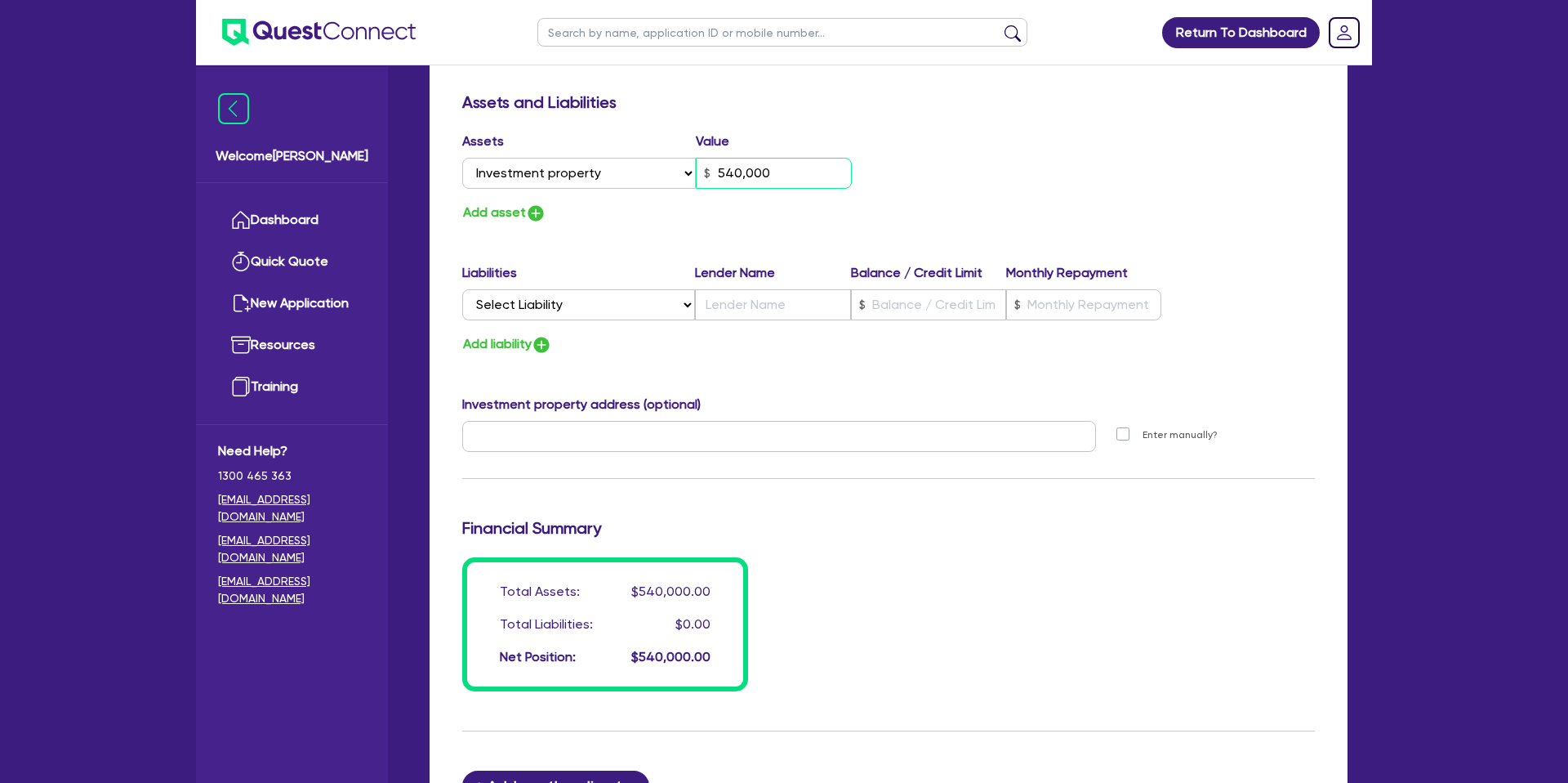
scroll to position [935, 0]
type input "540,000"
click at [582, 289] on select "Select Liability Credit card Mortgage Investment property loan Vehicle loan Tru…" at bounding box center [578, 303] width 233 height 31
select select "MORTGAGE"
click at [462, 288] on select "Select Liability Credit card Mortgage Investment property loan Vehicle loan Tru…" at bounding box center [578, 303] width 233 height 31
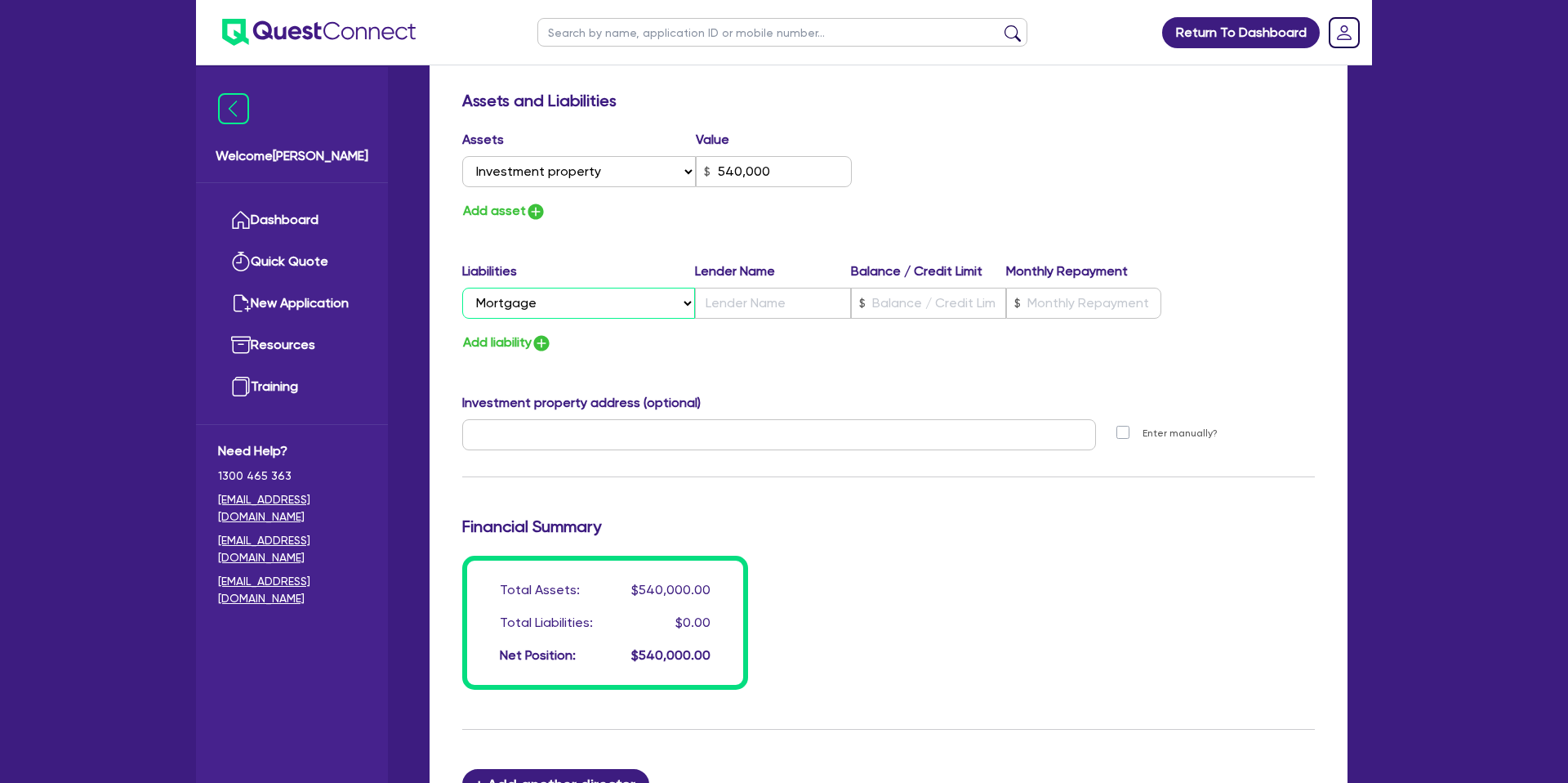
type input "0"
type input "0478 899 997"
type input "540,000"
click at [798, 314] on input "text" at bounding box center [772, 303] width 155 height 31
type input "0"
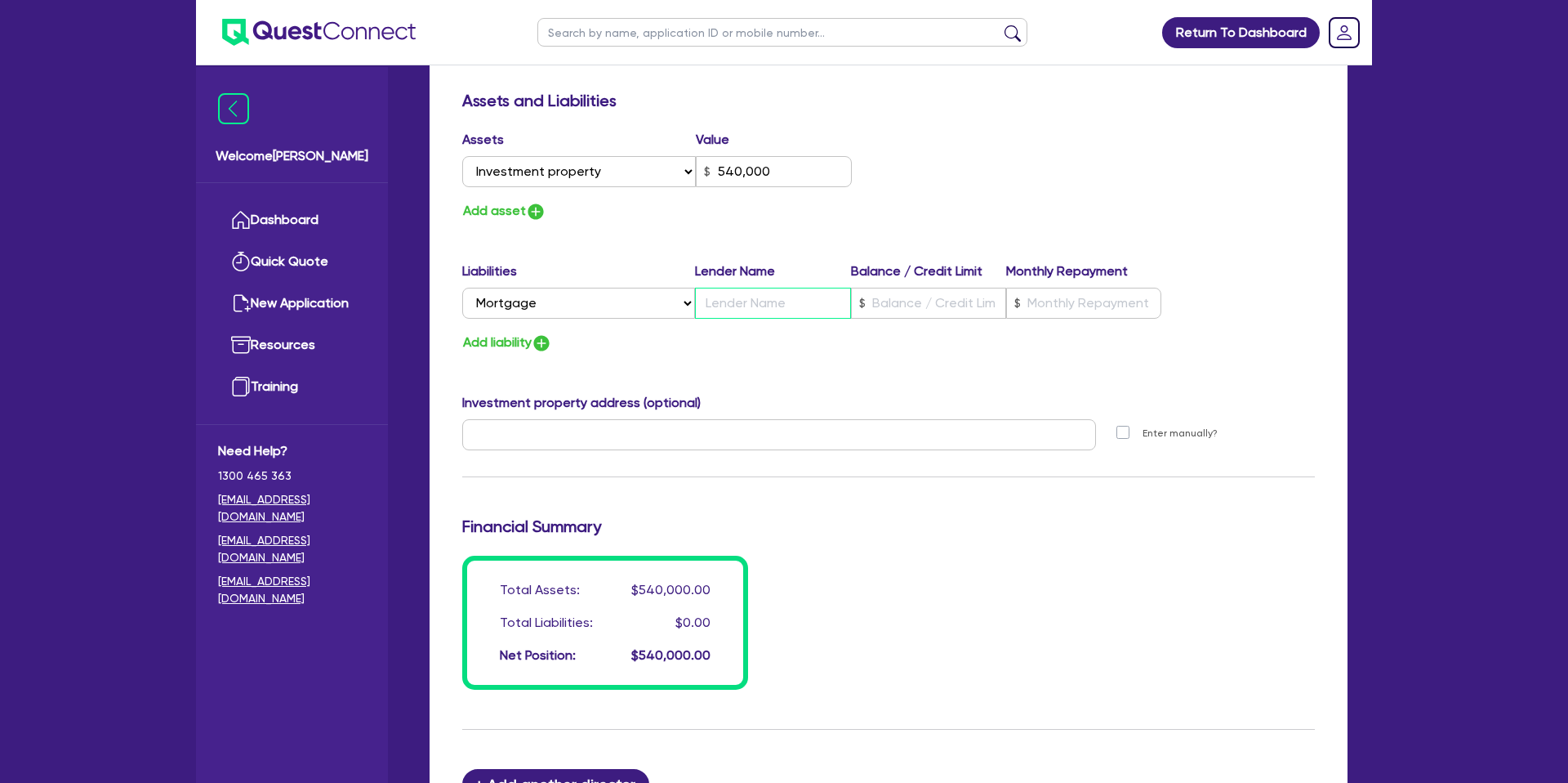
type input "0478 899 997"
type input "540,000"
type input "B"
type input "0"
type input "0478 899 997"
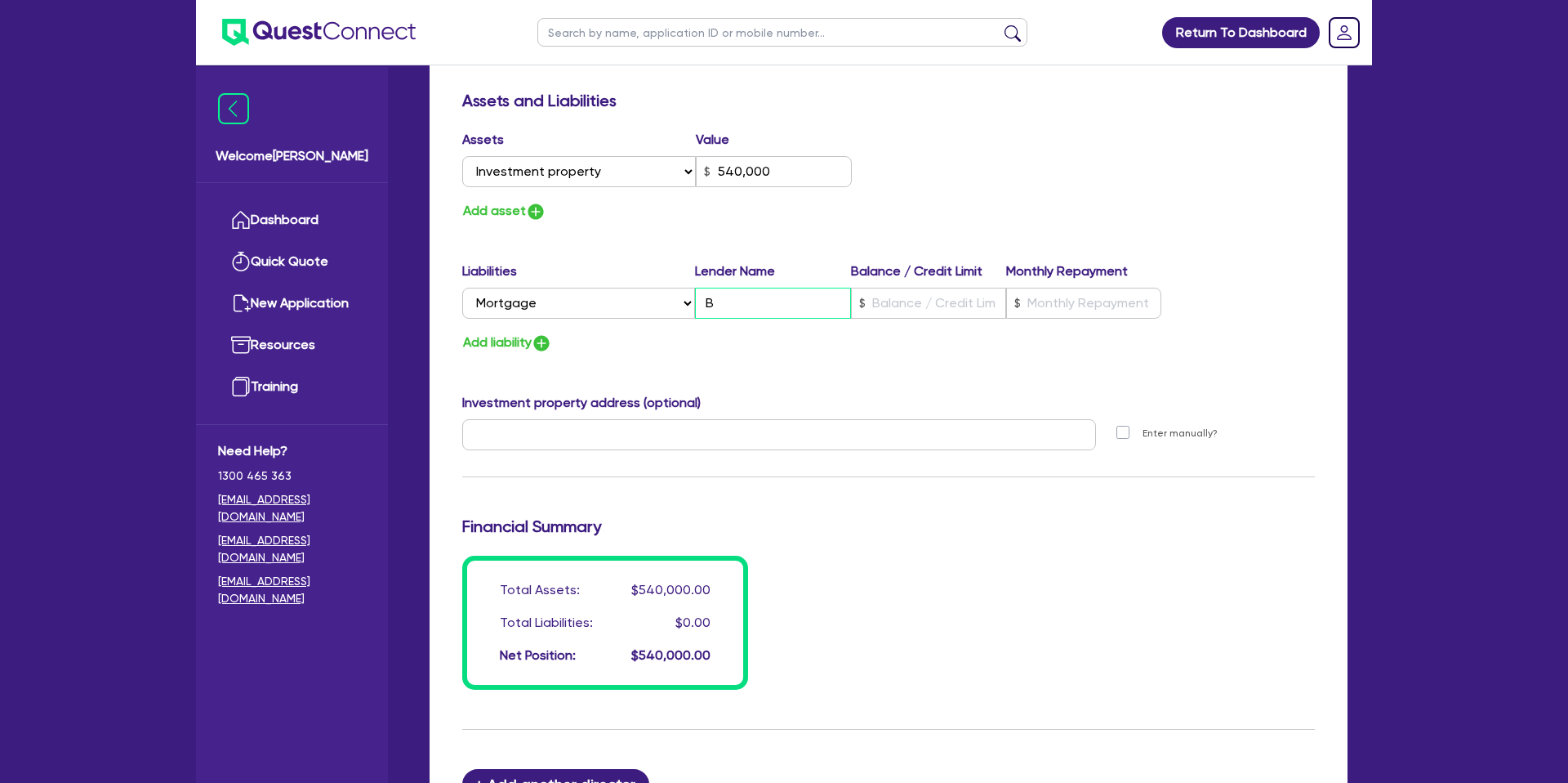
type input "540,000"
type input "BO"
type input "0"
type input "0478 899 997"
type input "540,000"
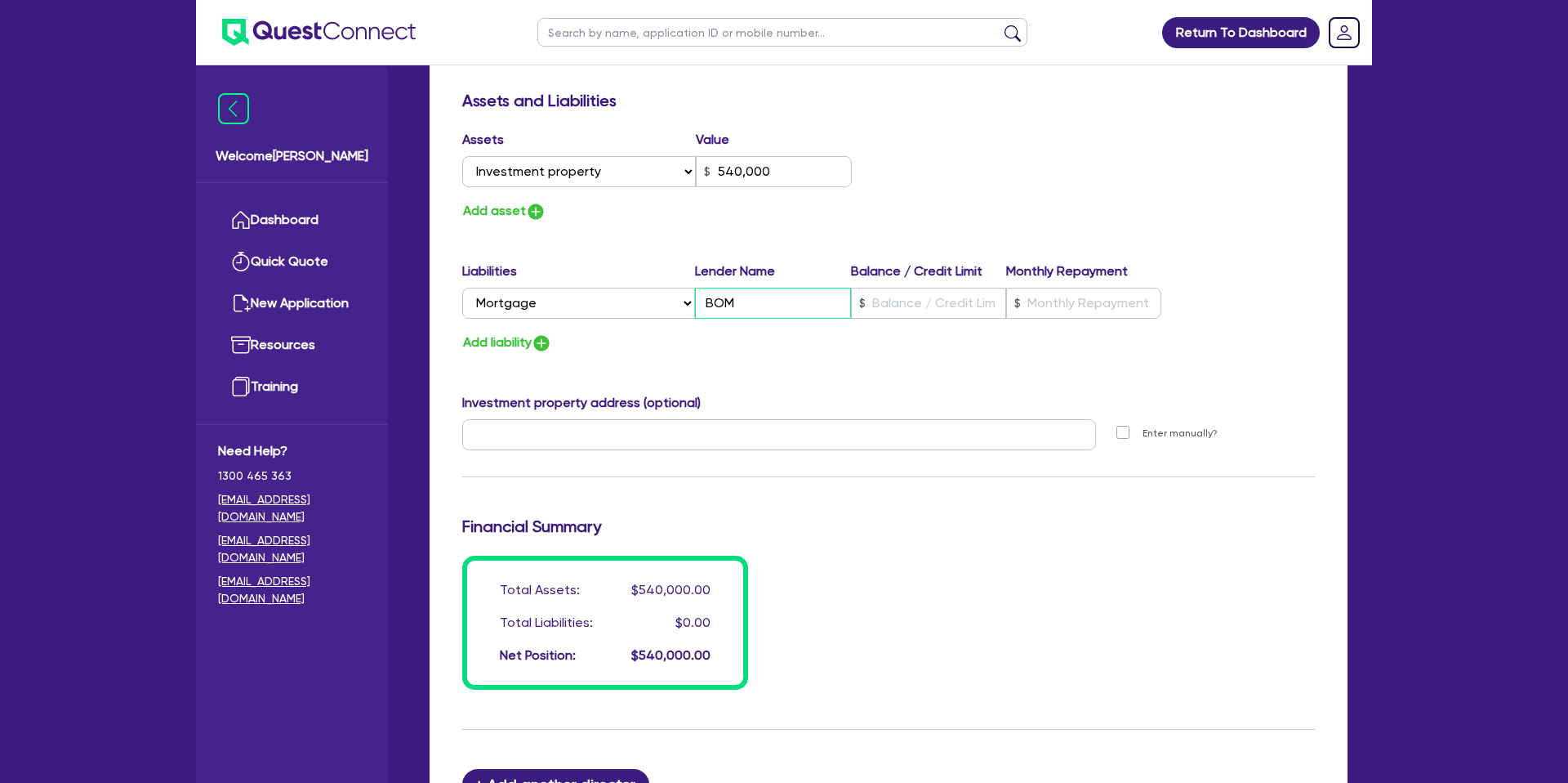
type input "BOM"
click at [951, 304] on input "text" at bounding box center [928, 303] width 155 height 31
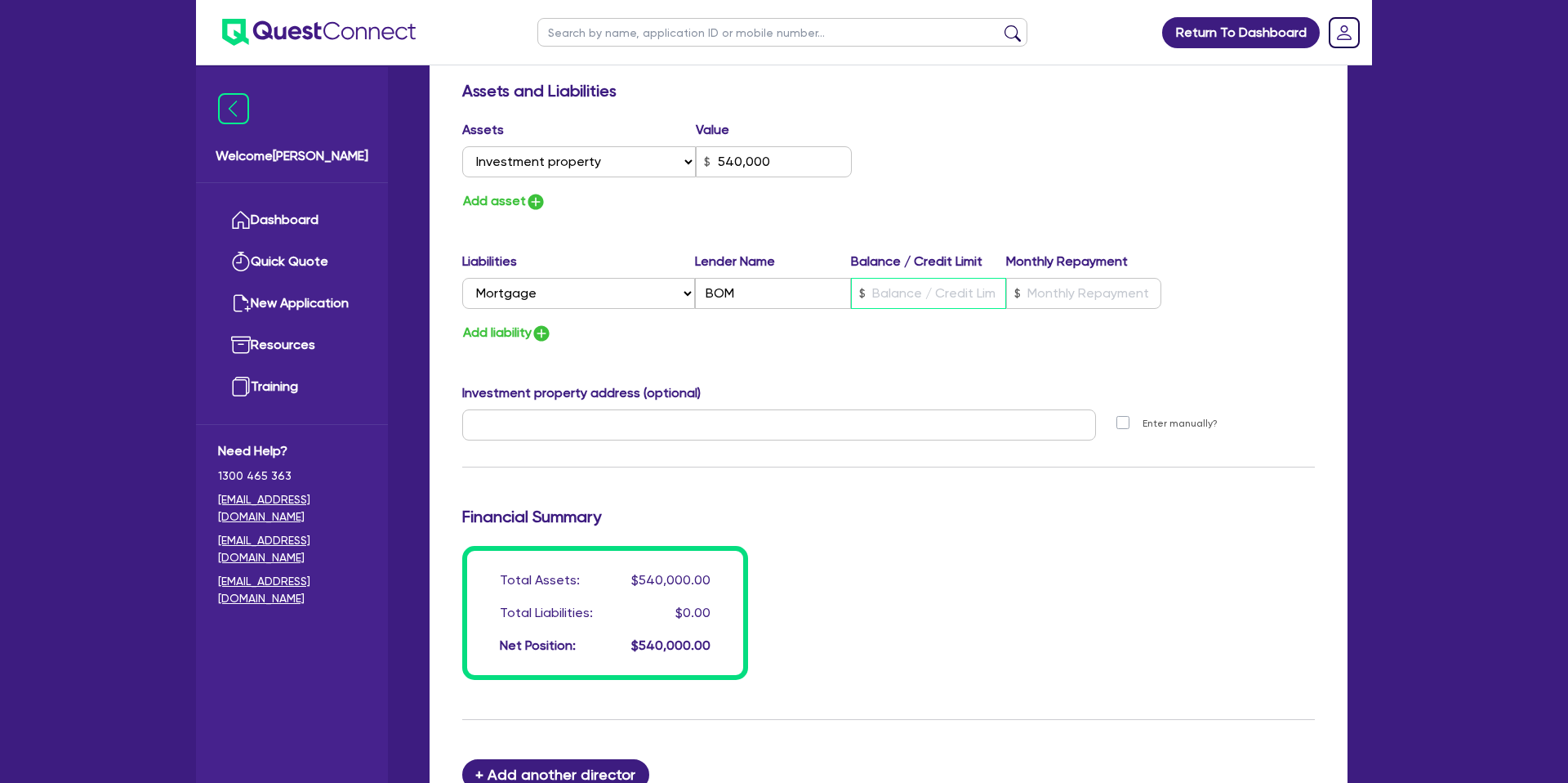
scroll to position [945, 0]
type input "0"
type input "0478 899 997"
type input "540,000"
type input "3"
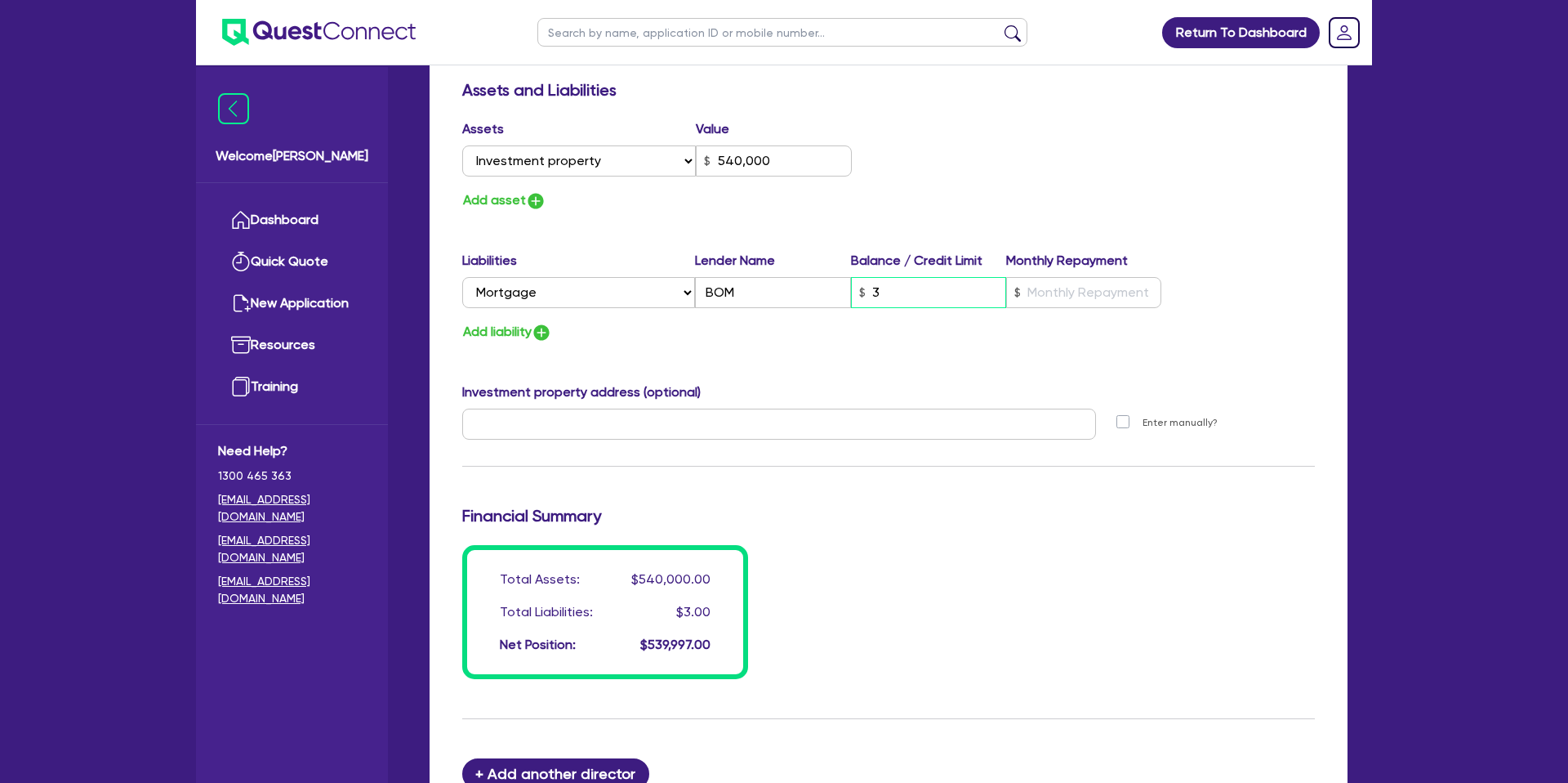
type input "0"
type input "0478 899 997"
type input "540,000"
type input "36"
type input "0"
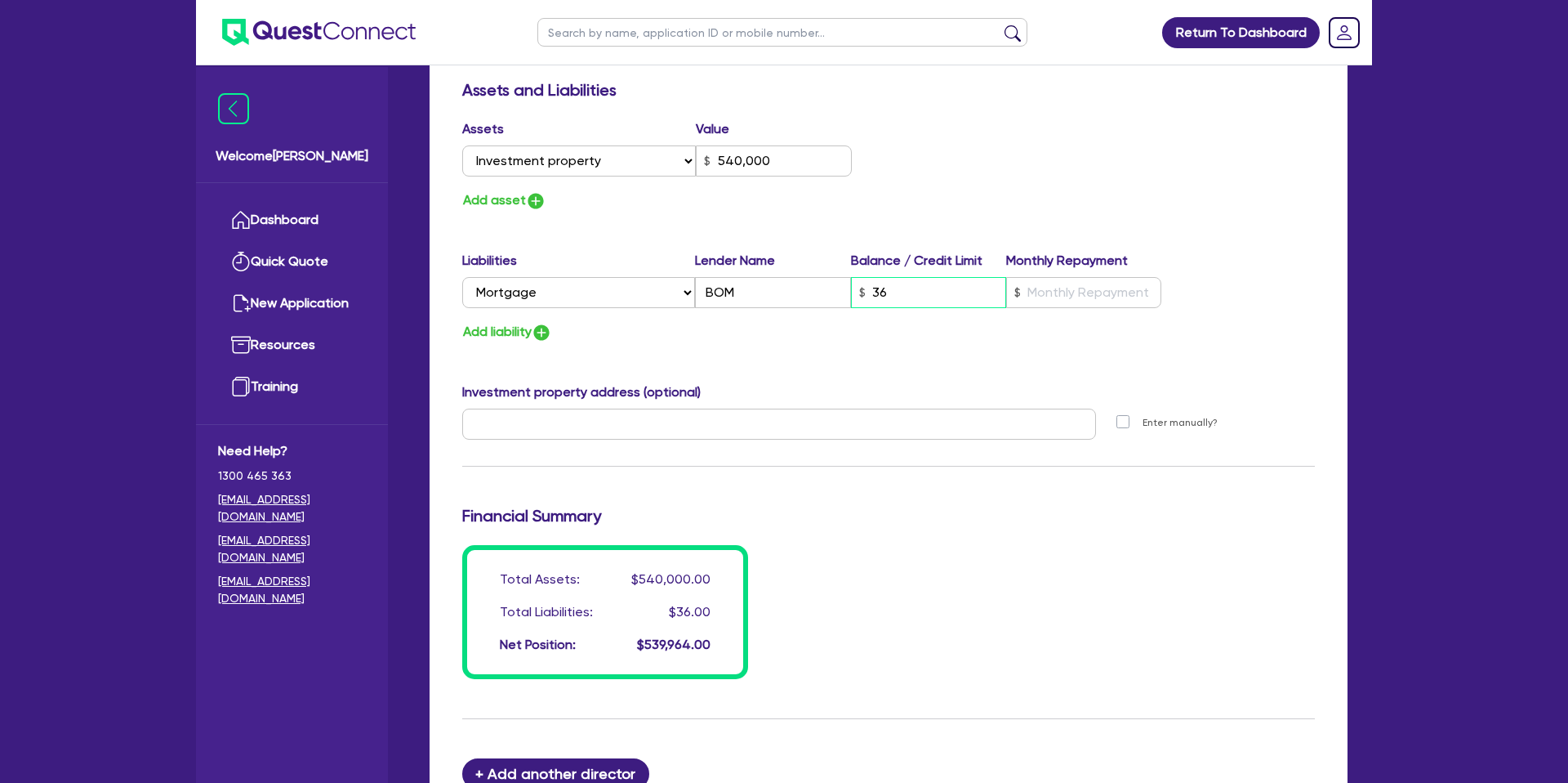
type input "0478 899 997"
type input "540,000"
type input "365"
type input "0"
type input "0478 899 997"
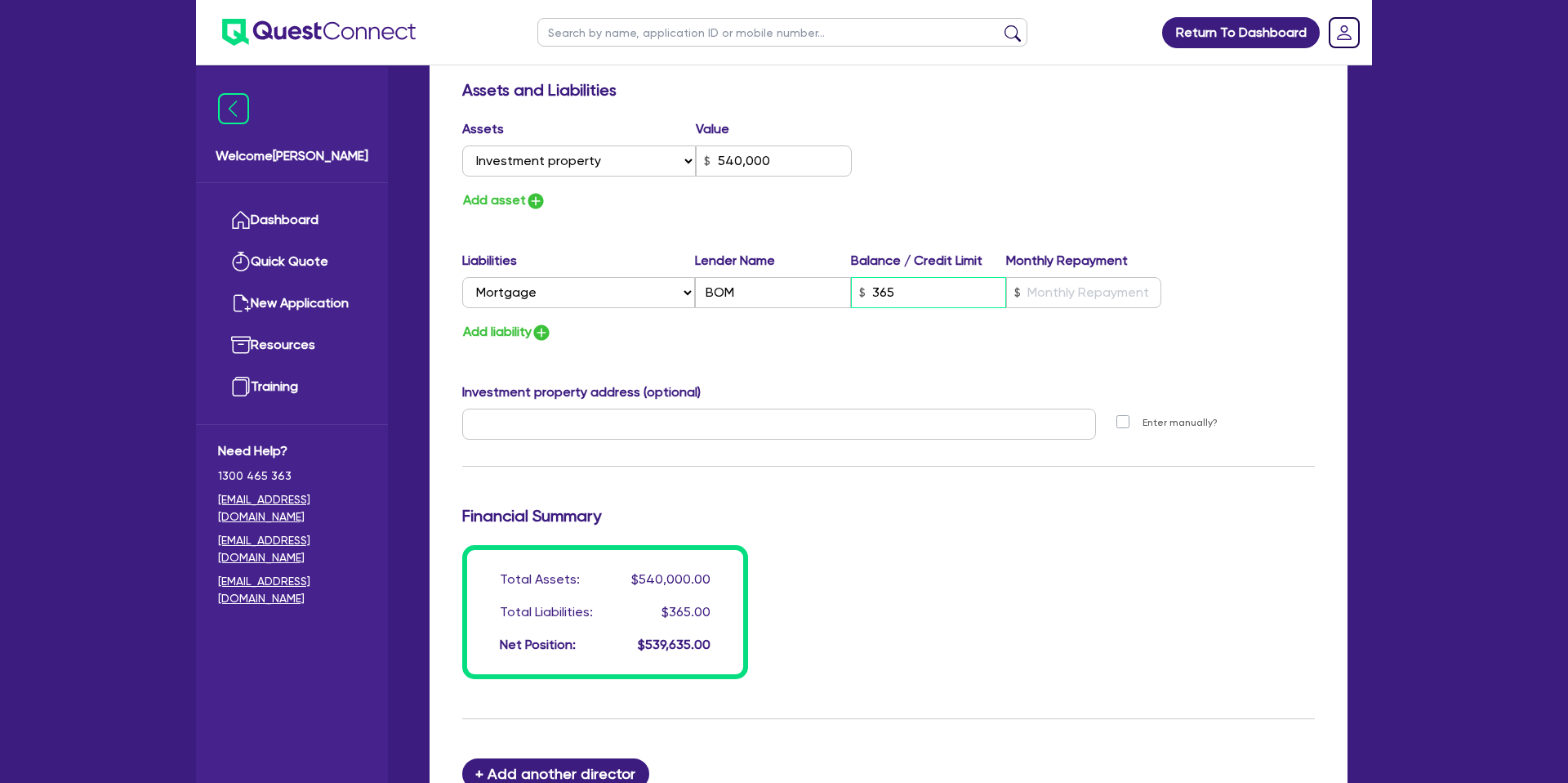
type input "540,000"
type input "3,650"
type input "0"
type input "0478 899 997"
type input "540,000"
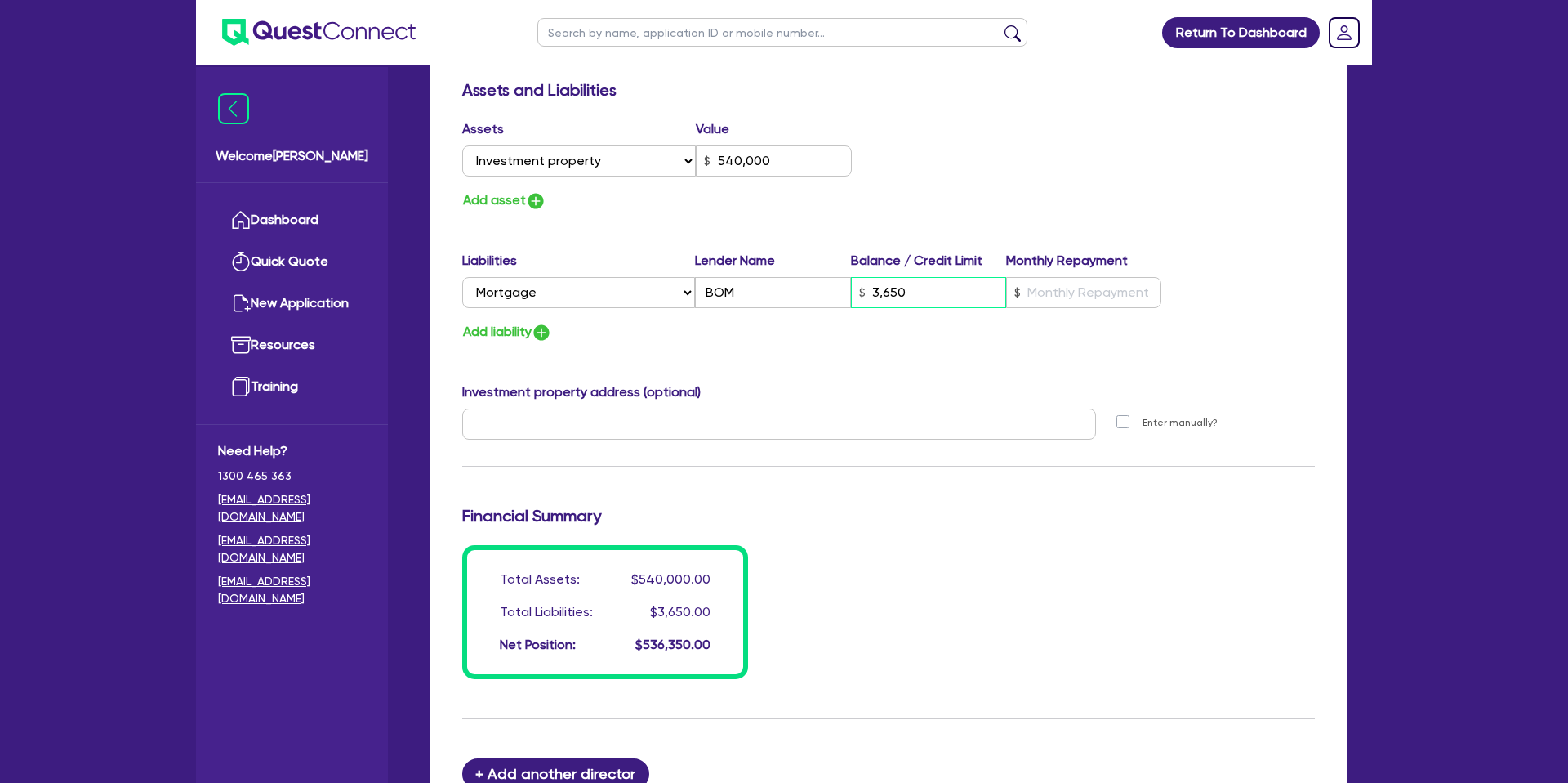
type input "36,500"
type input "0"
type input "0478 899 997"
type input "540,000"
type input "365,000"
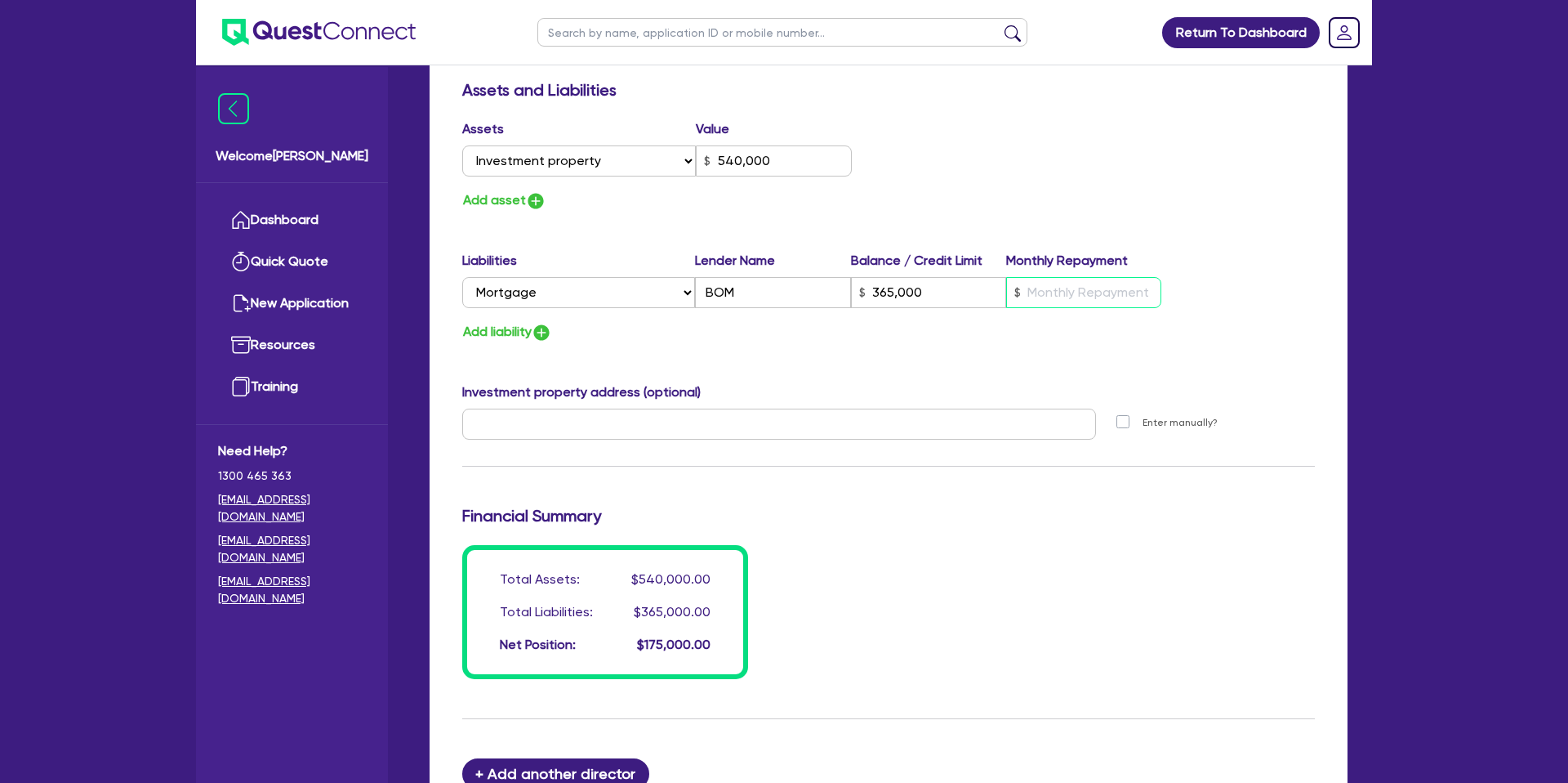
click at [1065, 292] on input "text" at bounding box center [1083, 292] width 155 height 31
type input "0"
type input "0478 899 997"
type input "540,000"
type input "365,000"
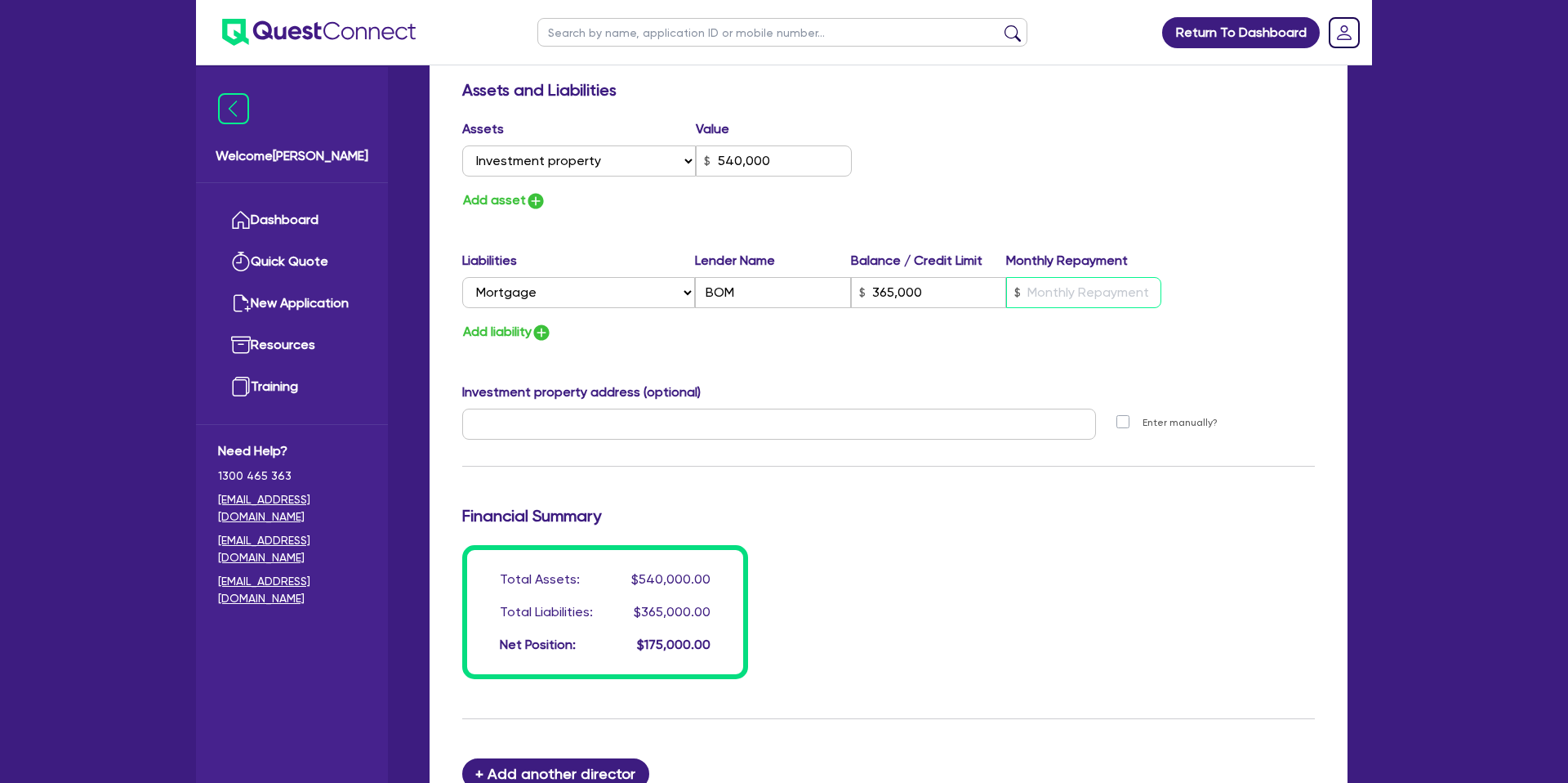
type input "2"
type input "0"
type input "0478 899 997"
type input "540,000"
type input "365,000"
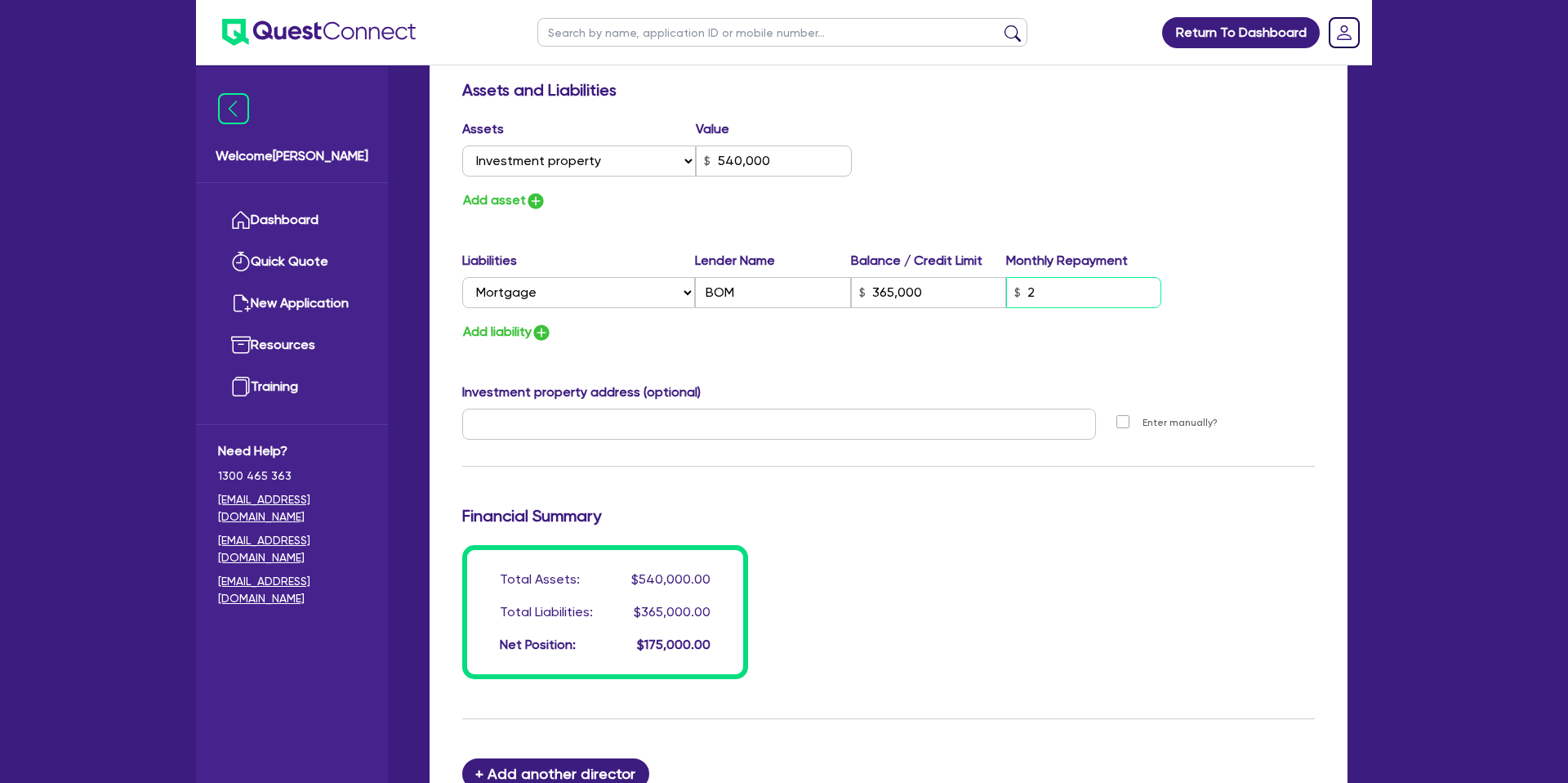
type input "22"
type input "0"
type input "0478 899 997"
type input "540,000"
type input "365,000"
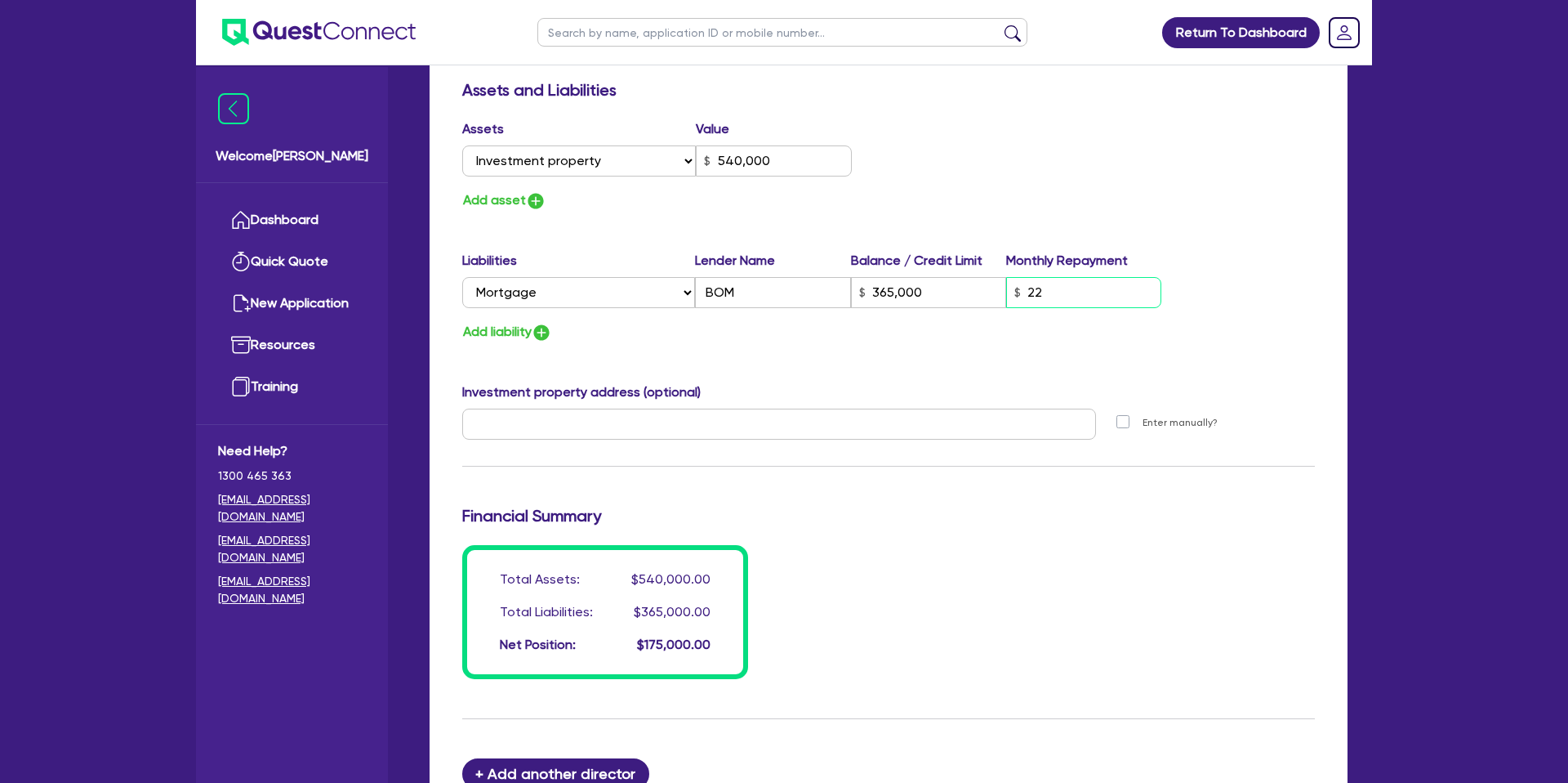
type input "224"
type input "0"
type input "0478 899 997"
type input "540,000"
type input "365,000"
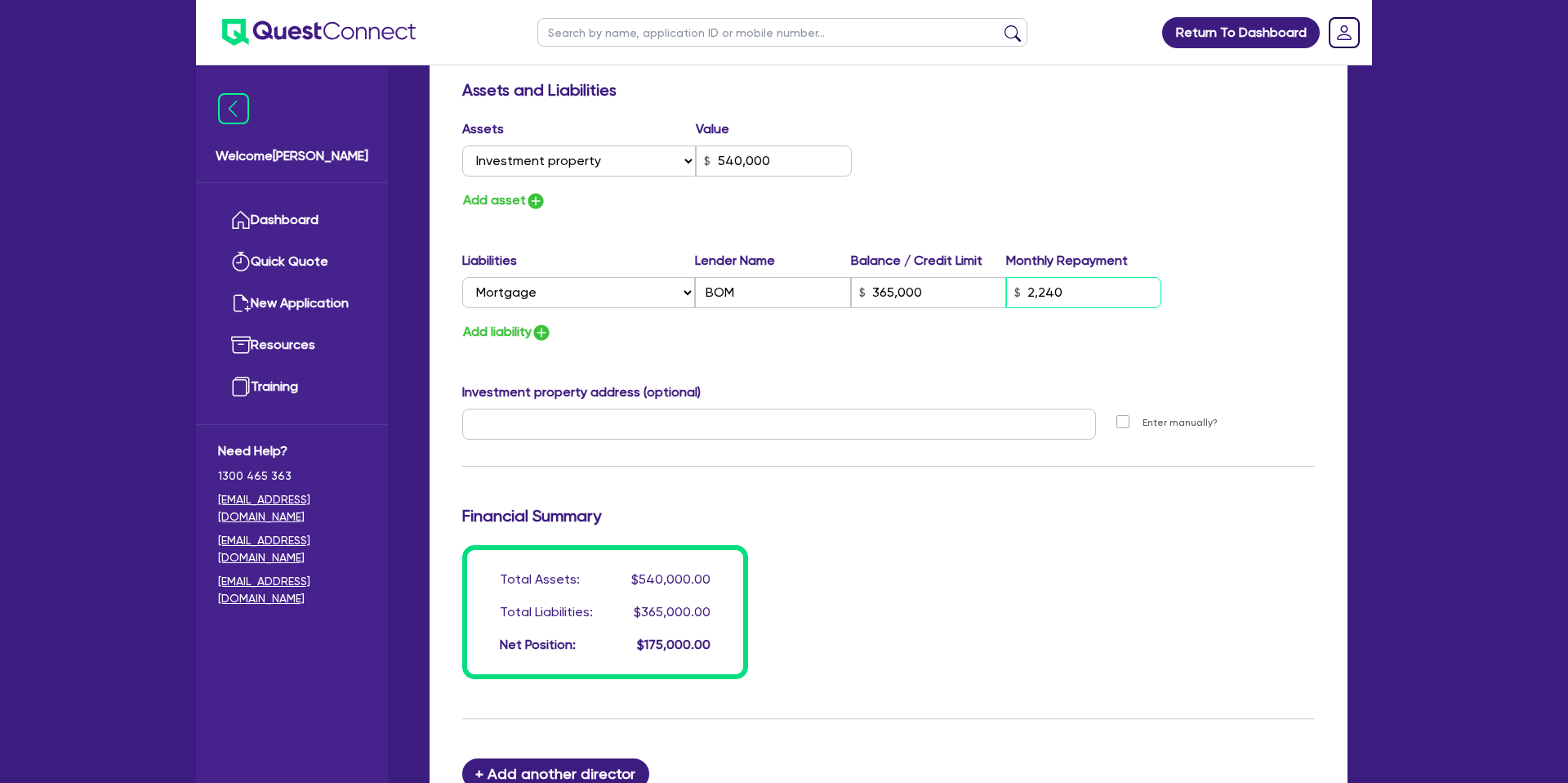
type input "2,240"
click at [1166, 212] on div "Update residential status for Director #1 Boarding is only acceptable when the …" at bounding box center [888, 33] width 852 height 1292
click at [502, 329] on button "Add liability" at bounding box center [507, 332] width 90 height 22
type input "0"
type input "0478 899 997"
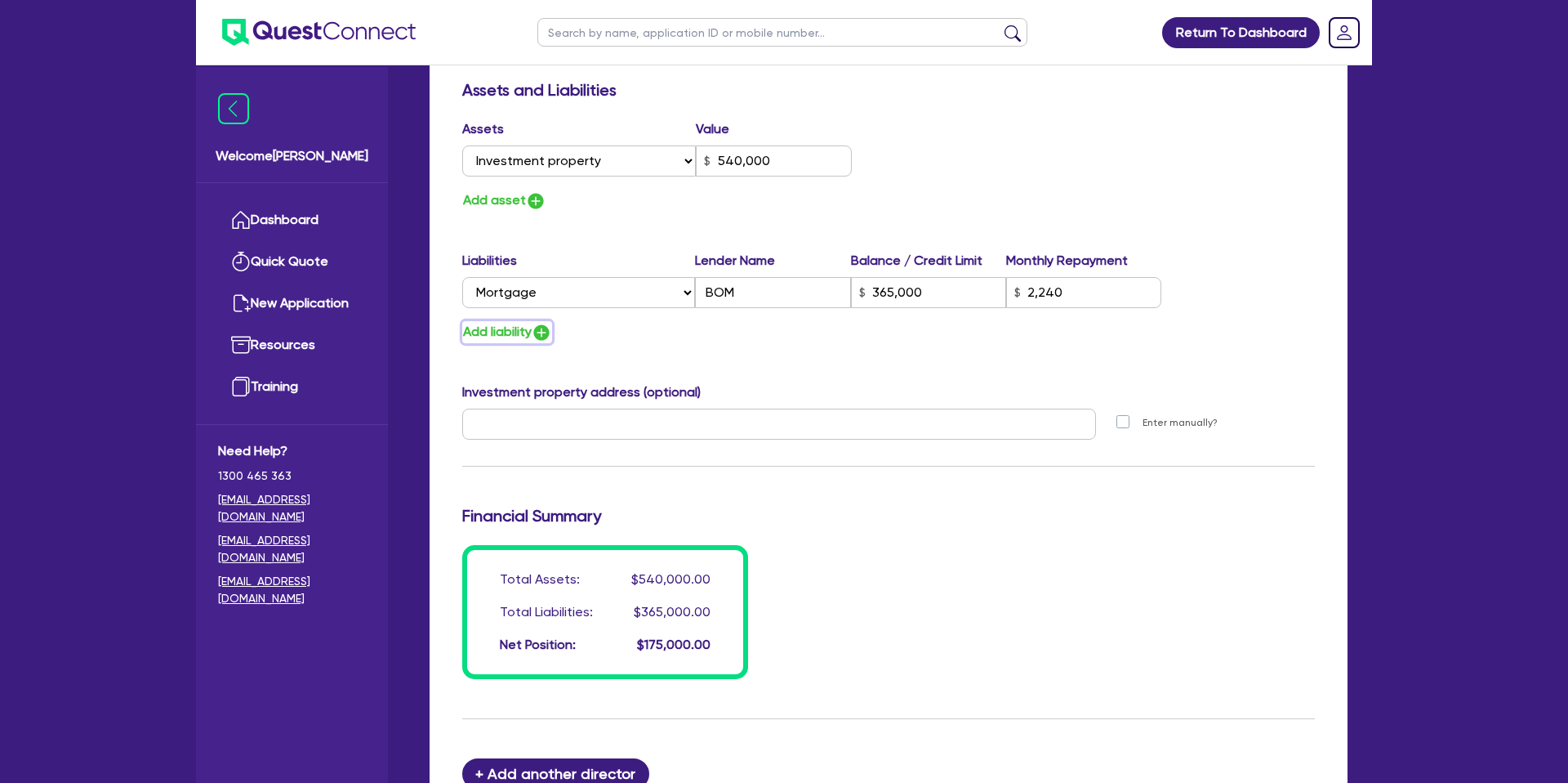
type input "540,000"
type input "365,000"
type input "2,240"
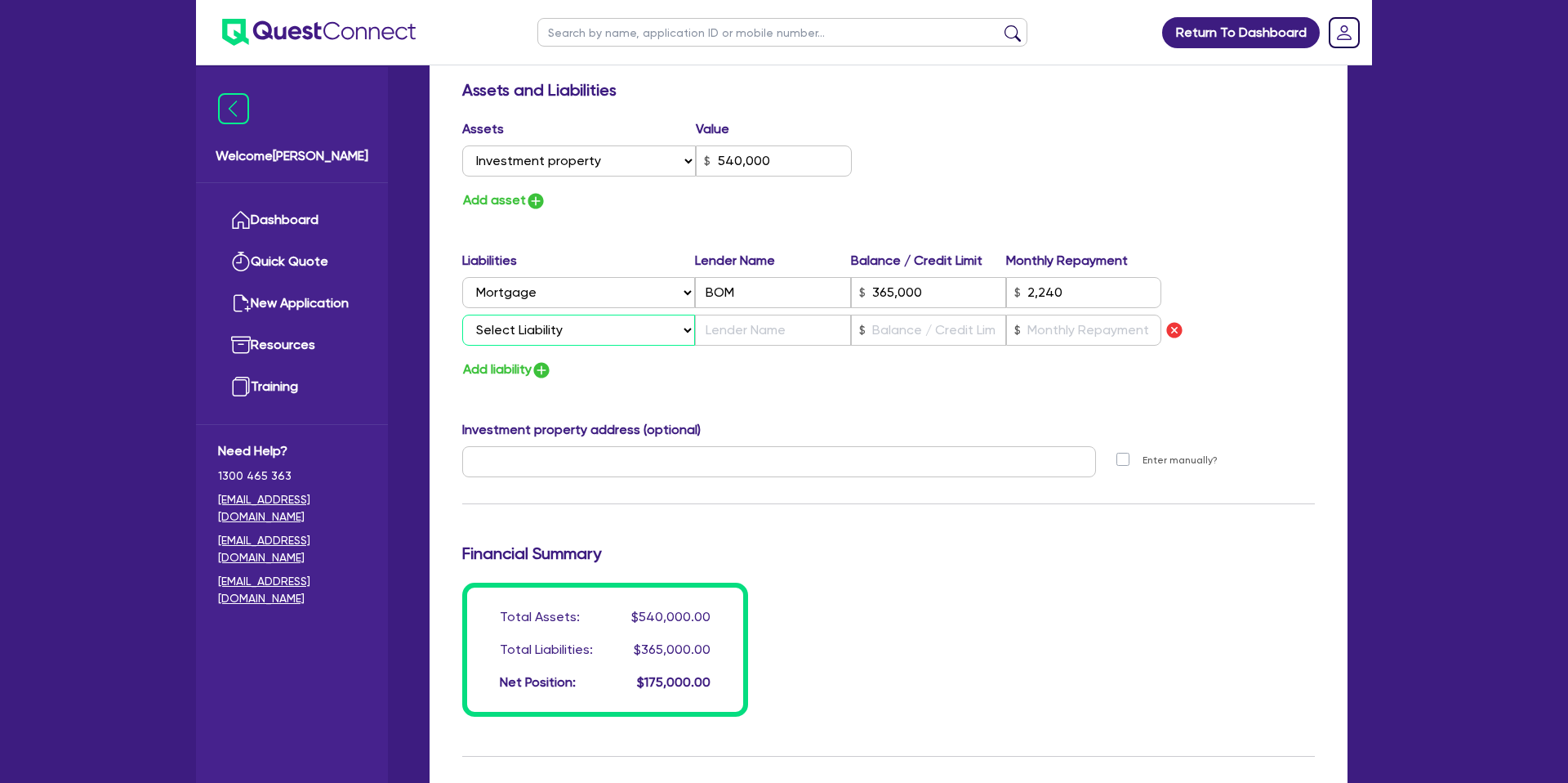
click at [534, 333] on select "Select Liability Credit card Mortgage Investment property loan Vehicle loan Tru…" at bounding box center [578, 330] width 233 height 31
select select "VEHICLE_LOAN"
click at [462, 314] on select "Select Liability Credit card Mortgage Investment property loan Vehicle loan Tru…" at bounding box center [578, 330] width 233 height 31
type input "0"
type input "0478 899 997"
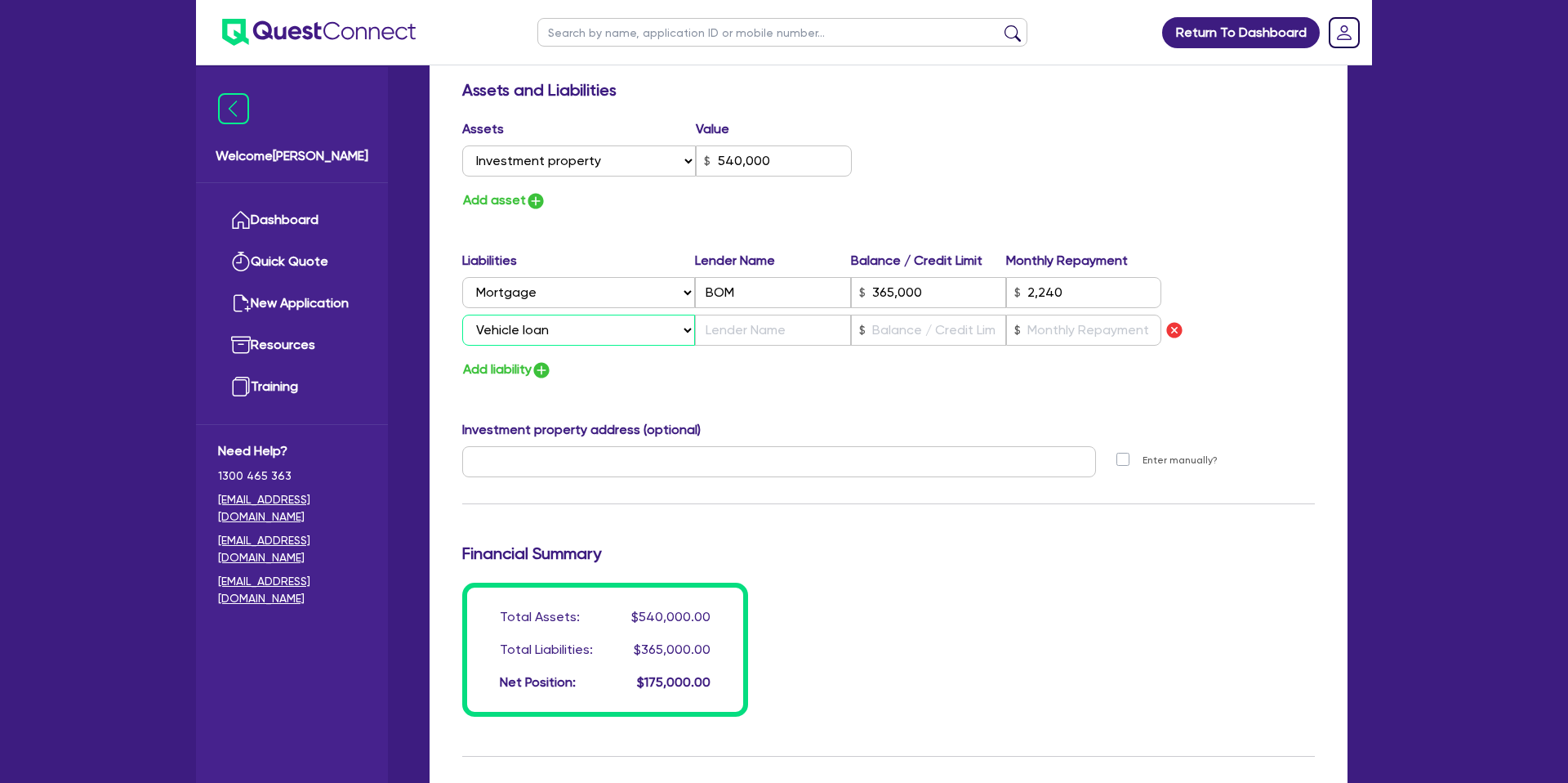
type input "540,000"
type input "365,000"
type input "2,240"
click at [745, 327] on input "text" at bounding box center [772, 330] width 155 height 31
type input "0"
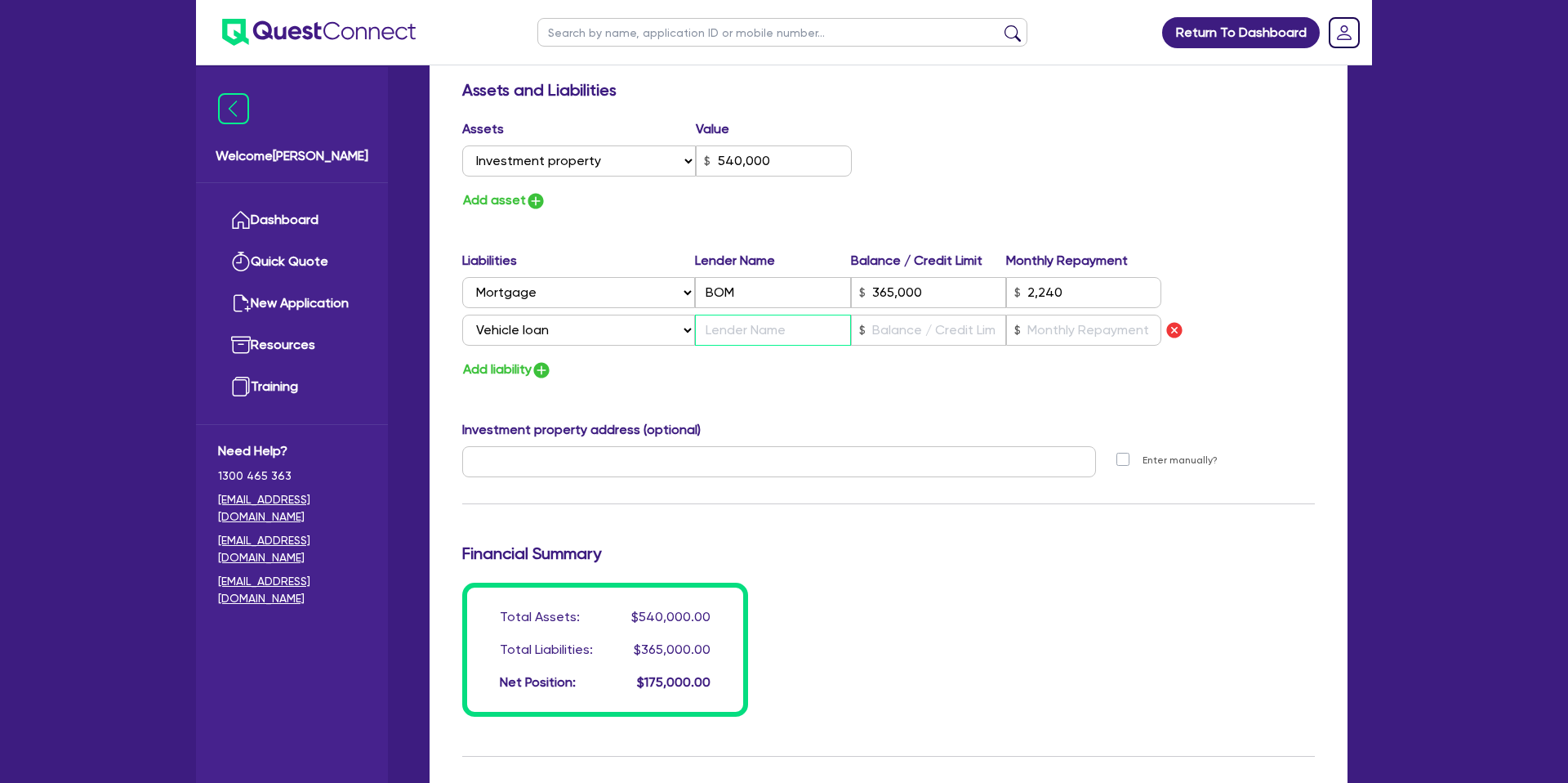
type input "0478 899 997"
type input "540,000"
type input "365,000"
type input "2,240"
type input "M"
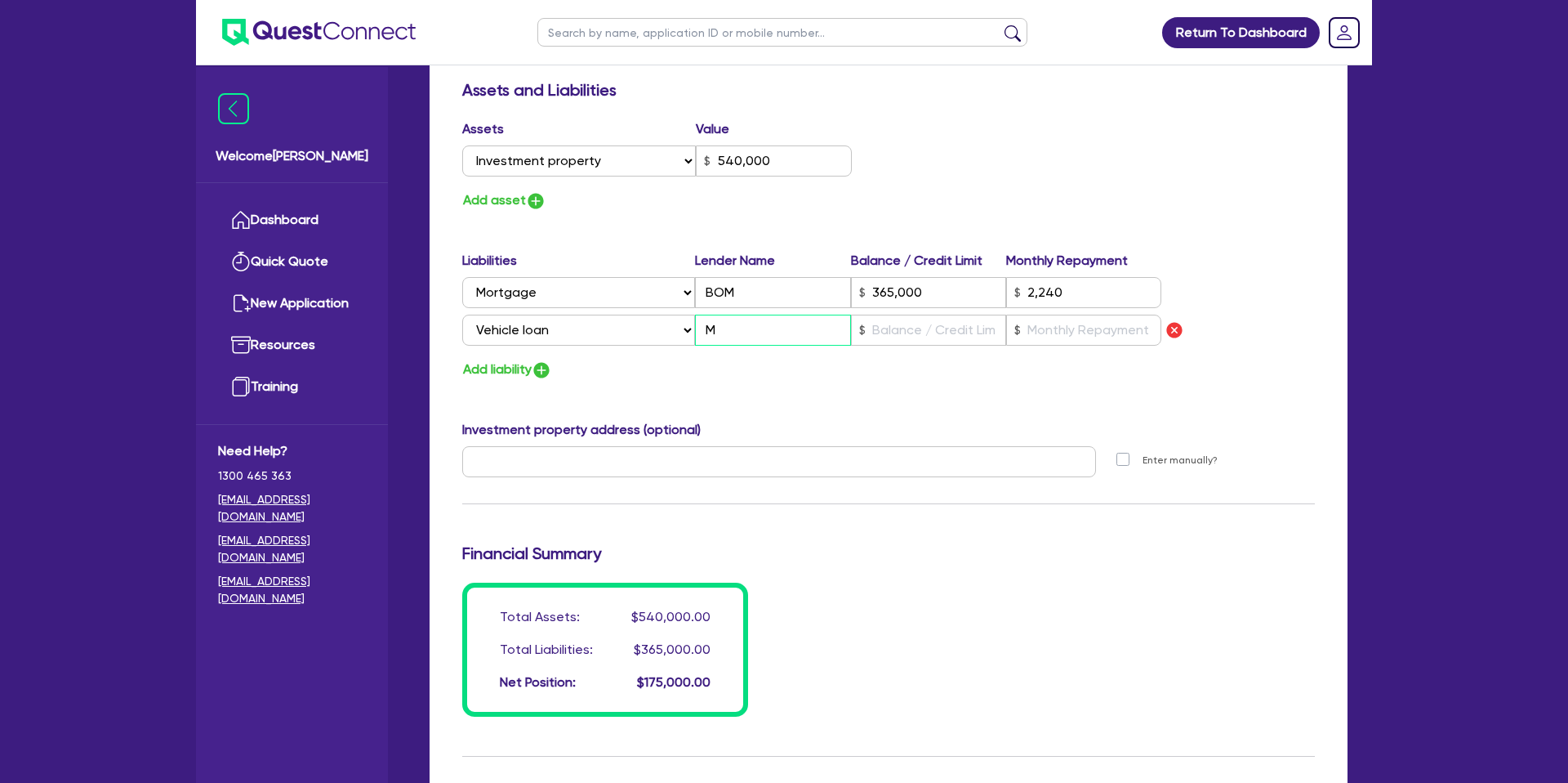
type input "0"
type input "0478 899 997"
type input "540,000"
type input "365,000"
type input "2,240"
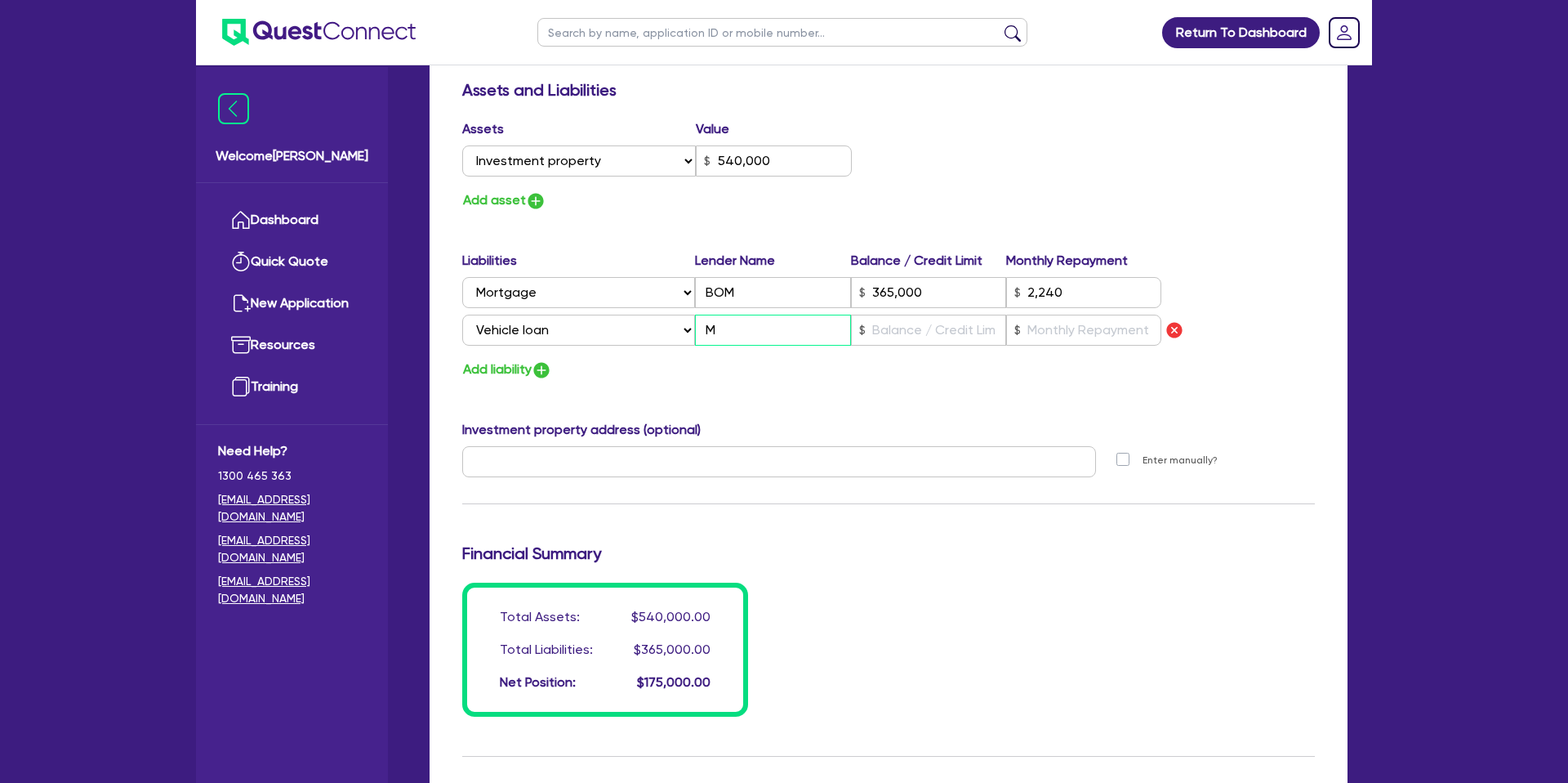
type input "Ma"
type input "0"
type input "0478 899 997"
type input "540,000"
type input "365,000"
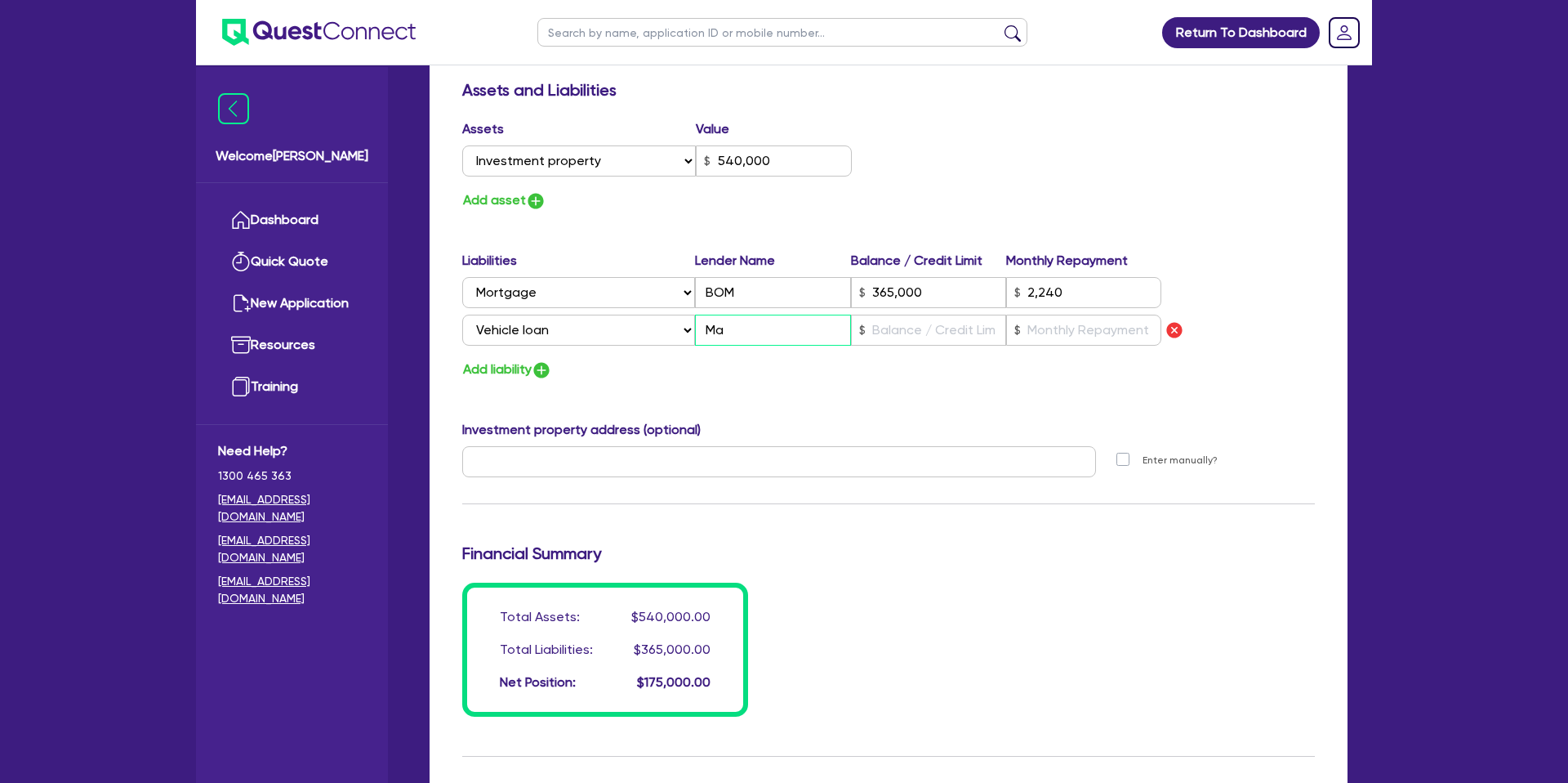
type input "2,240"
type input "Maq"
type input "0"
type input "0478 899 997"
type input "540,000"
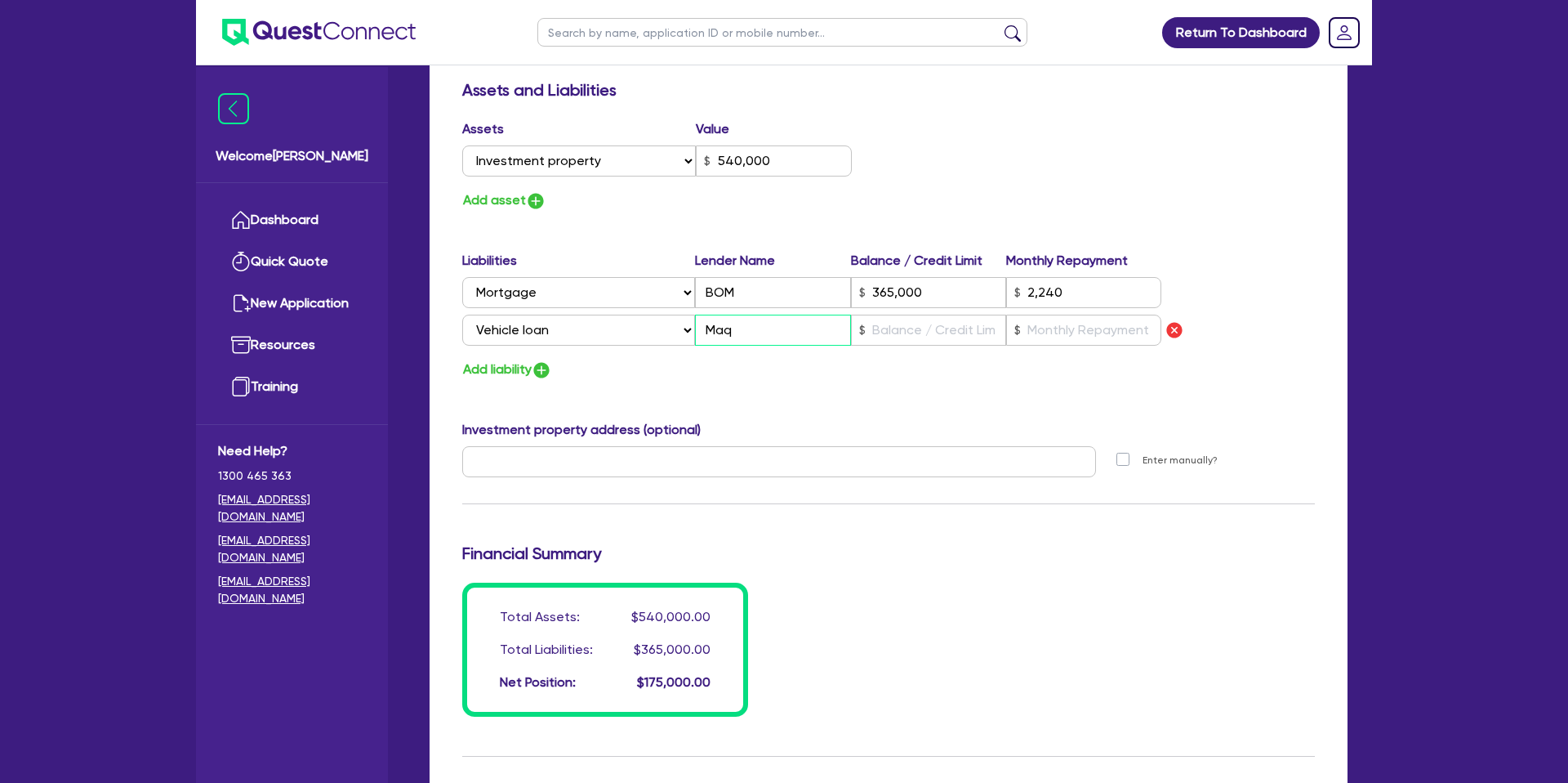
type input "365,000"
type input "2,240"
type input "Maqu"
type input "0"
type input "0478 899 997"
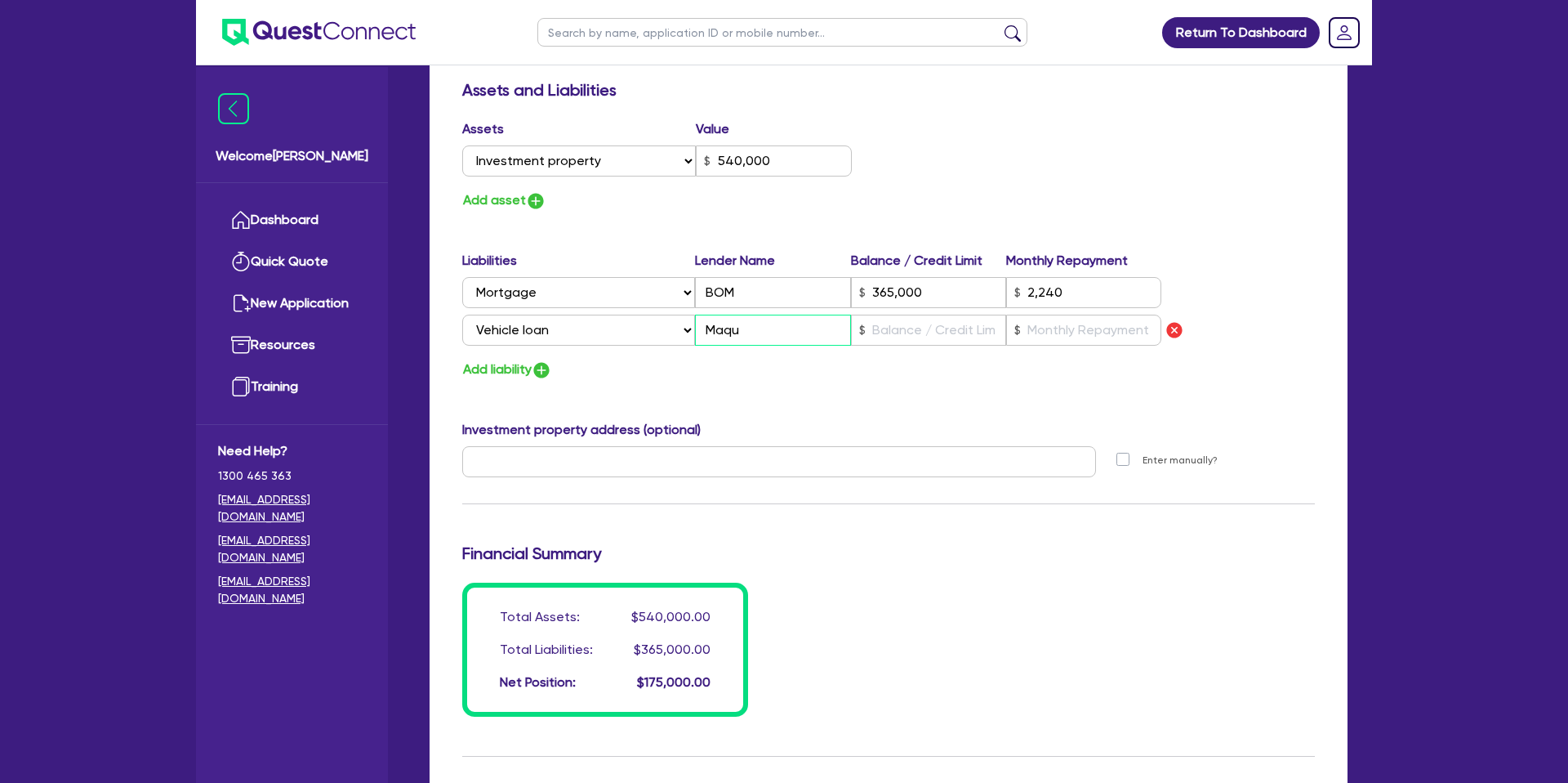
type input "540,000"
type input "365,000"
type input "2,240"
type input "Maqua"
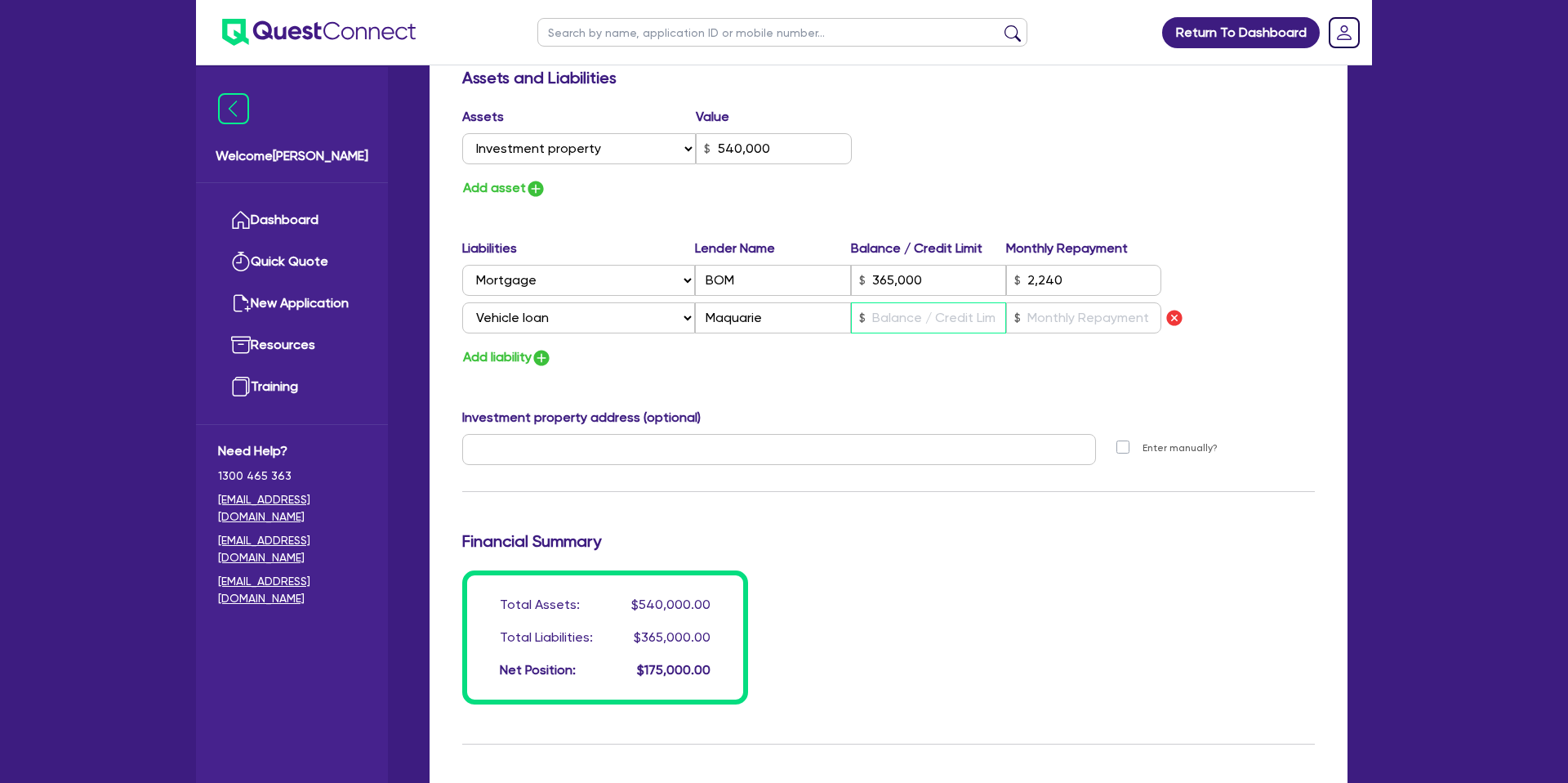
scroll to position [950, 0]
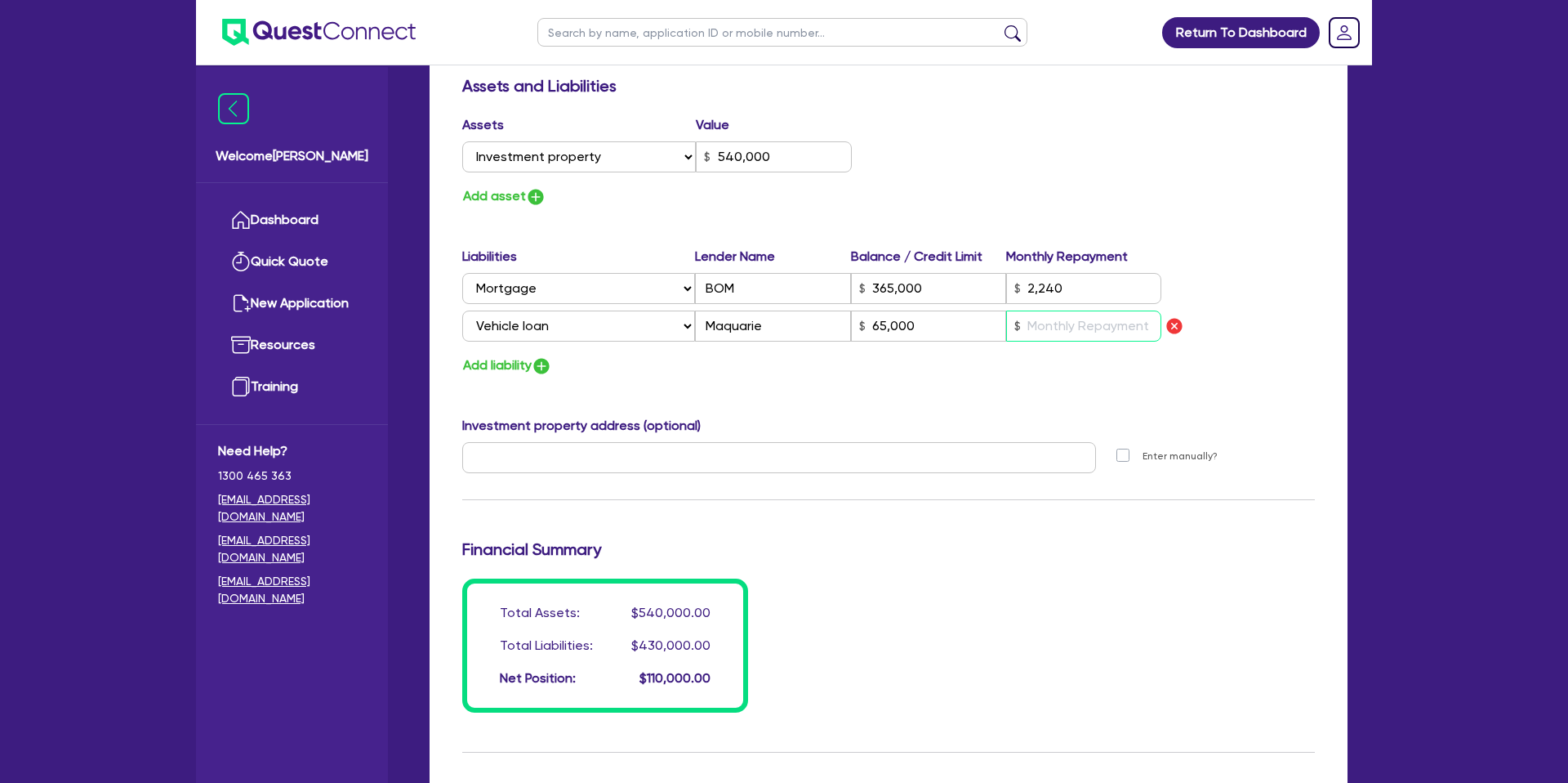
click at [1048, 330] on input "text" at bounding box center [1083, 326] width 155 height 31
click at [729, 363] on div "Add liability" at bounding box center [888, 366] width 877 height 22
click at [460, 462] on div at bounding box center [779, 464] width 658 height 44
click at [469, 463] on input "text" at bounding box center [779, 458] width 634 height 31
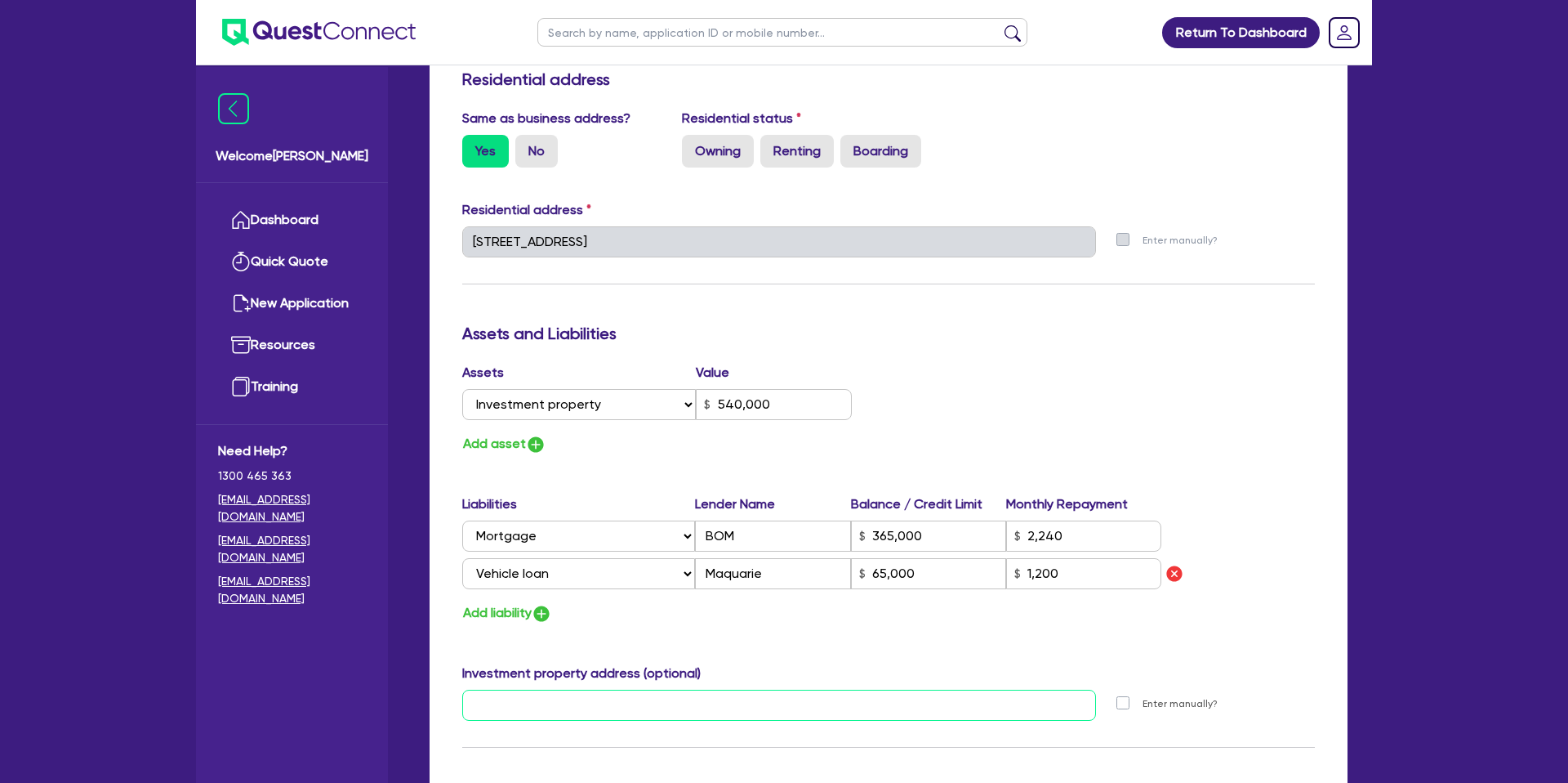
scroll to position [682, 0]
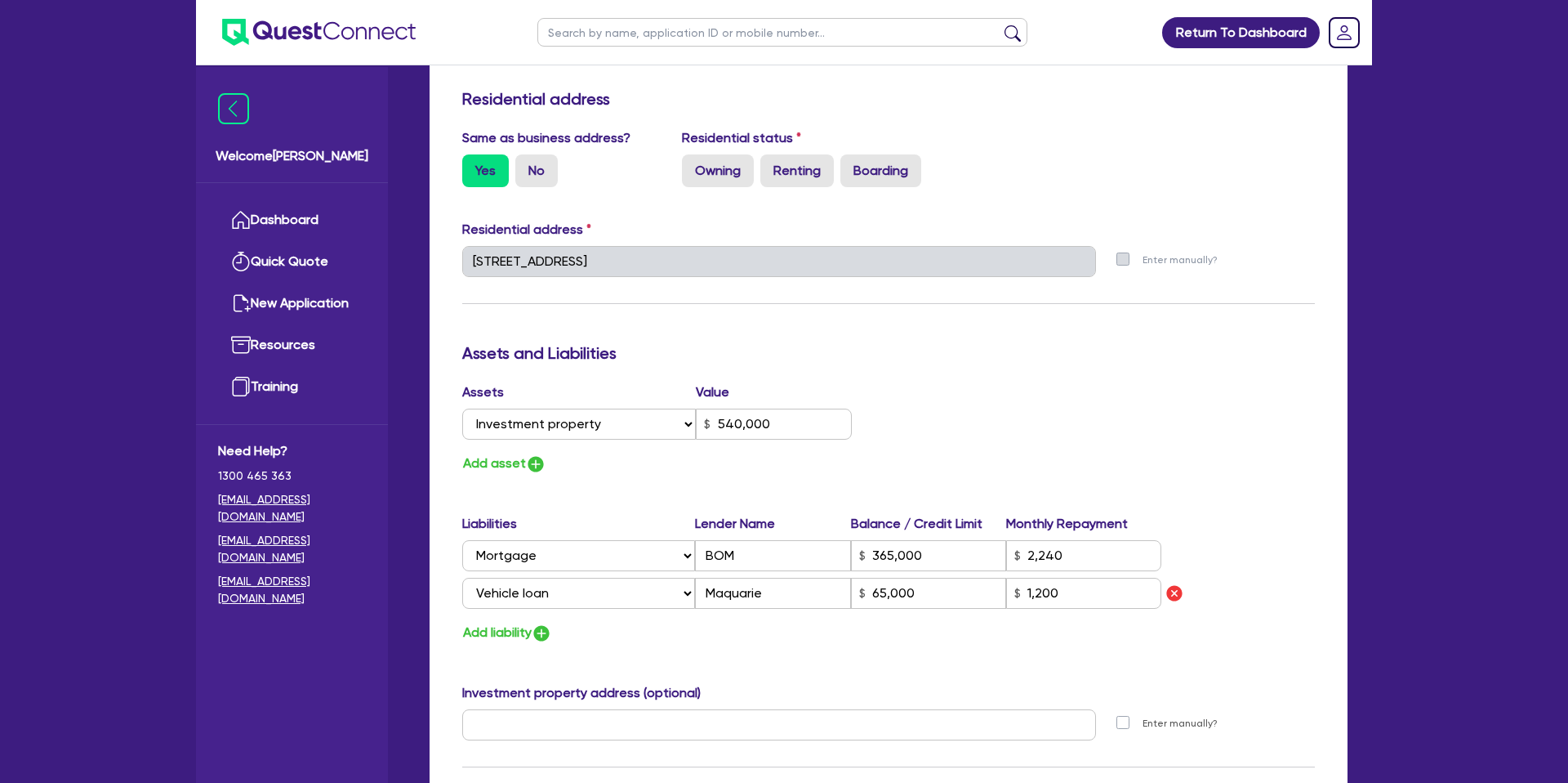
click at [428, 253] on div "Quotes Applicant [GEOGRAPHIC_DATA] Security Notes Contracts Loan # QF15223 Onet…" at bounding box center [888, 358] width 942 height 1787
click at [813, 171] on label "Renting" at bounding box center [797, 171] width 73 height 33
click at [771, 165] on input "Renting" at bounding box center [766, 160] width 11 height 11
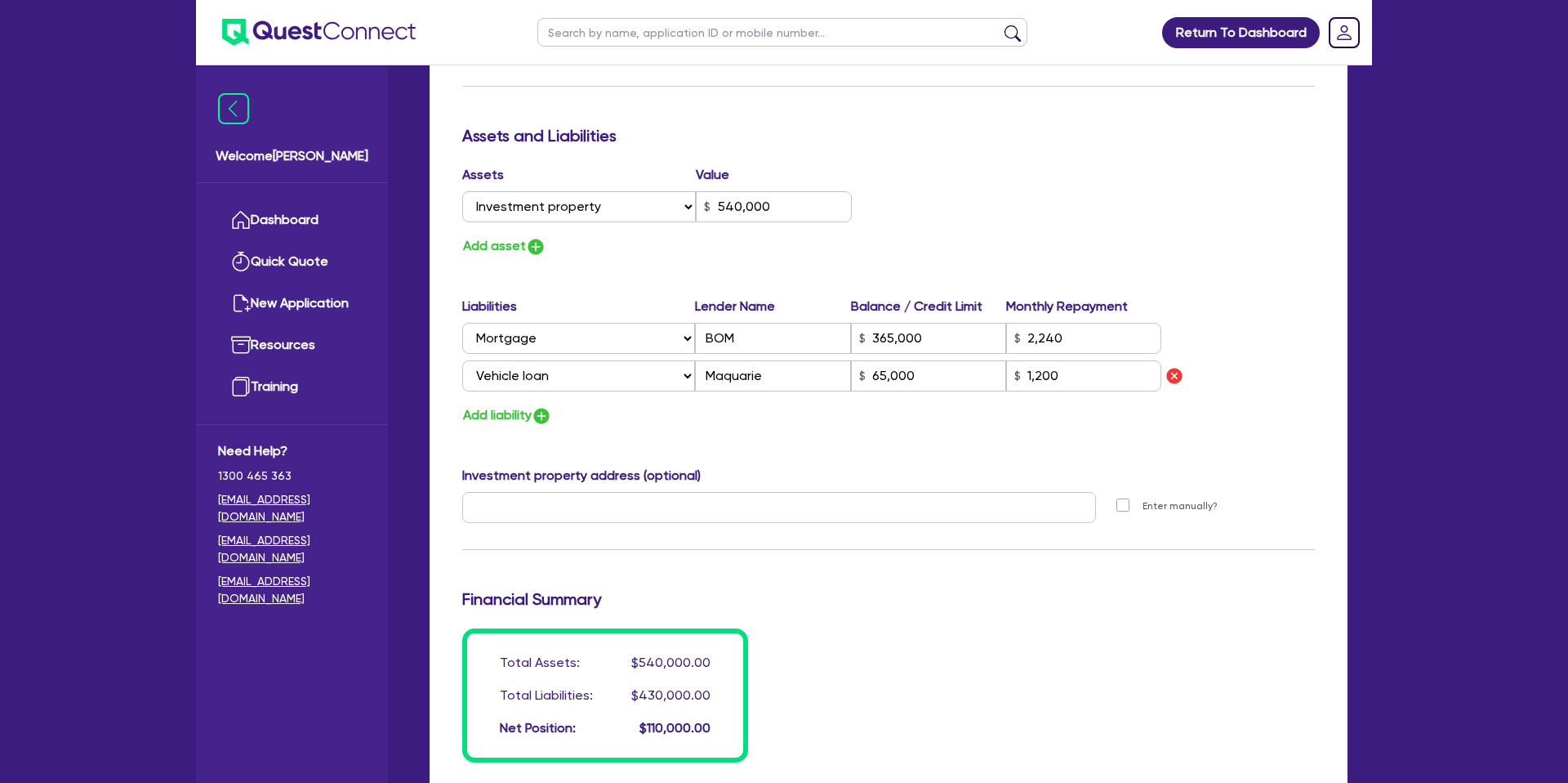
scroll to position [912, 0]
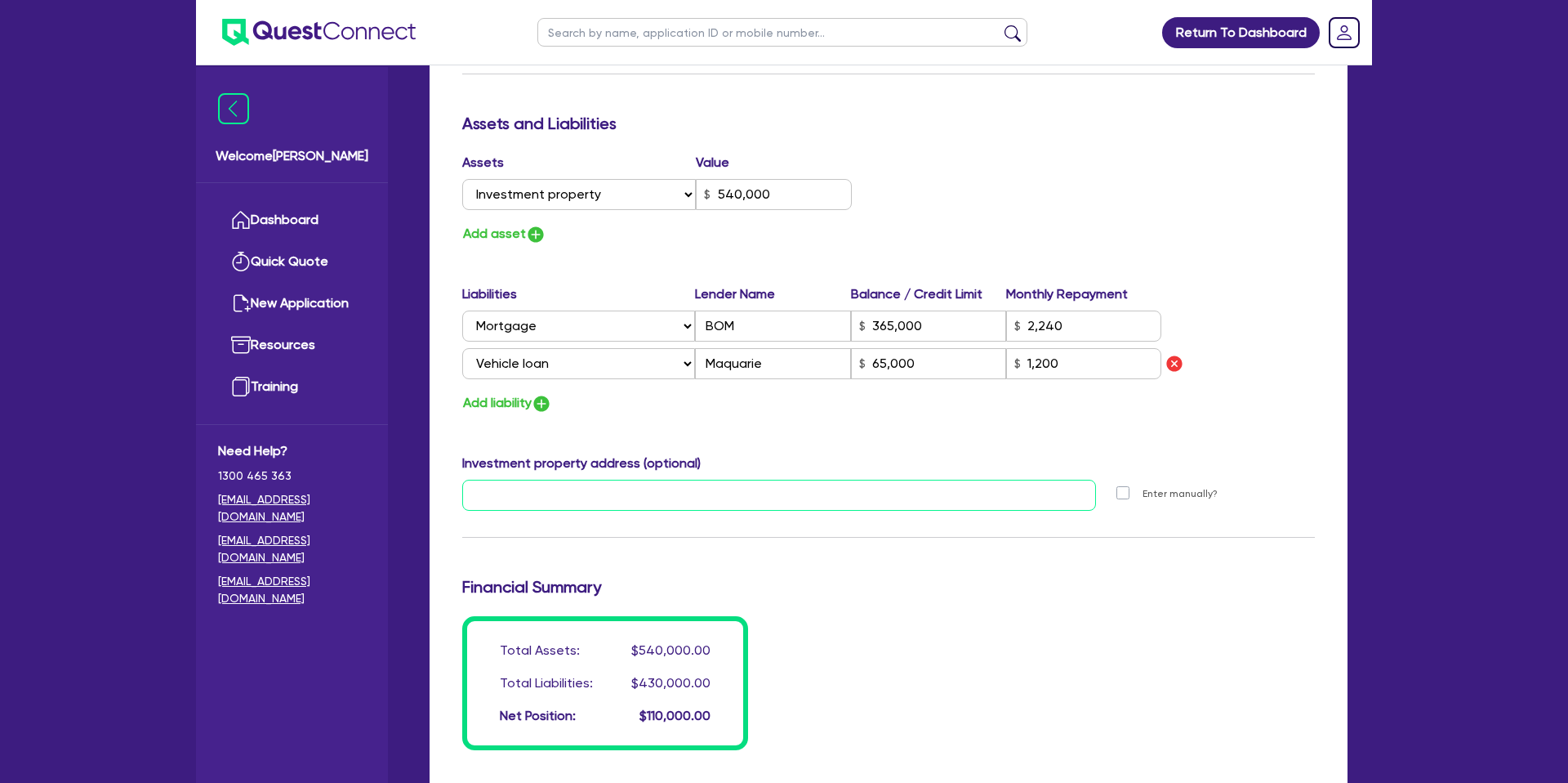
click at [525, 496] on input "text" at bounding box center [779, 495] width 634 height 31
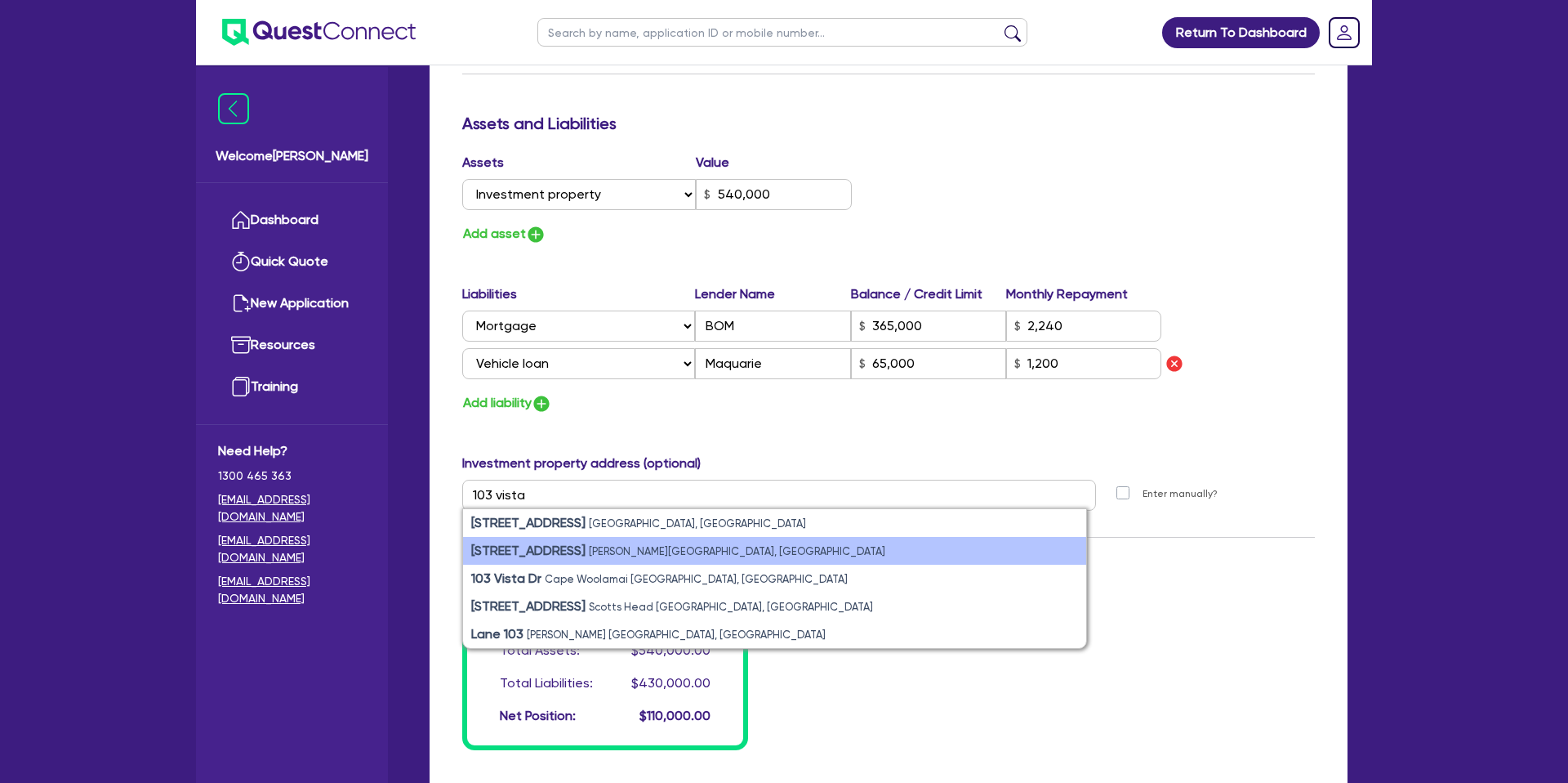
click at [629, 548] on small "[PERSON_NAME][GEOGRAPHIC_DATA], [GEOGRAPHIC_DATA]" at bounding box center [738, 550] width 297 height 12
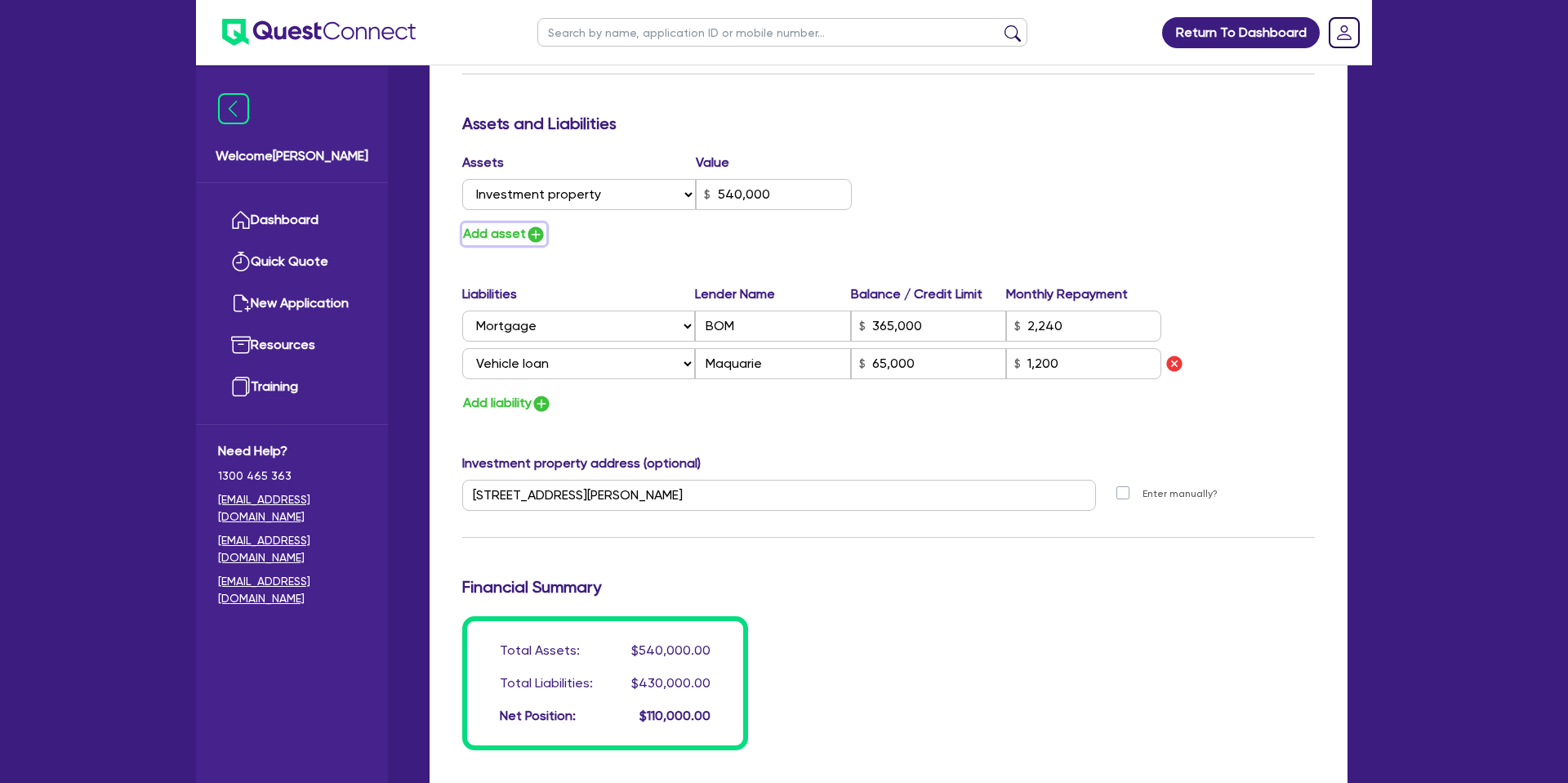
click at [507, 242] on button "Add asset" at bounding box center [504, 234] width 84 height 22
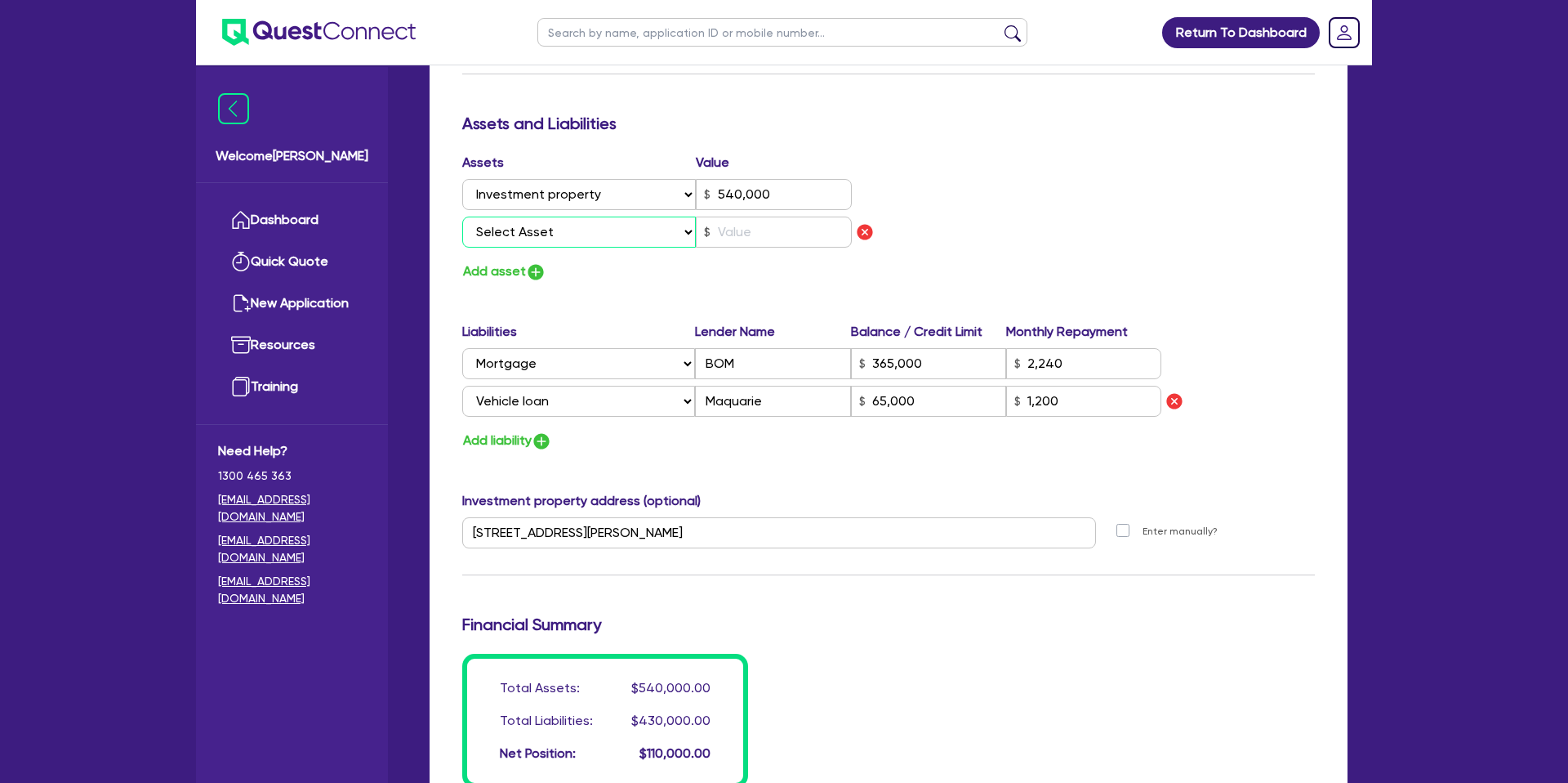
click at [510, 244] on select "Select Asset Cash Property Investment property Vehicle Truck Trailer Equipment …" at bounding box center [578, 232] width 234 height 31
click at [462, 216] on select "Select Asset Cash Property Investment property Vehicle Truck Trailer Equipment …" at bounding box center [578, 232] width 234 height 31
click at [797, 227] on input "text" at bounding box center [773, 232] width 156 height 31
drag, startPoint x: 1088, startPoint y: 205, endPoint x: 1102, endPoint y: 206, distance: 14.0
click at [1092, 204] on div "Assets Value Select Asset Cash Property Investment property Vehicle Truck Trail…" at bounding box center [888, 218] width 877 height 130
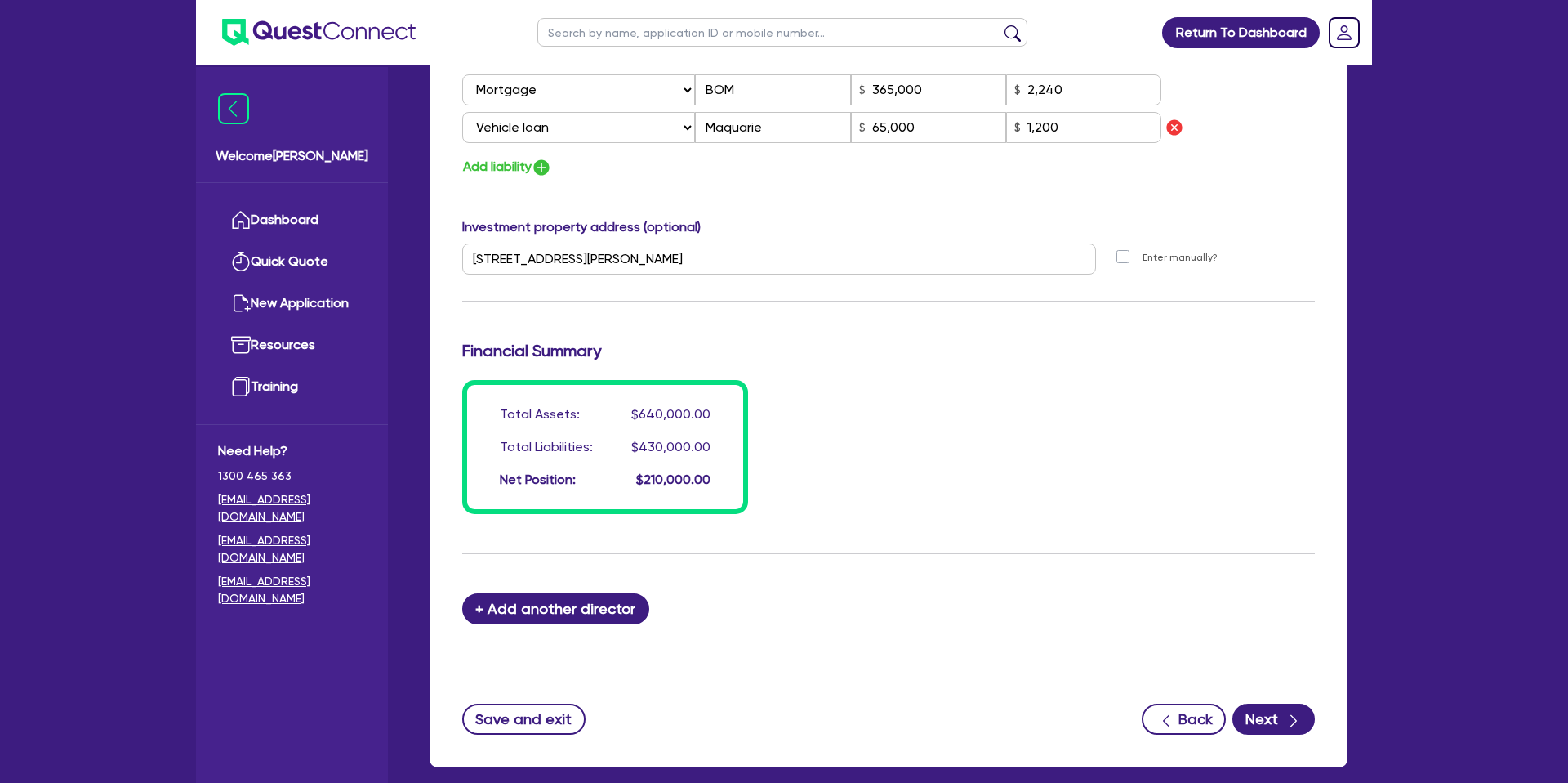
click at [1019, 393] on div "Total Assets: $640,000.00 Total Liabilities: $430,000.00 Net Position: $210,000…" at bounding box center [888, 447] width 877 height 134
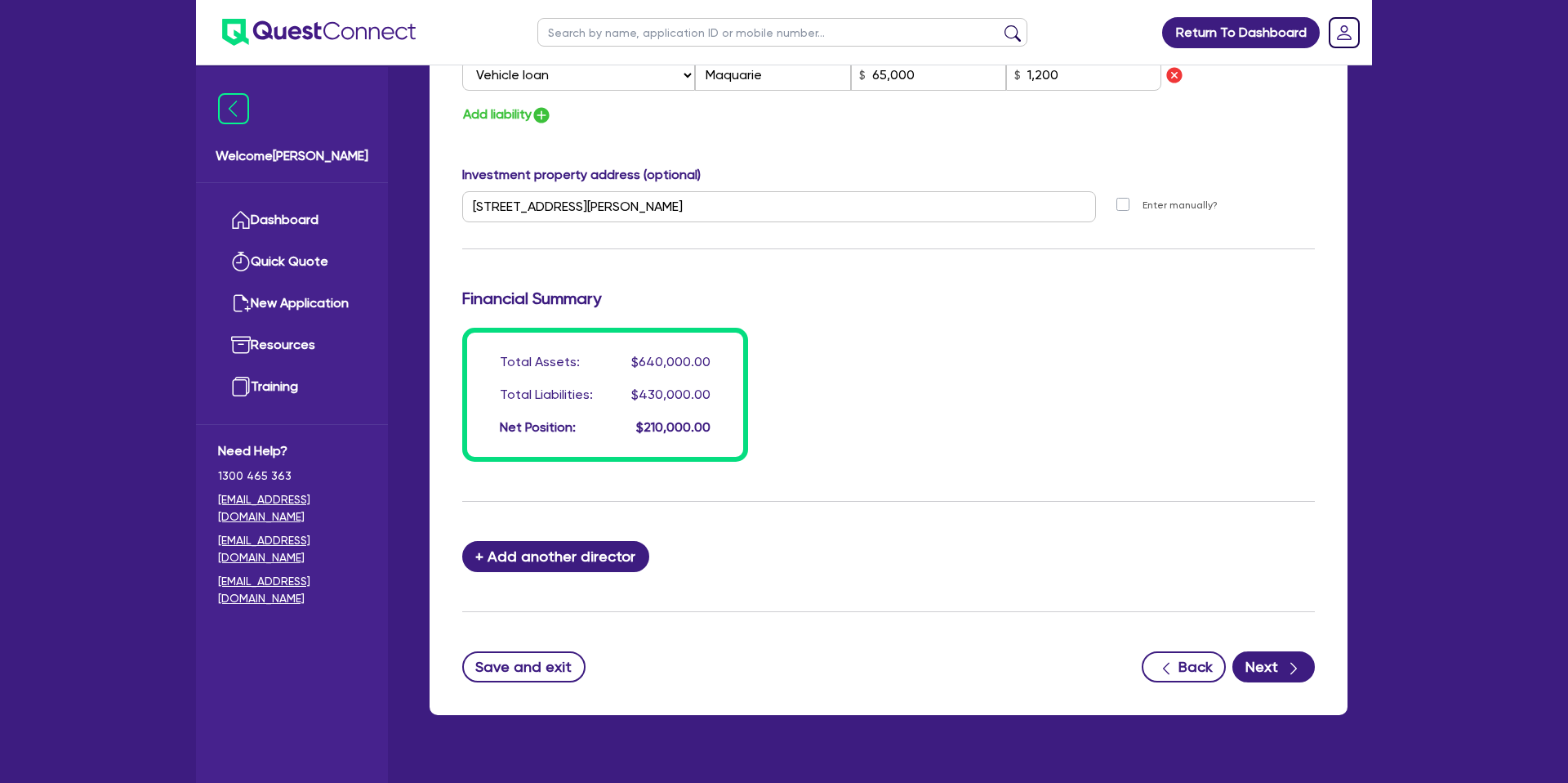
scroll to position [1269, 0]
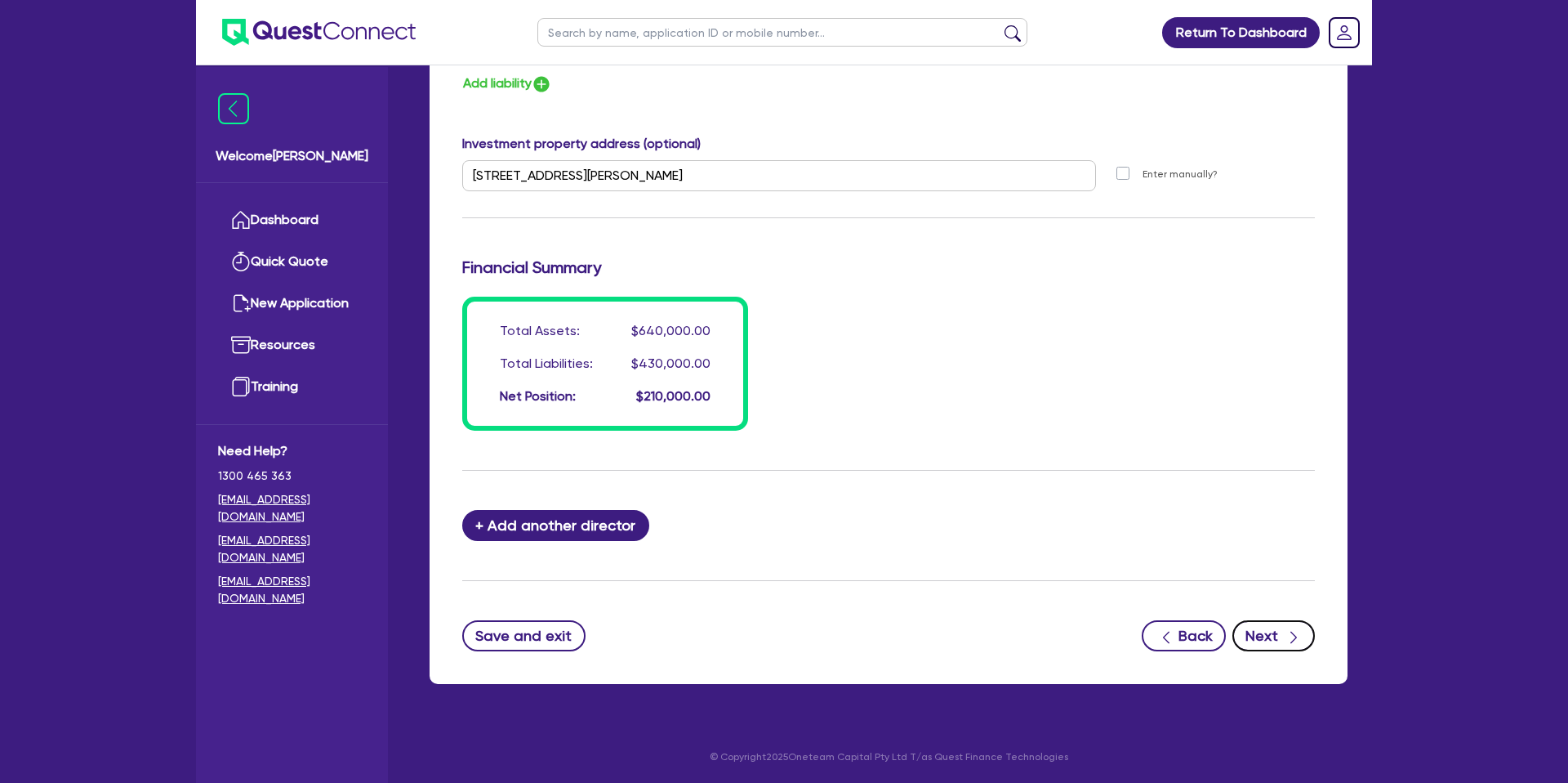
click at [1272, 639] on button "Next" at bounding box center [1274, 635] width 82 height 31
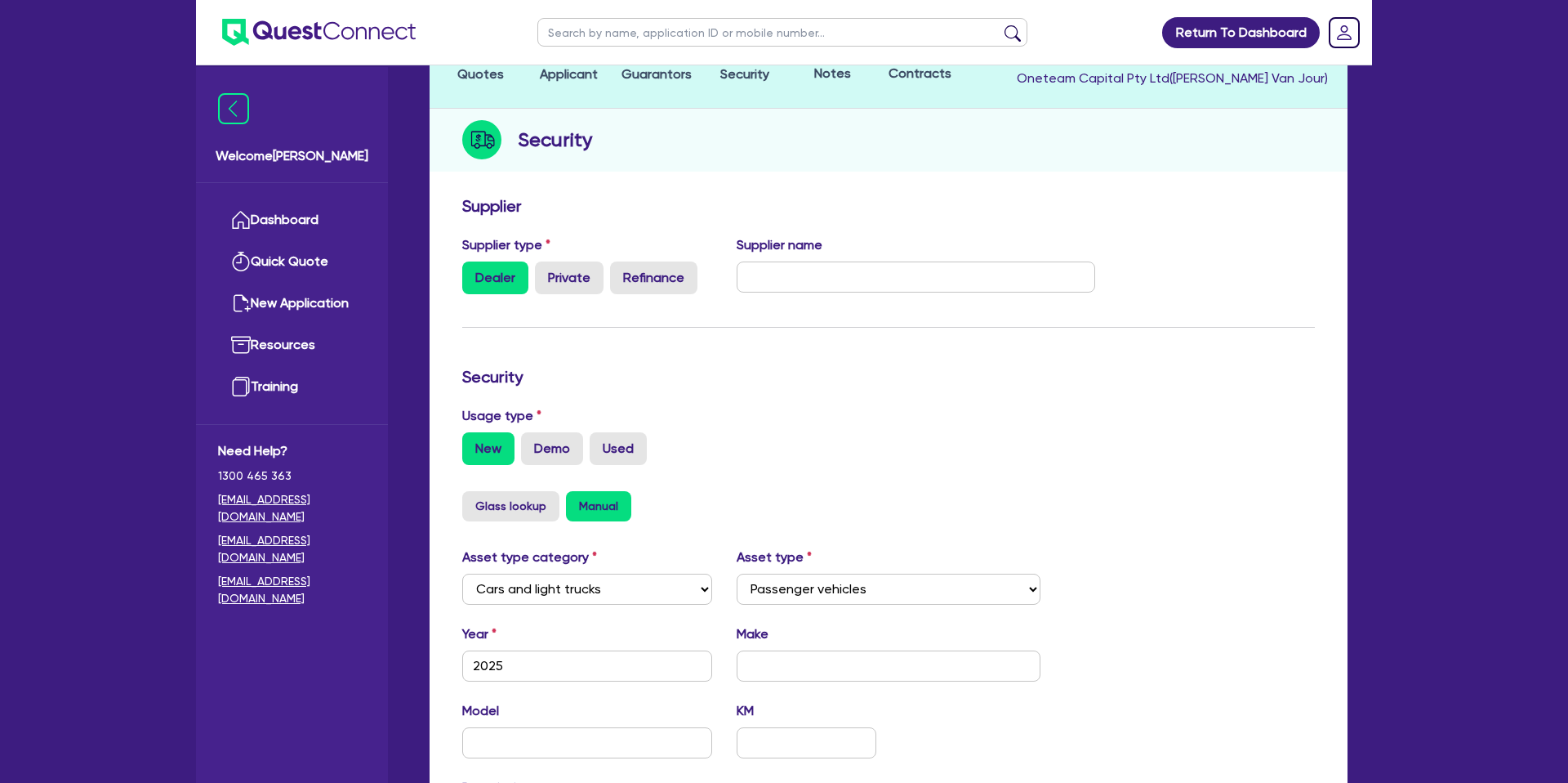
scroll to position [475, 0]
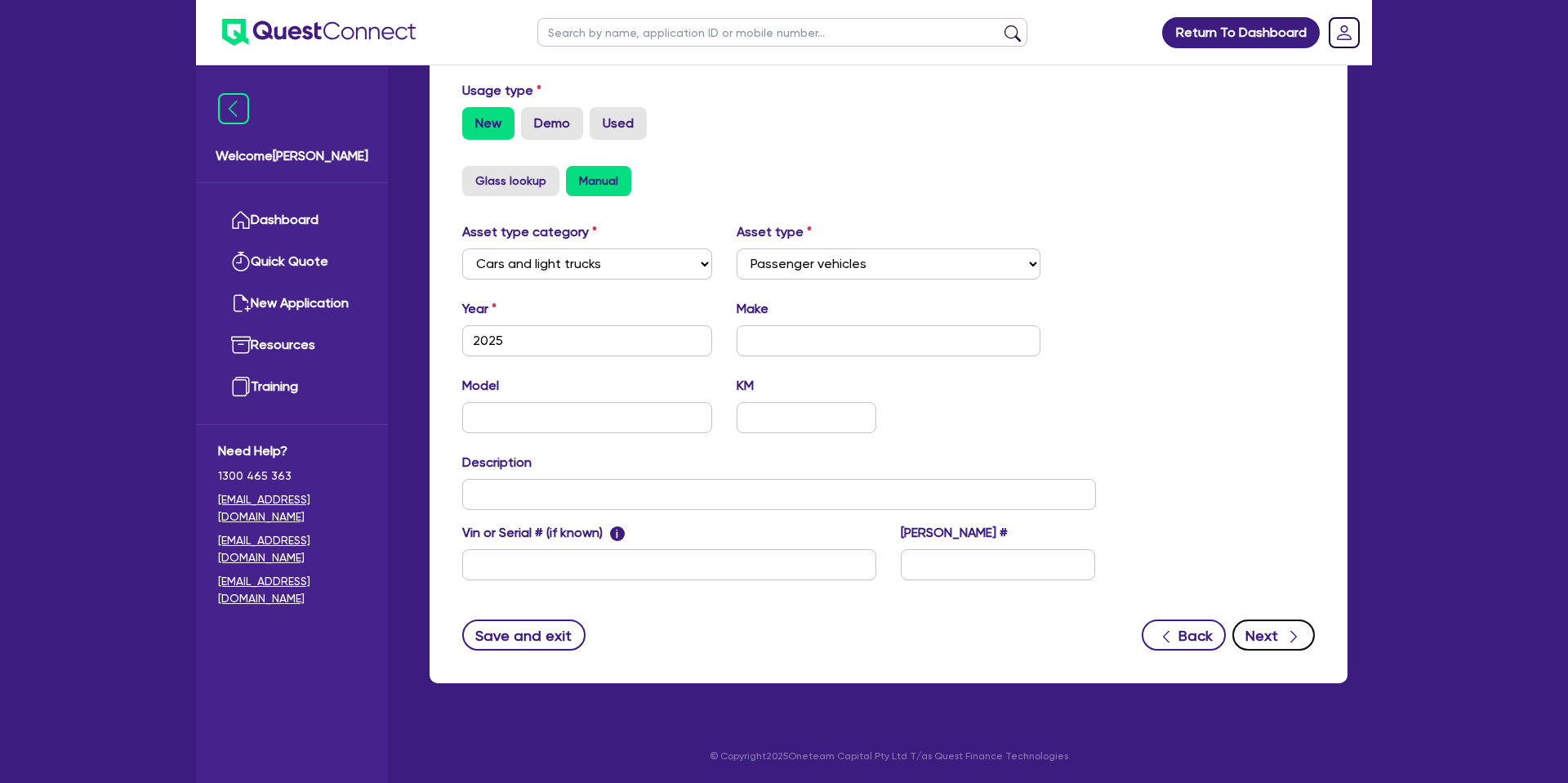
click at [1299, 626] on div "button" at bounding box center [1294, 635] width 16 height 20
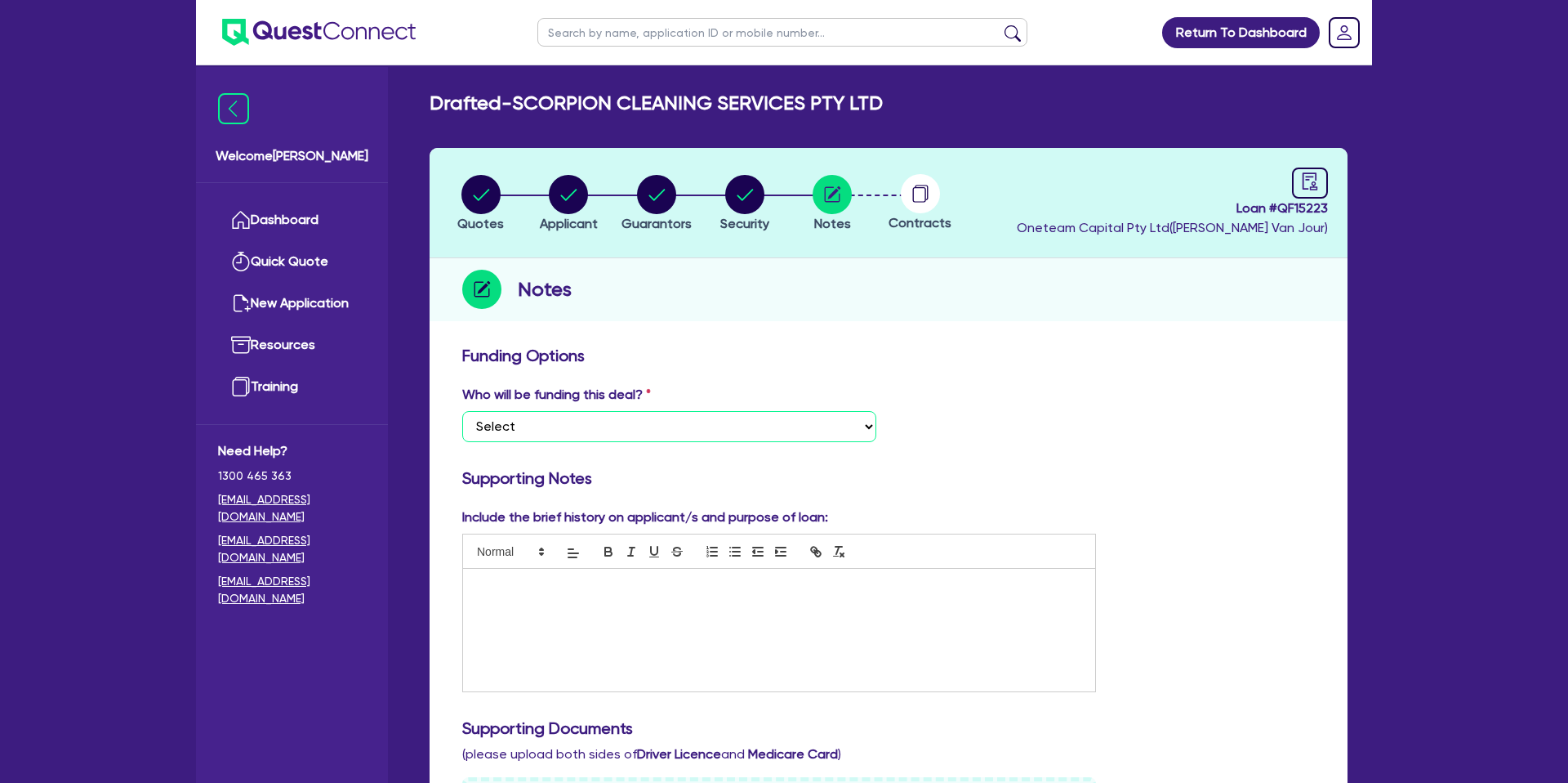
click at [553, 425] on select "Select I want Quest to fund 100% I will fund 100% I will co-fund with Quest Oth…" at bounding box center [669, 426] width 414 height 31
click at [1320, 188] on link at bounding box center [1310, 183] width 36 height 31
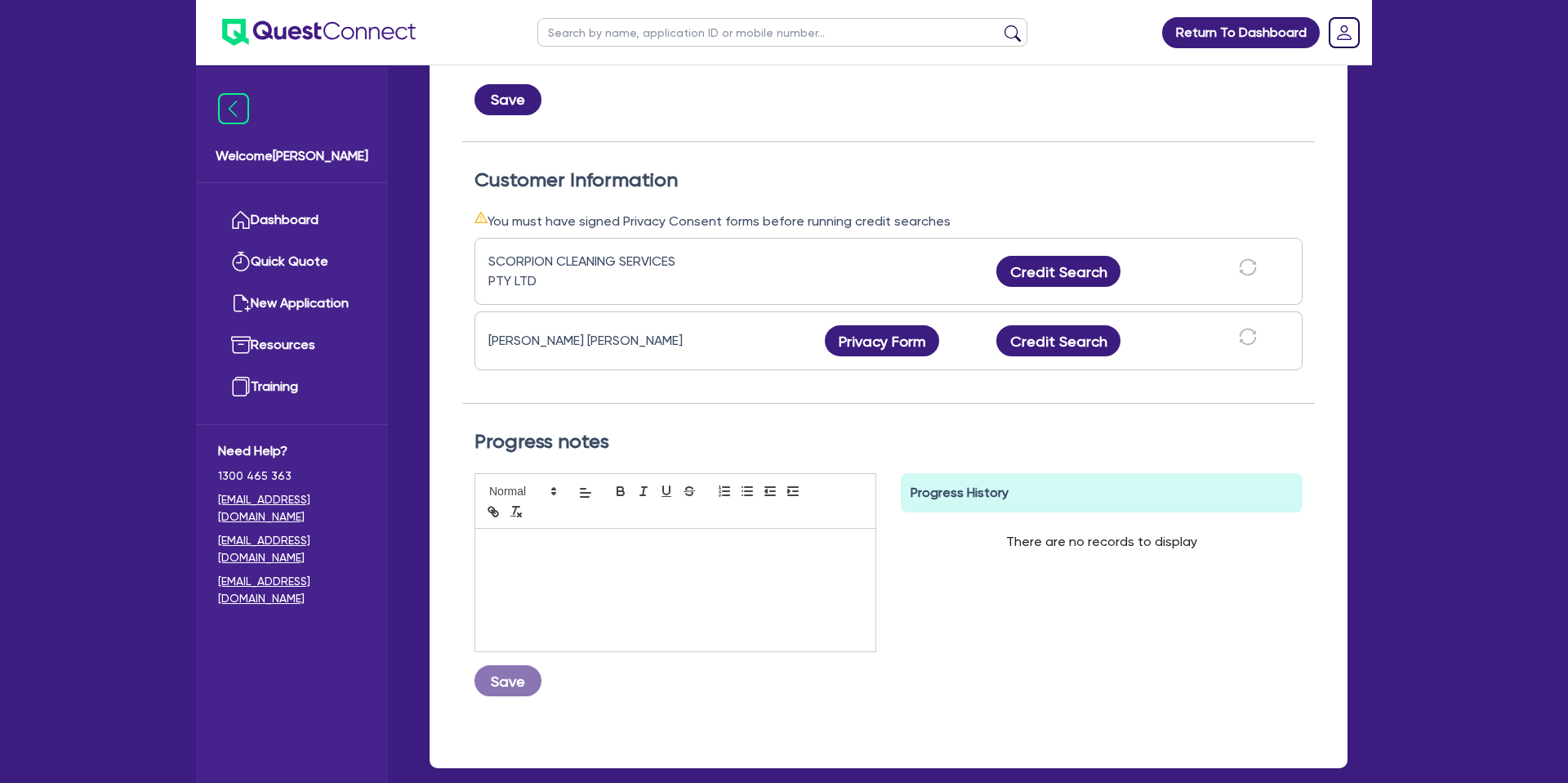
scroll to position [389, 0]
click at [886, 335] on button "Privacy Form" at bounding box center [882, 340] width 115 height 31
drag, startPoint x: 1027, startPoint y: 108, endPoint x: 1014, endPoint y: 110, distance: 13.2
click at [1025, 107] on div "Save" at bounding box center [888, 93] width 852 height 44
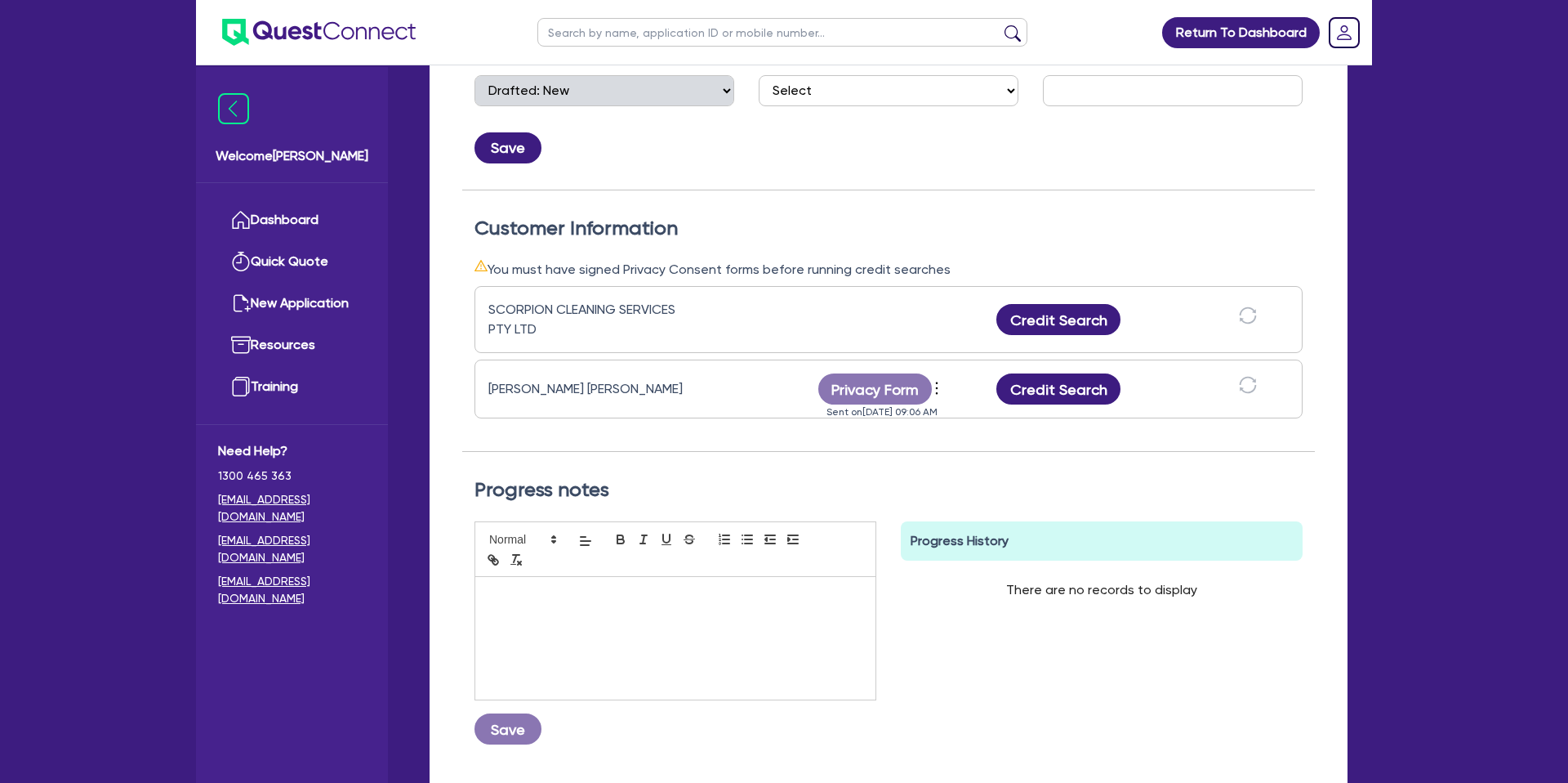
scroll to position [318, 0]
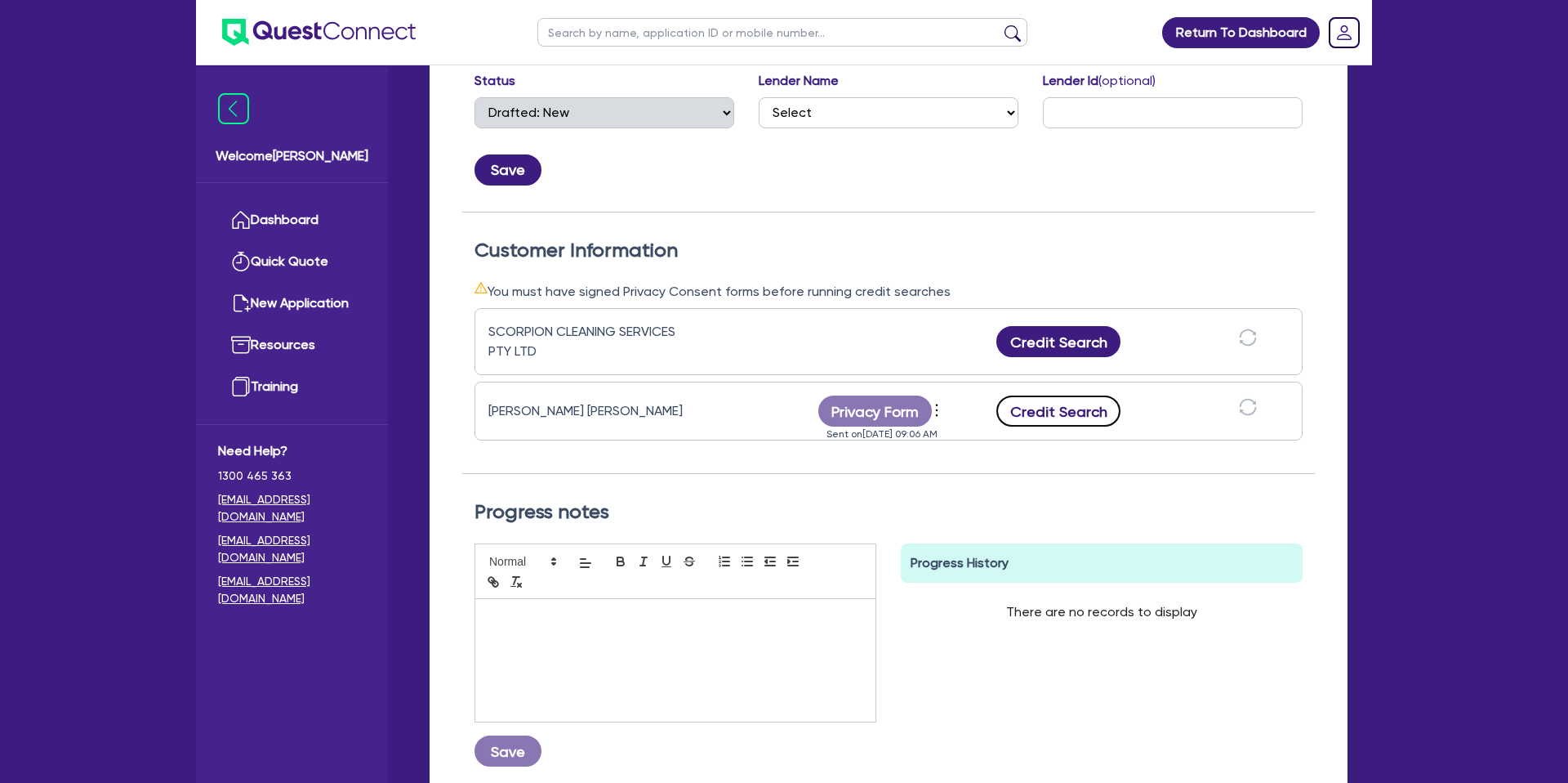
click at [1062, 403] on button "Credit Search" at bounding box center [1058, 411] width 124 height 31
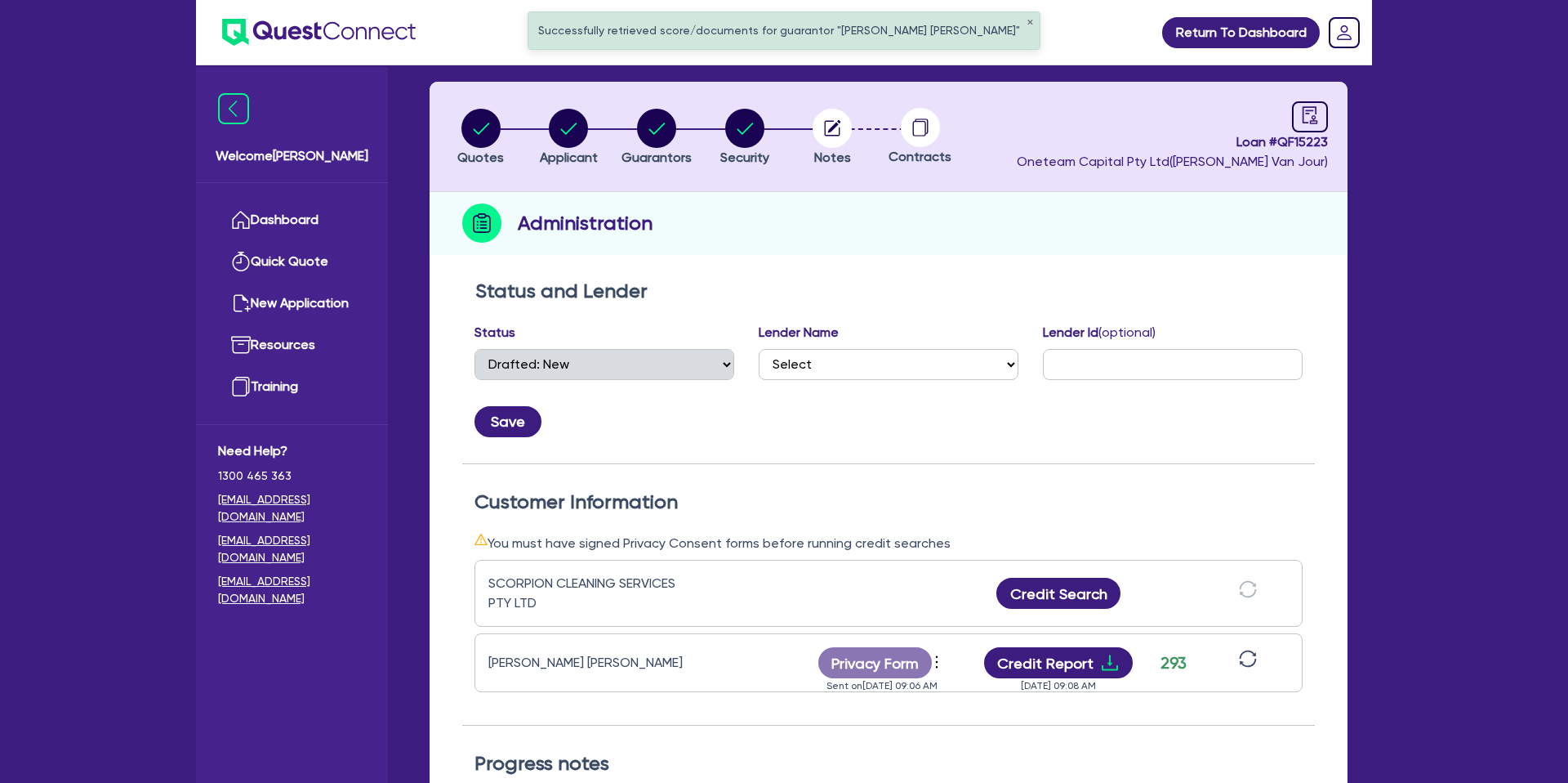
scroll to position [86, 0]
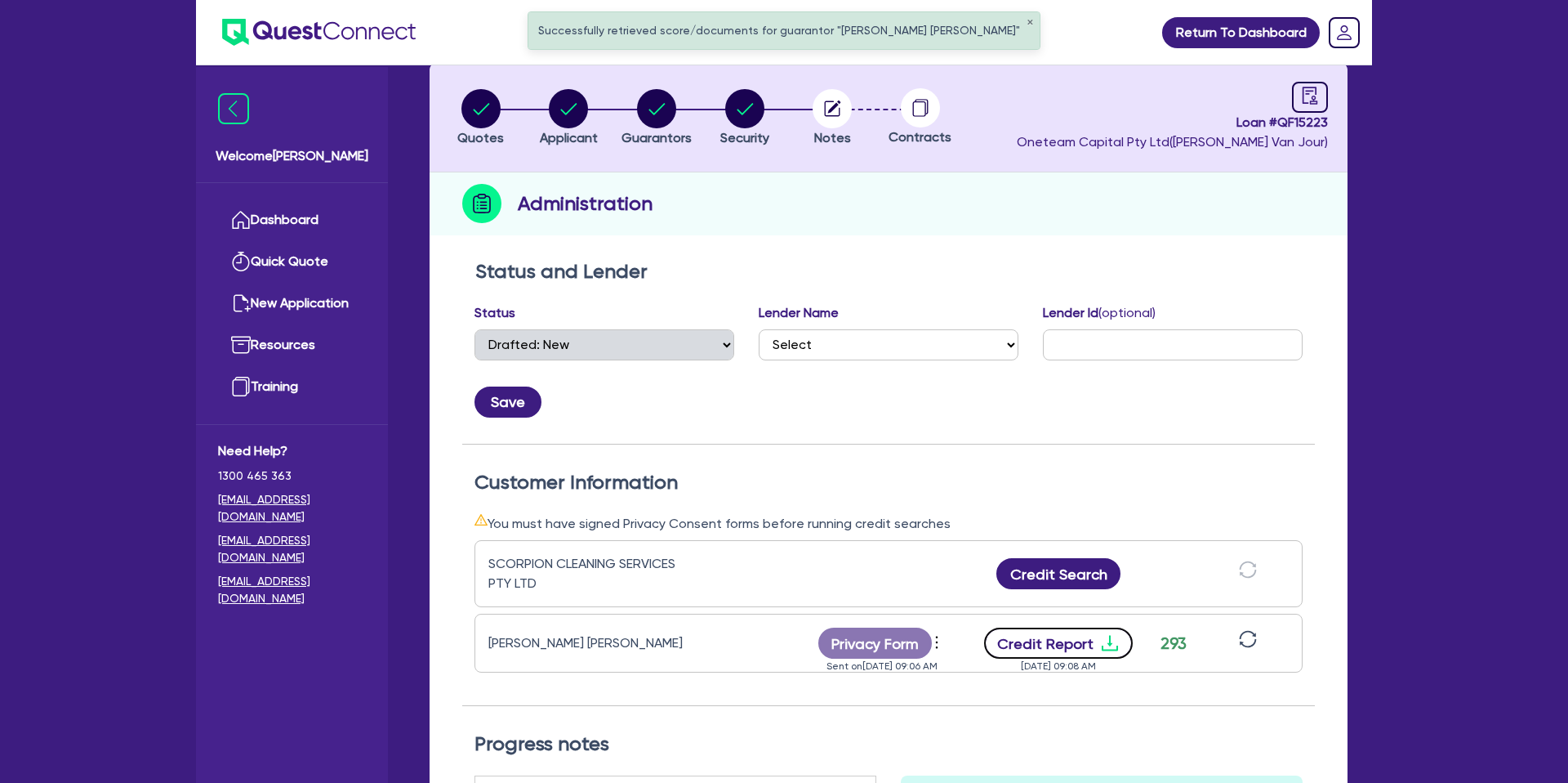
click at [1101, 639] on icon "download" at bounding box center [1109, 643] width 19 height 19
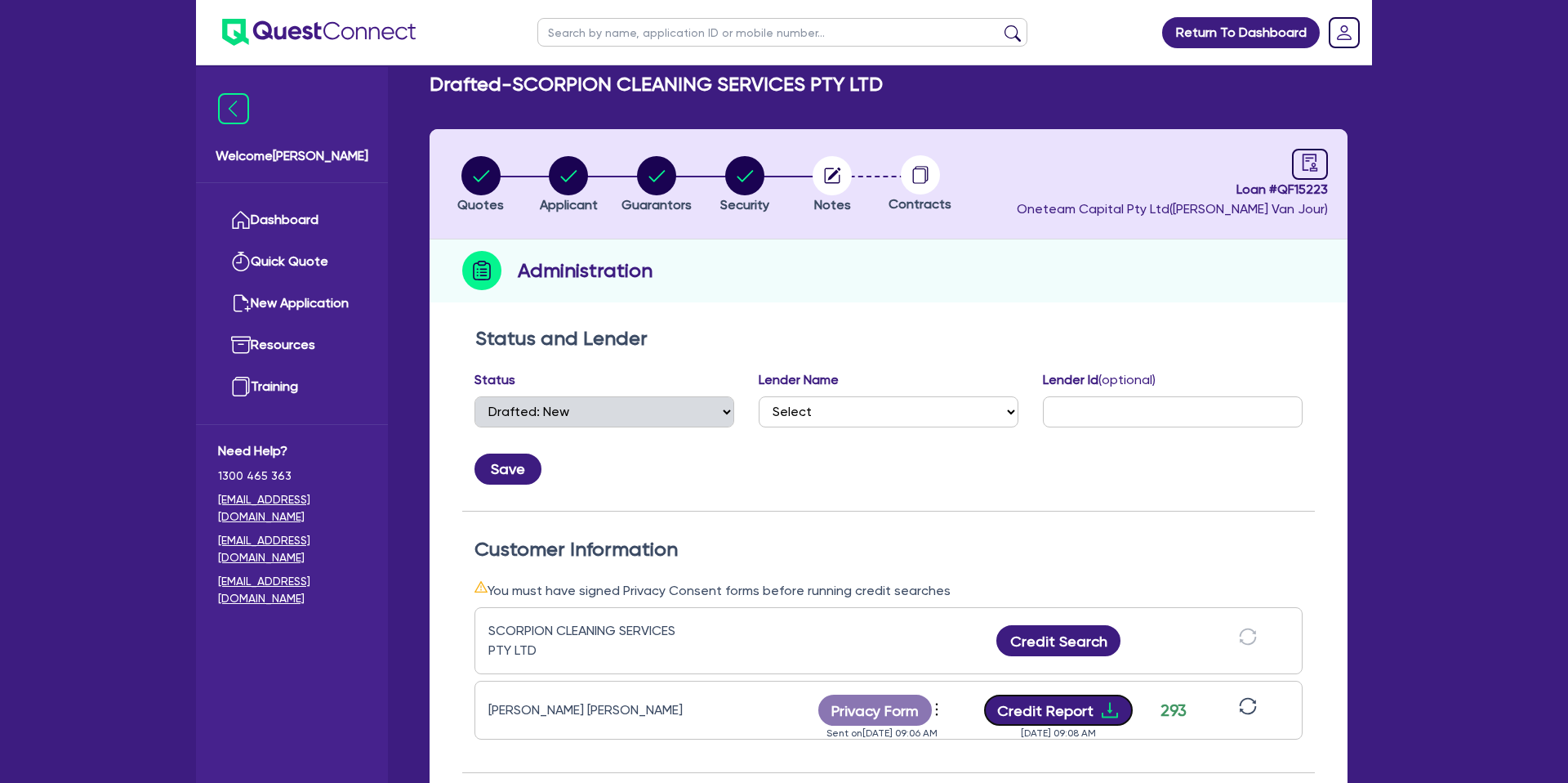
scroll to position [0, 0]
